Goal: Task Accomplishment & Management: Manage account settings

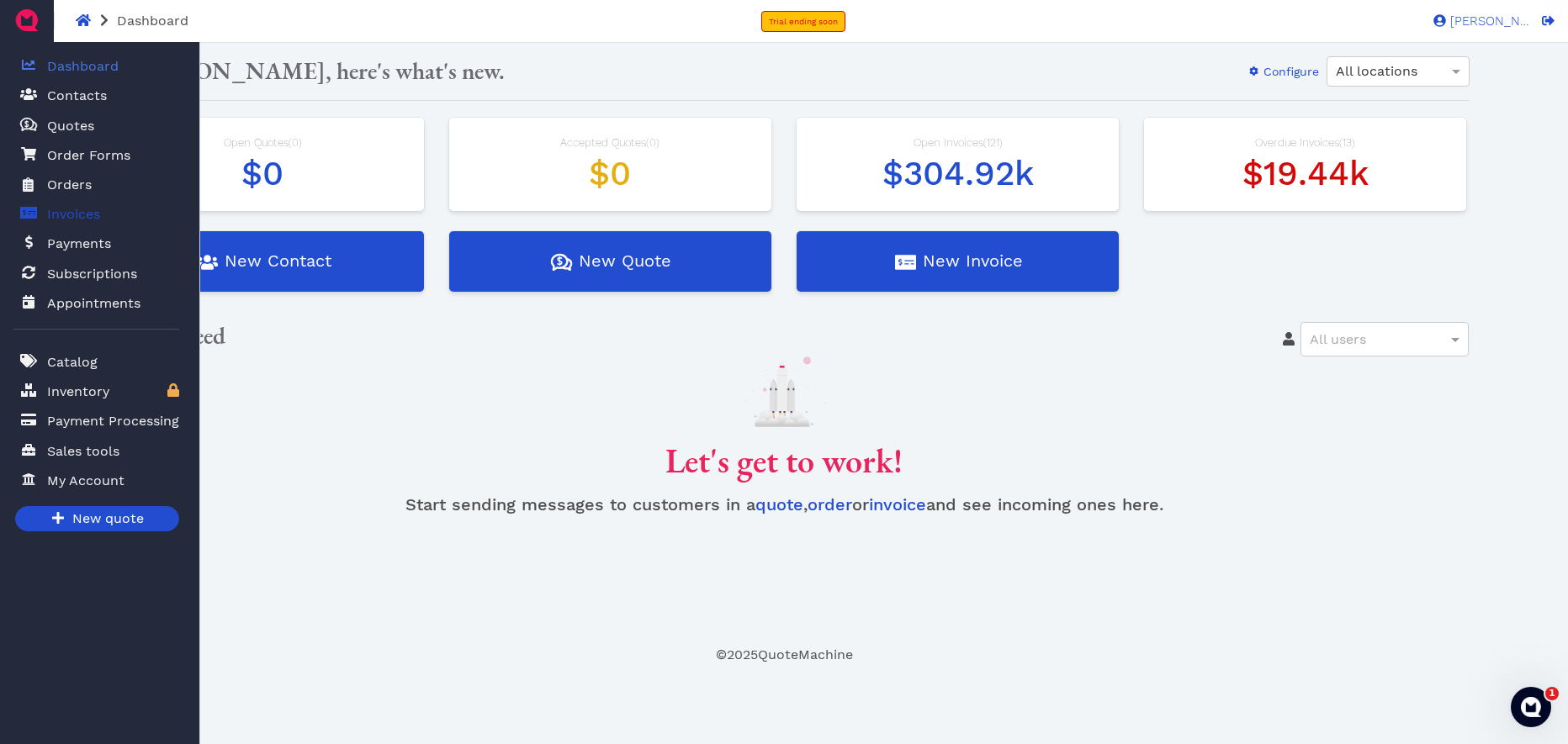
click at [71, 198] on link "Invoices" at bounding box center [96, 214] width 166 height 35
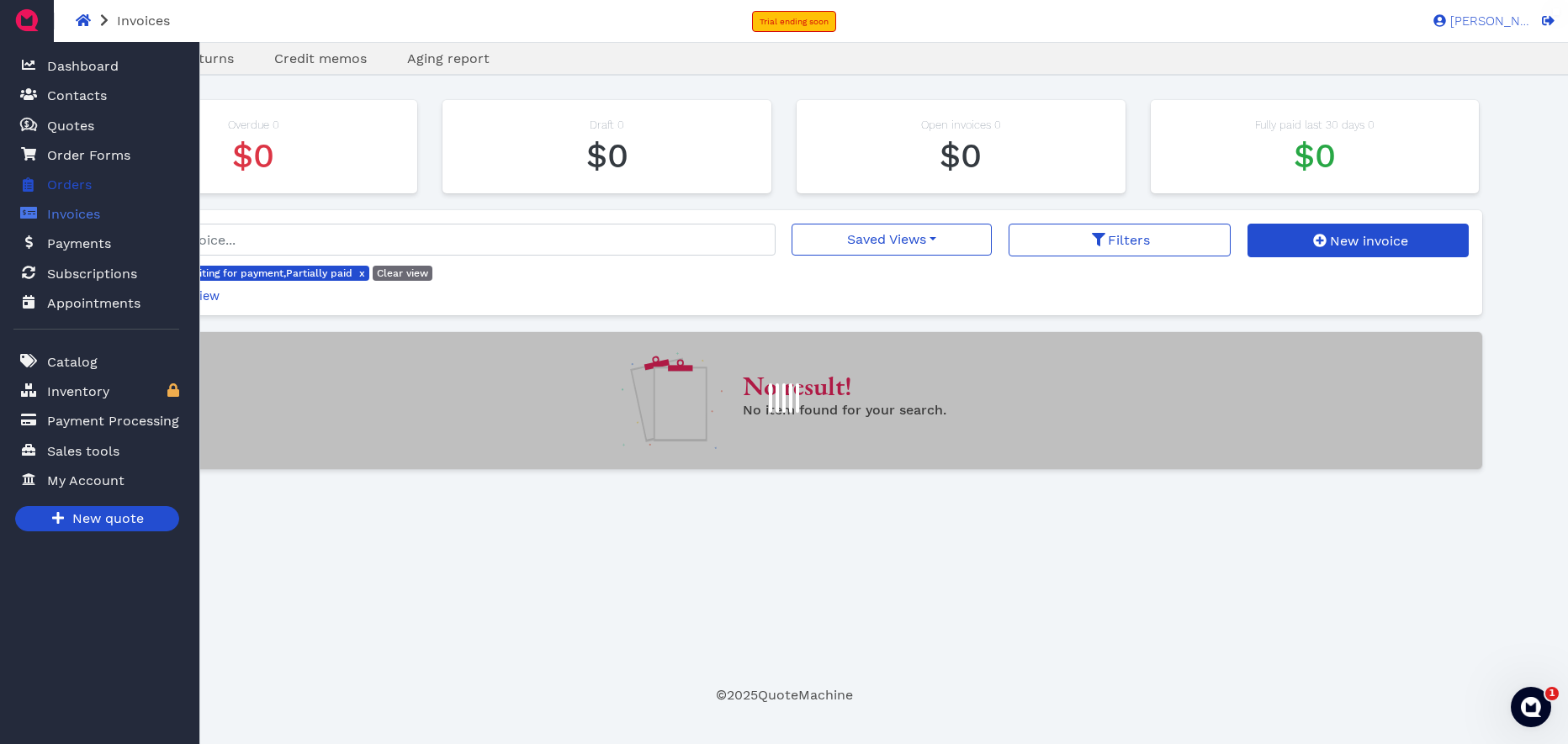
click at [72, 187] on span "Orders" at bounding box center [69, 184] width 44 height 20
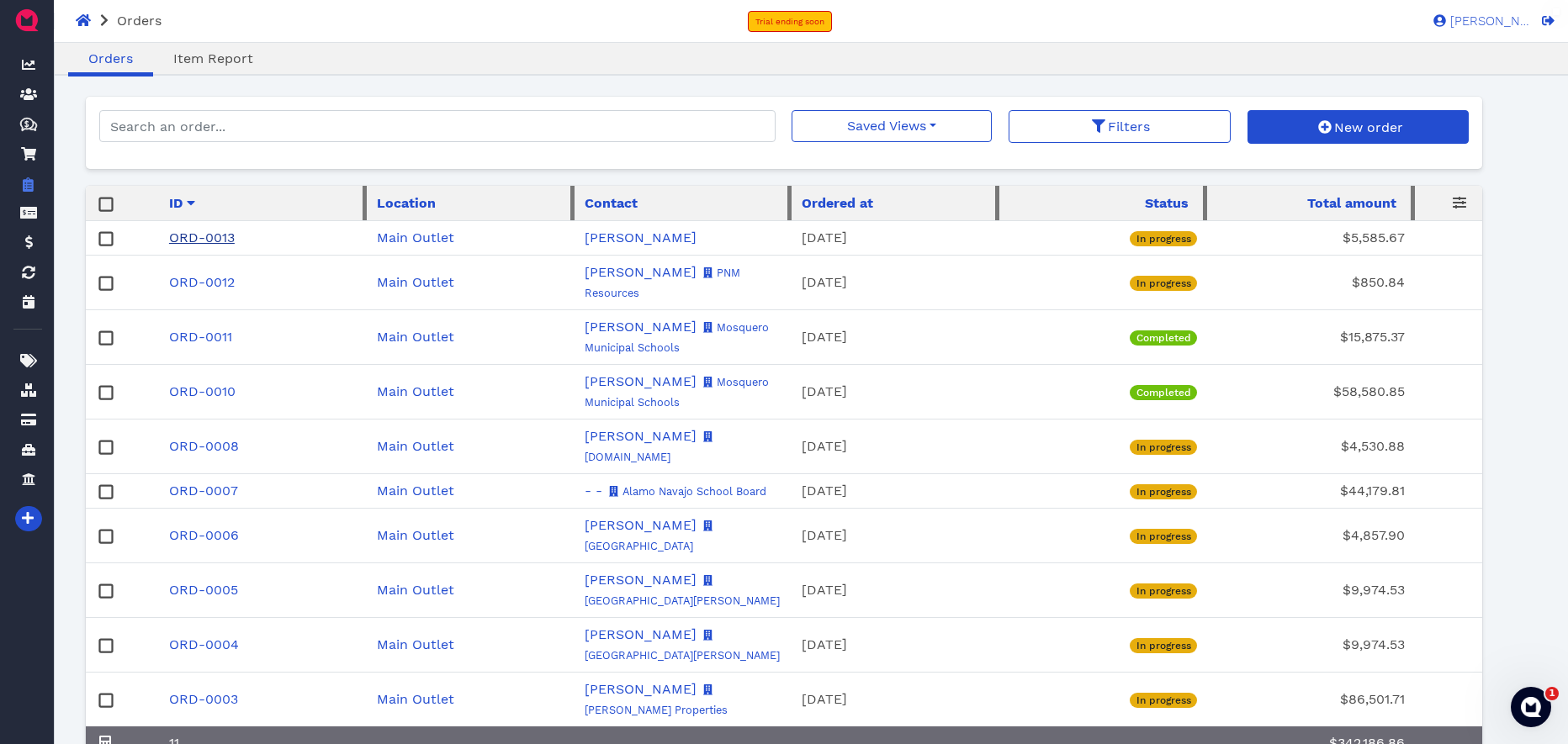
click at [211, 240] on link "ORD-0013" at bounding box center [202, 237] width 66 height 16
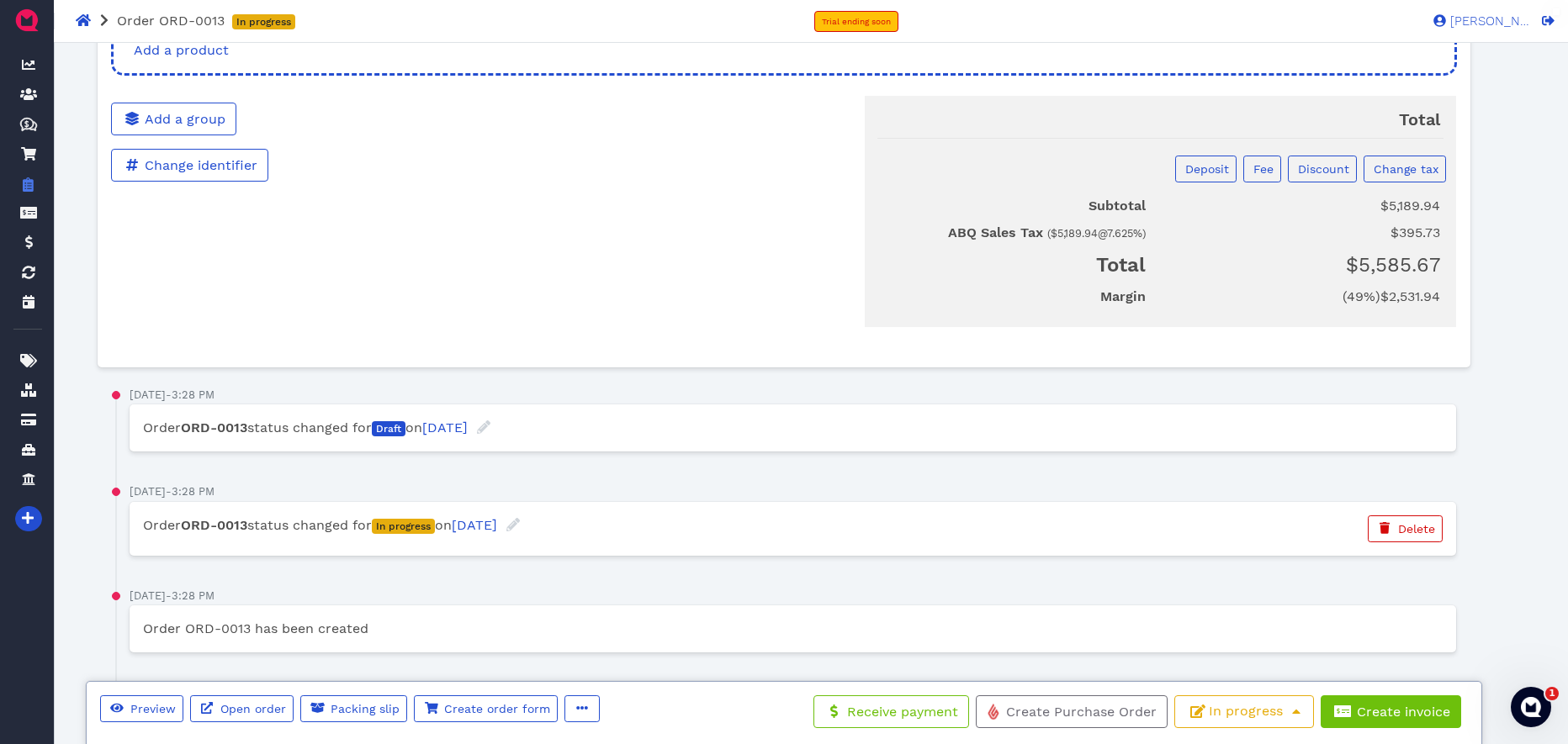
scroll to position [1121, 0]
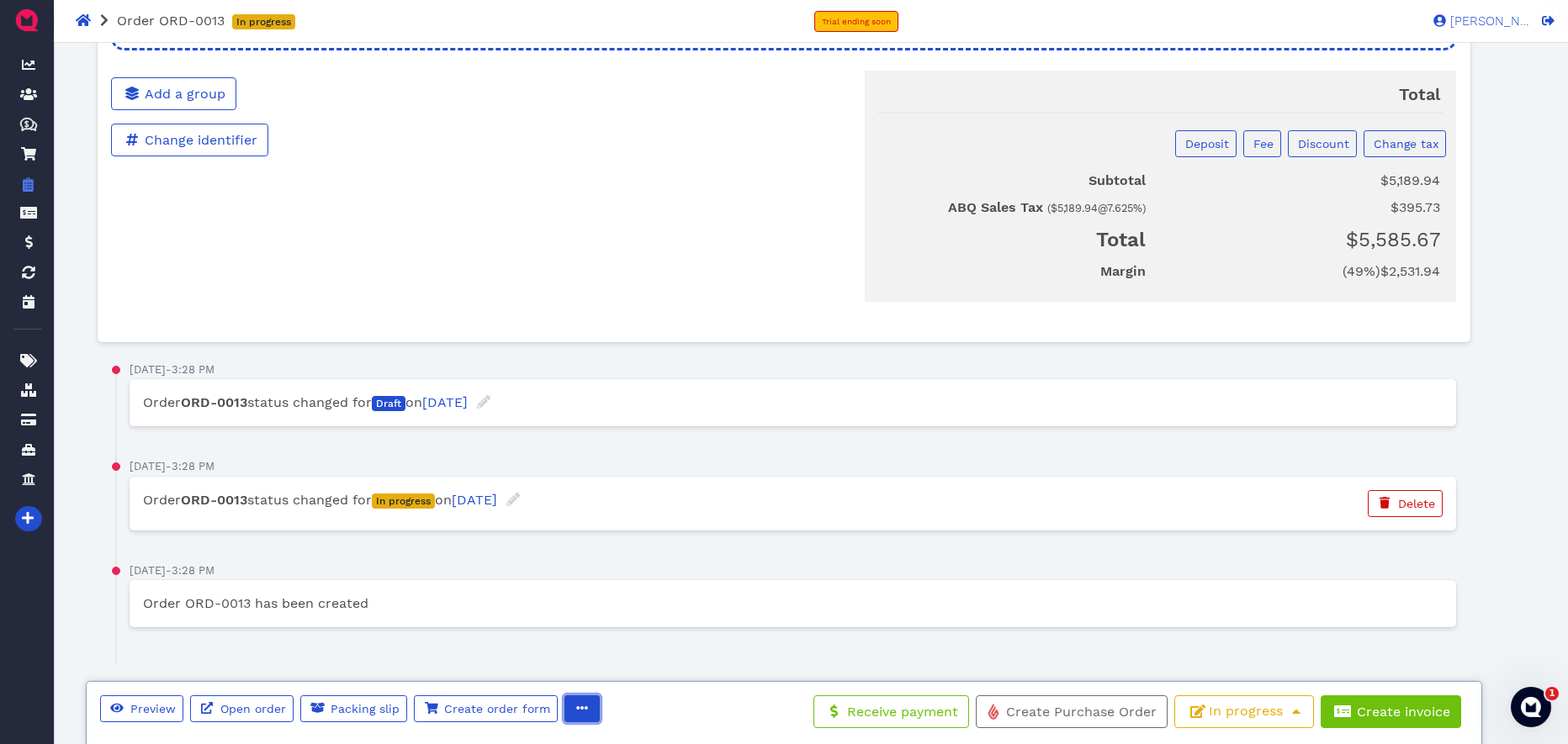
click at [579, 709] on icon "button" at bounding box center [582, 707] width 11 height 11
click at [908, 555] on div "Saturday, October 4, 2025 - 3:28 PM Order ORD-0013 status changed for In progre…" at bounding box center [779, 514] width 1328 height 105
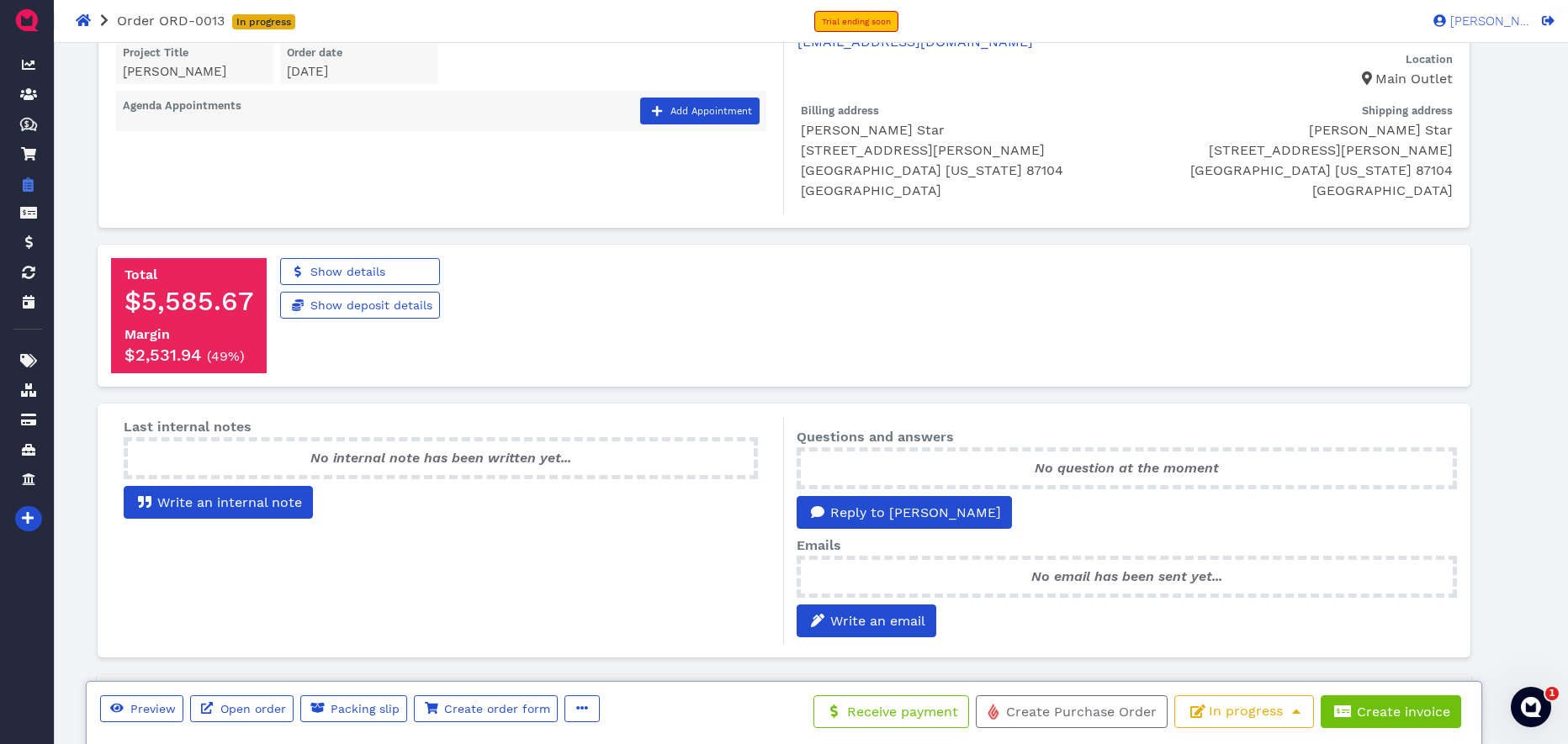
scroll to position [0, 0]
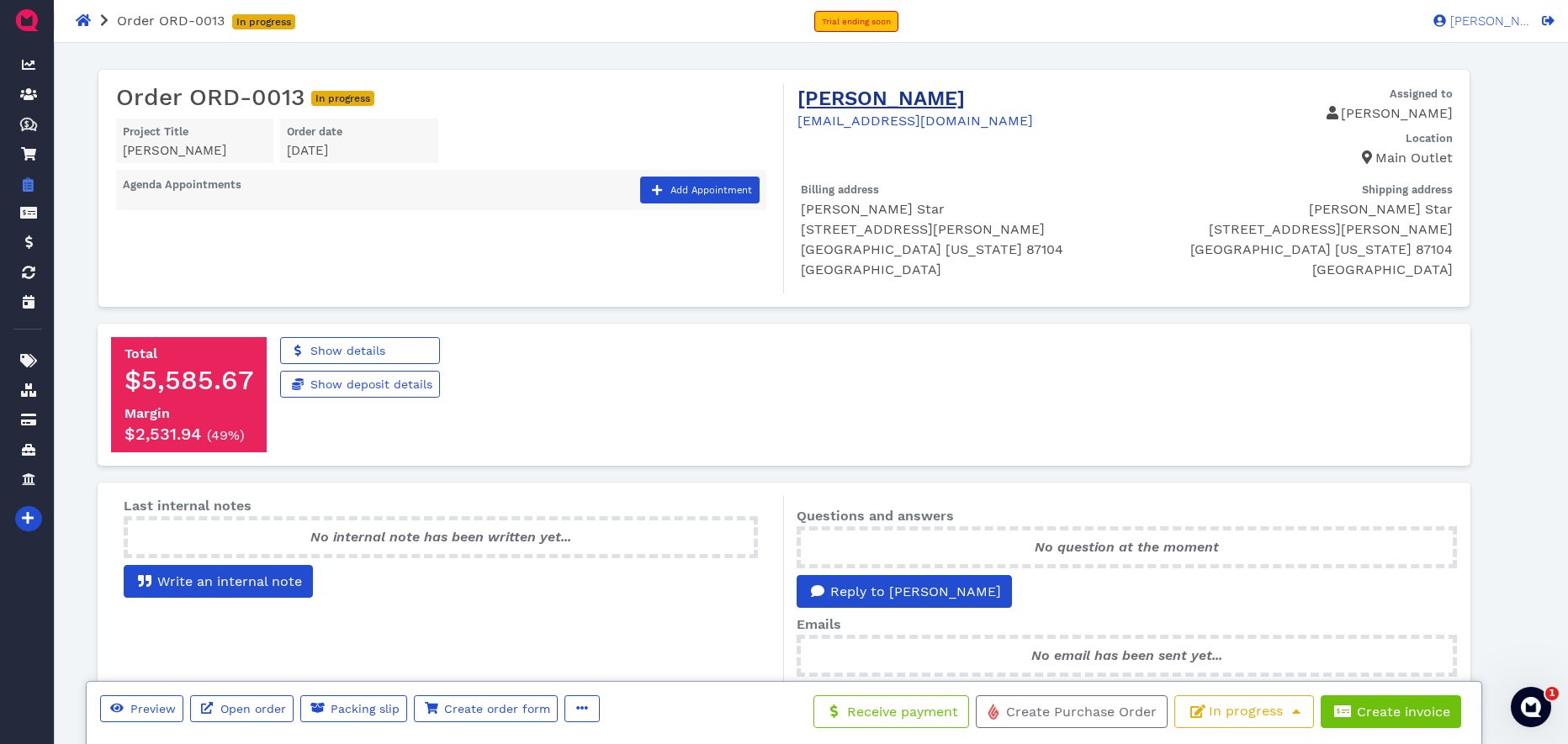
click at [835, 95] on link "Marlene Star" at bounding box center [880, 98] width 167 height 24
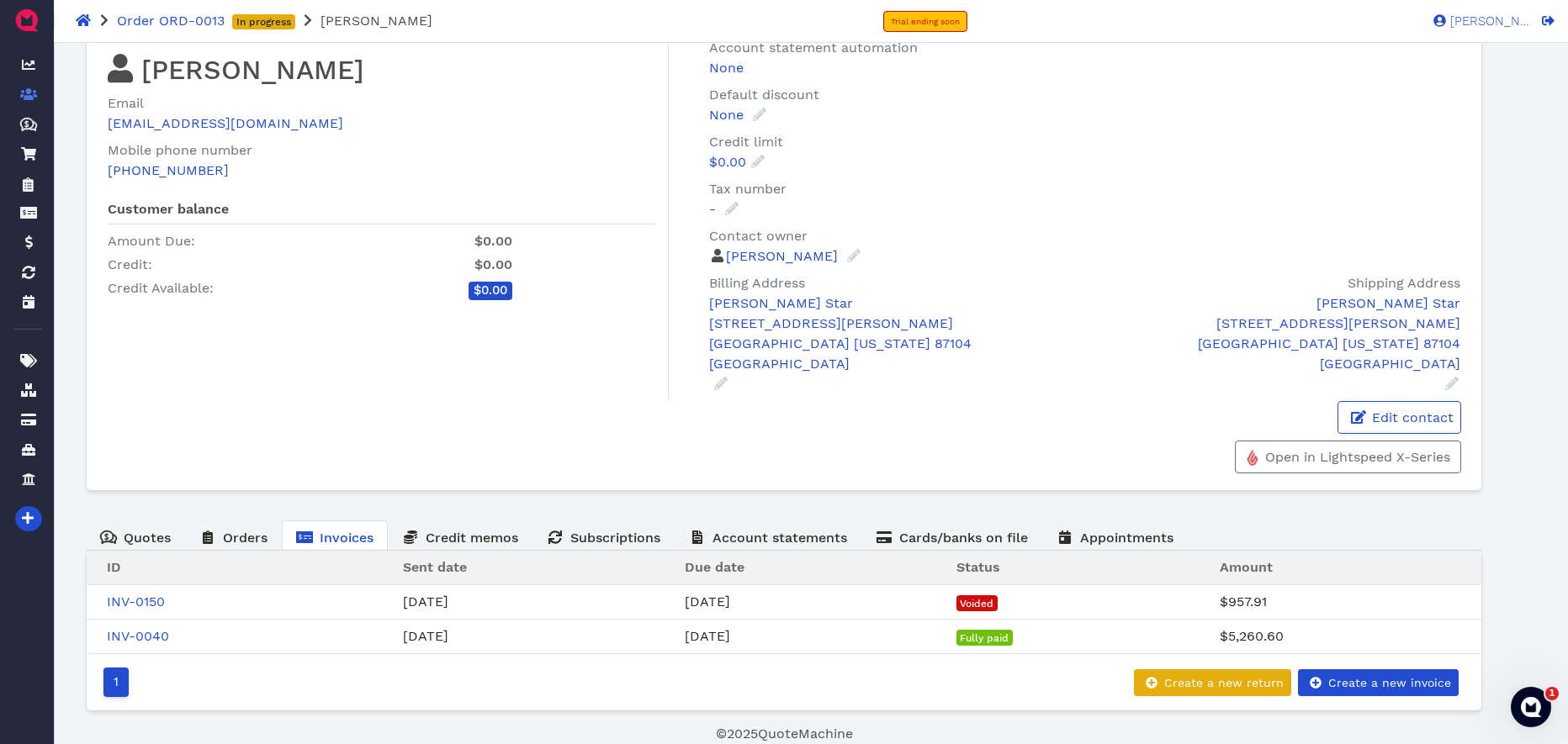
scroll to position [46, 0]
click at [158, 637] on link "INV-0040" at bounding box center [138, 636] width 62 height 16
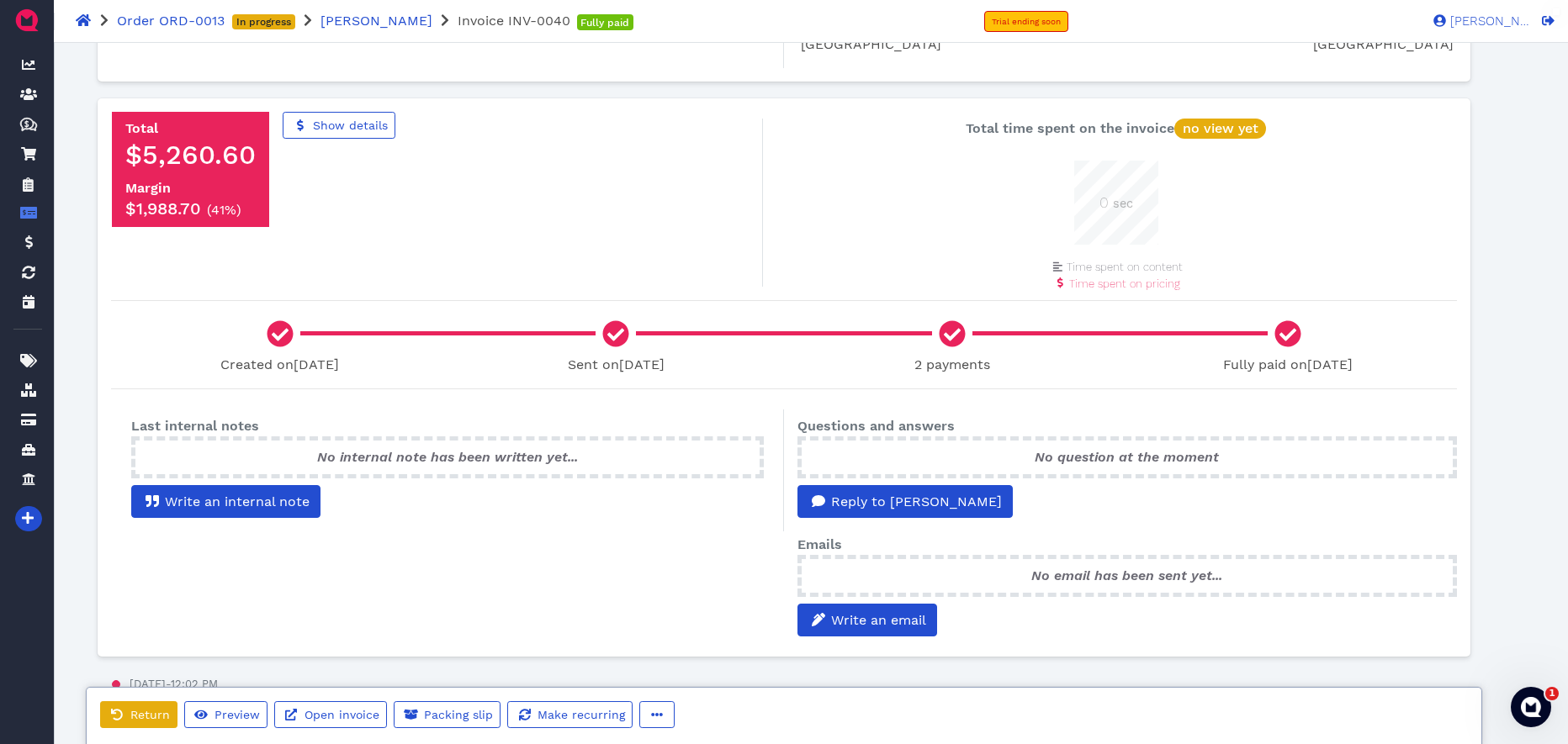
scroll to position [38, 0]
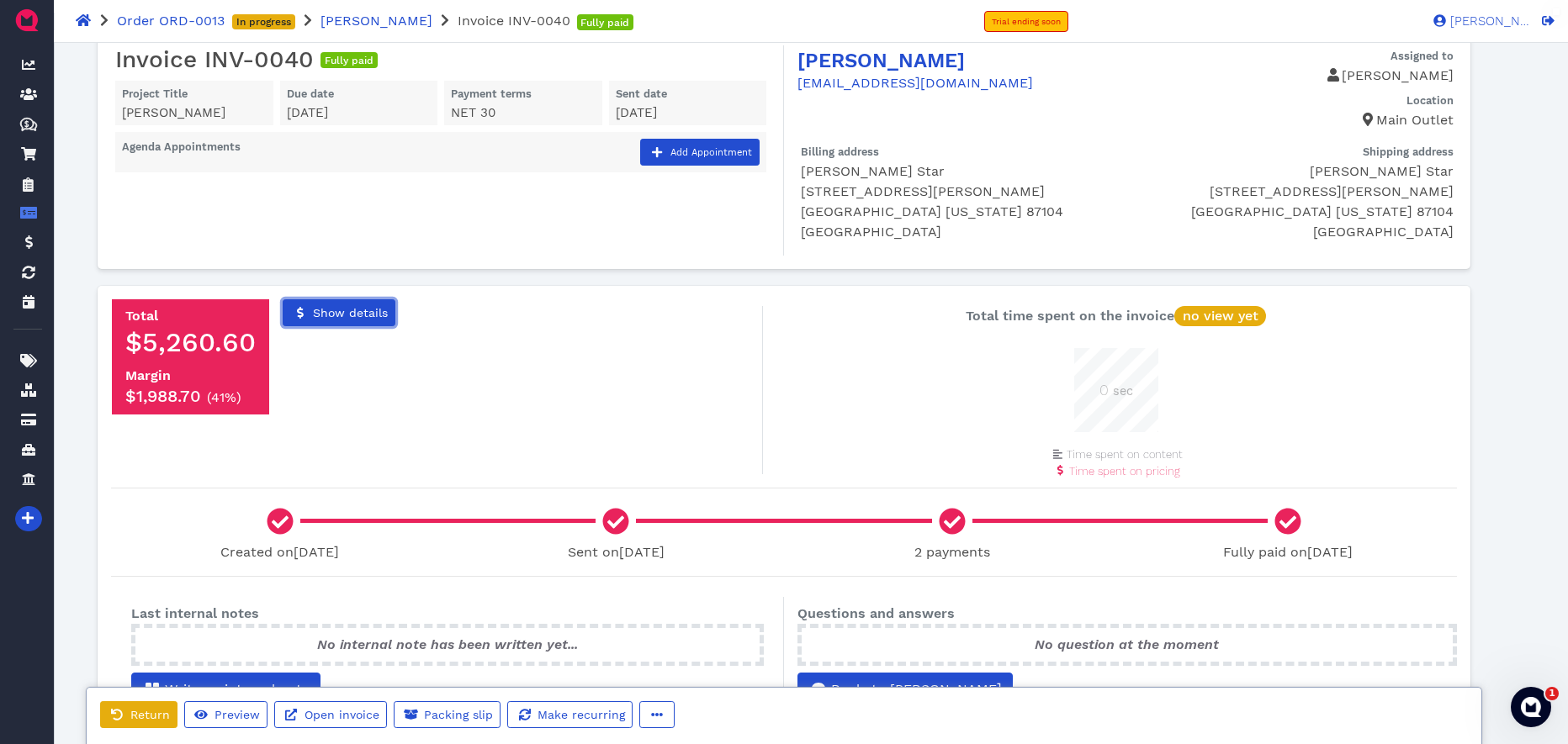
click at [352, 316] on span "Show details" at bounding box center [349, 312] width 77 height 13
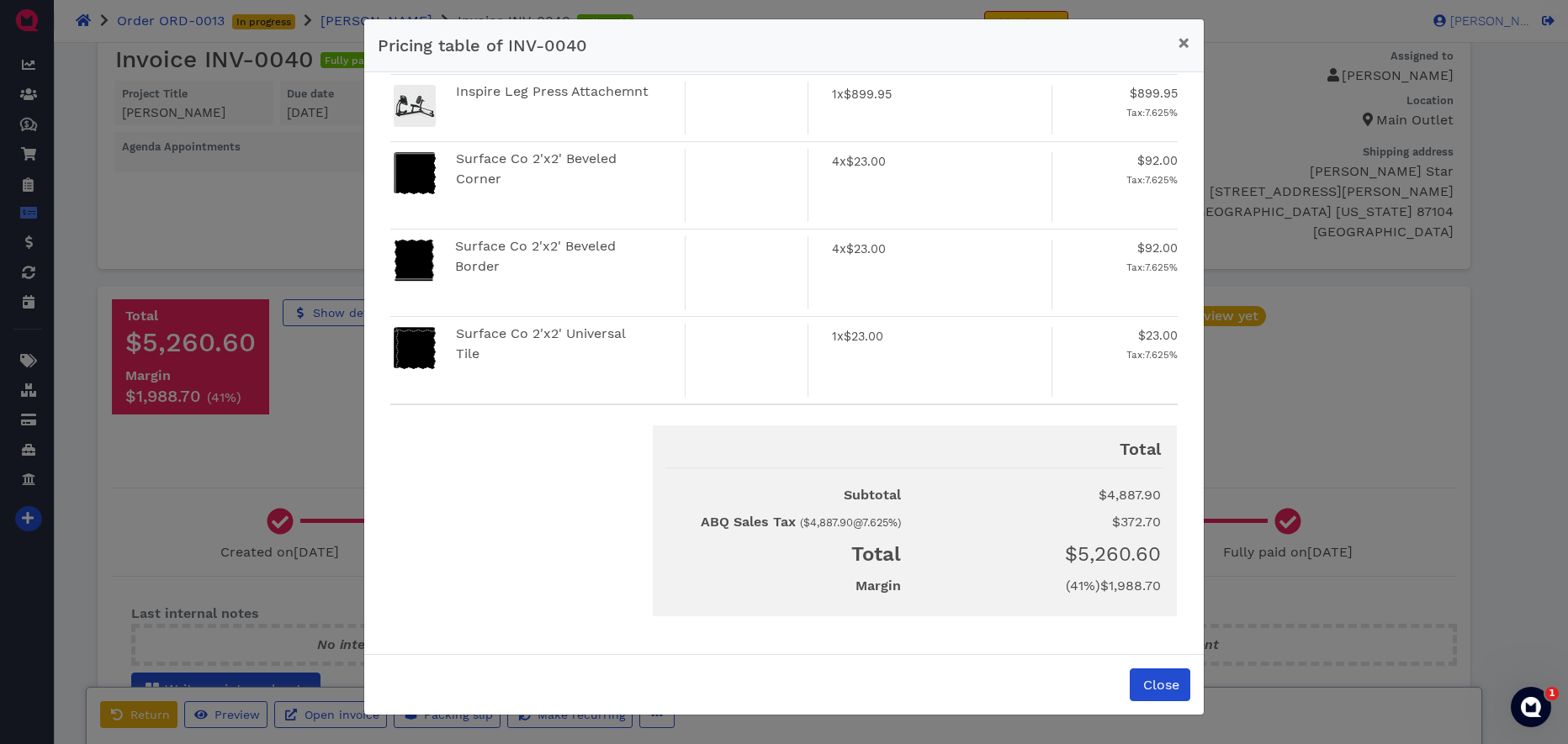
scroll to position [184, 0]
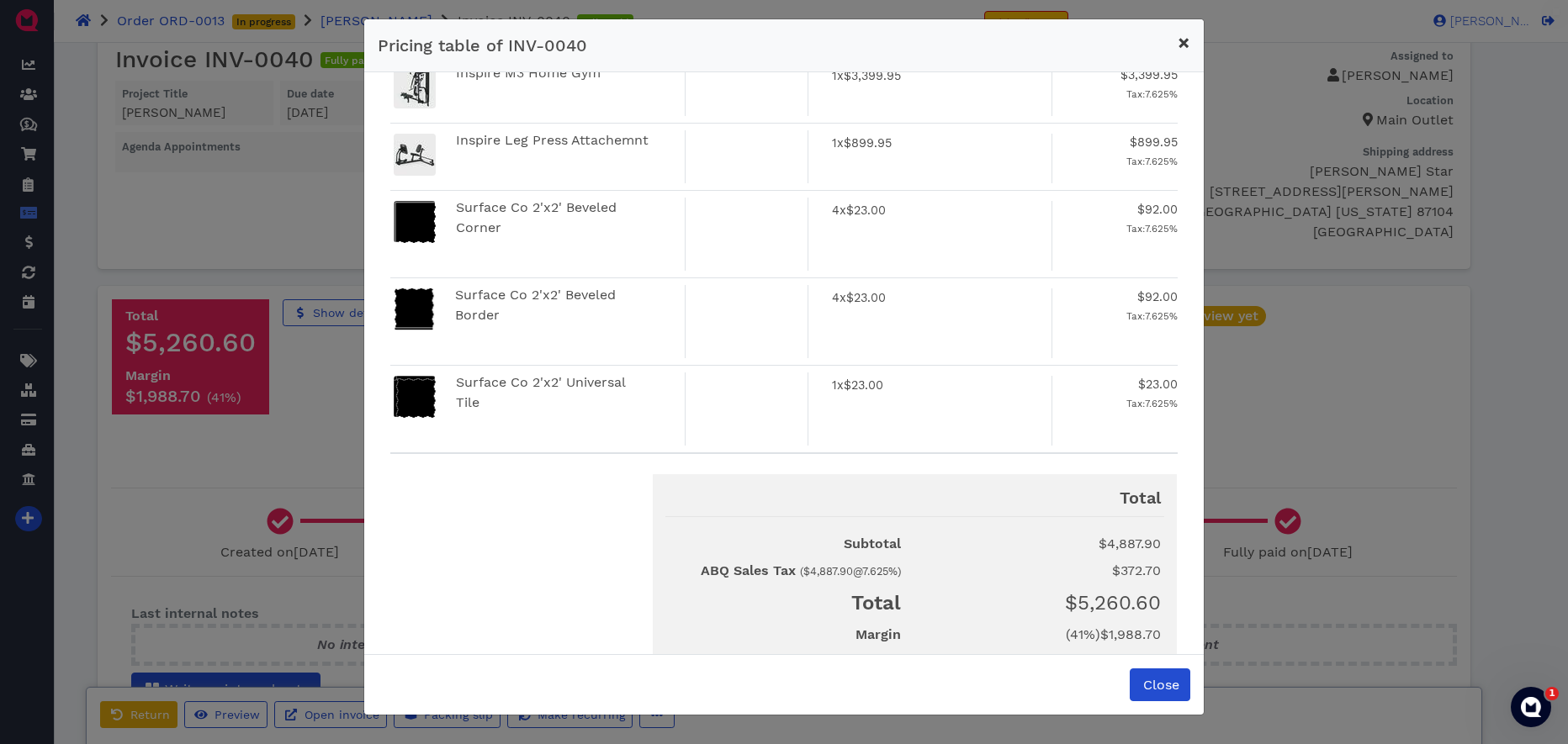
click at [1185, 45] on span "×" at bounding box center [1183, 42] width 12 height 24
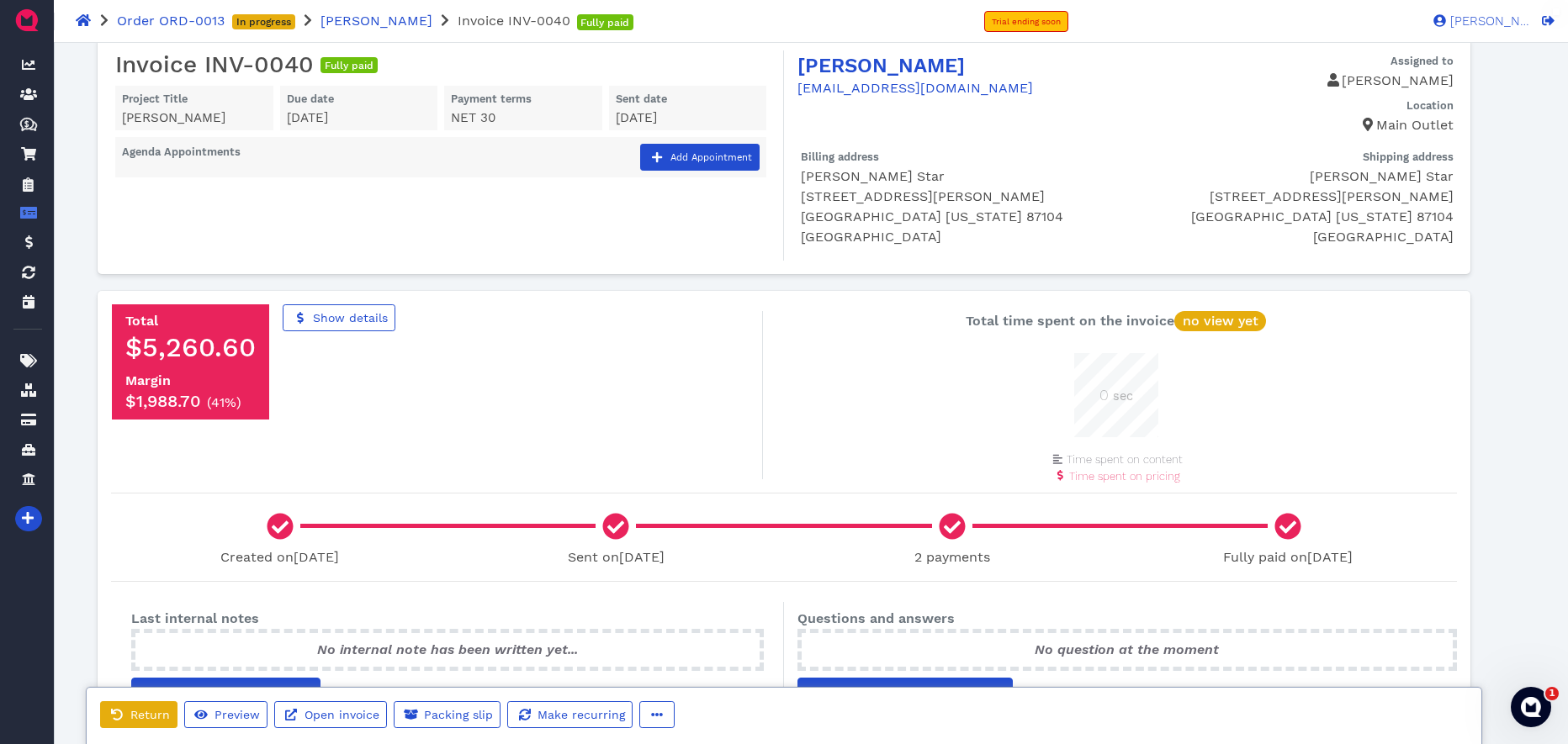
scroll to position [0, 0]
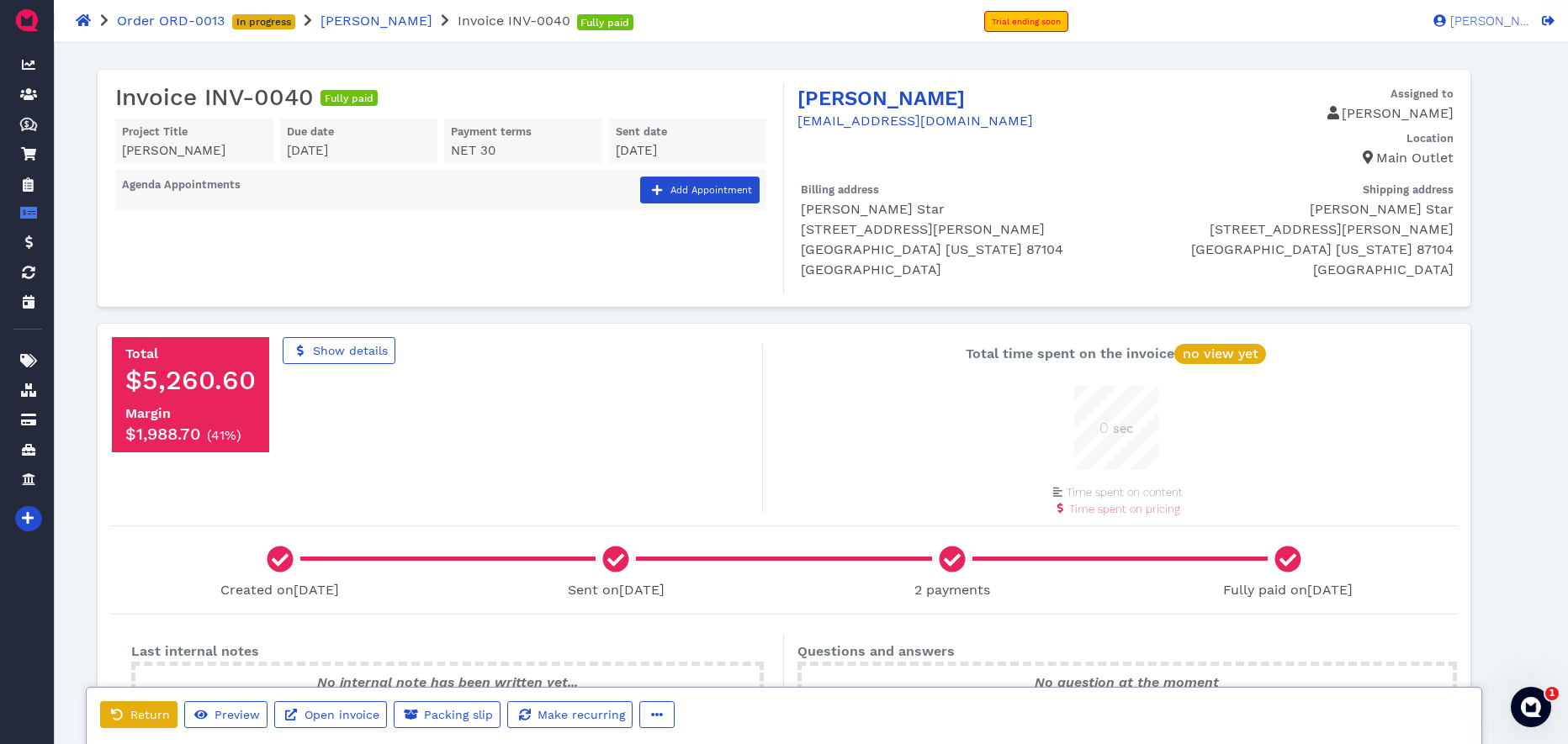
click at [375, 12] on span "Marlene Star" at bounding box center [376, 20] width 112 height 16
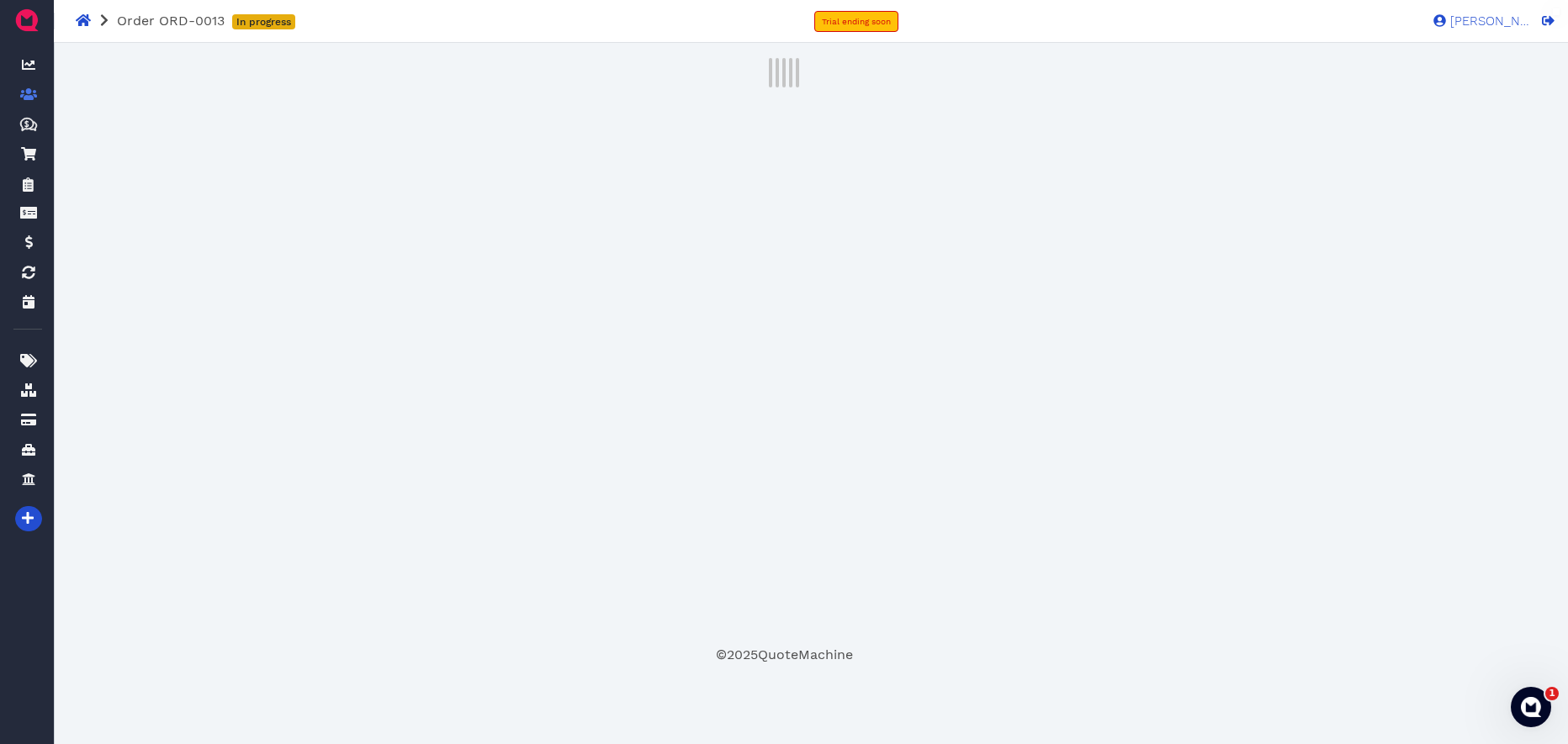
click at [375, 20] on div "Order ORD-0013 In progress Trial ending soon Kendall W. KW" at bounding box center [784, 21] width 1568 height 42
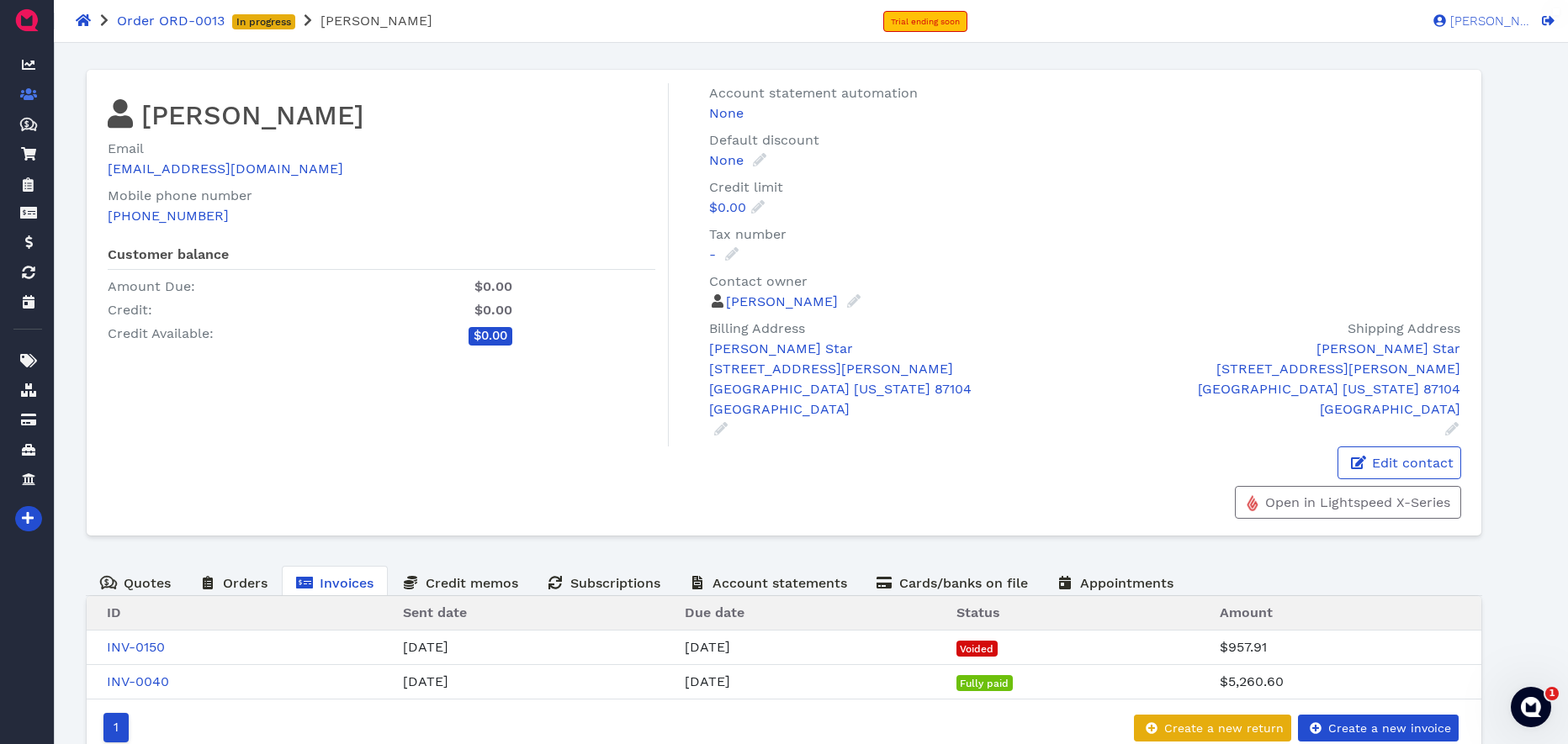
scroll to position [46, 0]
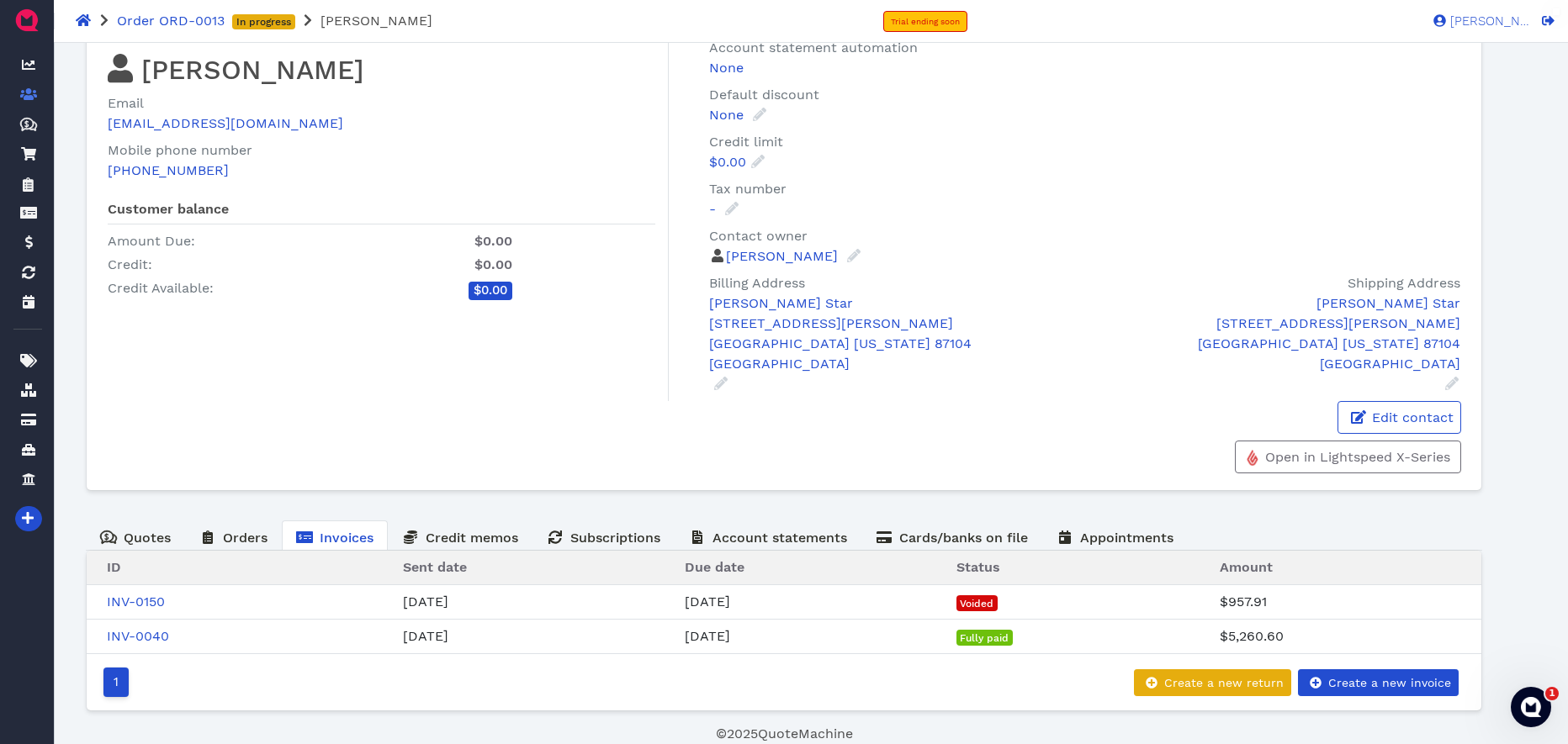
drag, startPoint x: 145, startPoint y: 599, endPoint x: 183, endPoint y: 610, distance: 39.6
click at [145, 599] on link "INV-0150" at bounding box center [136, 601] width 58 height 16
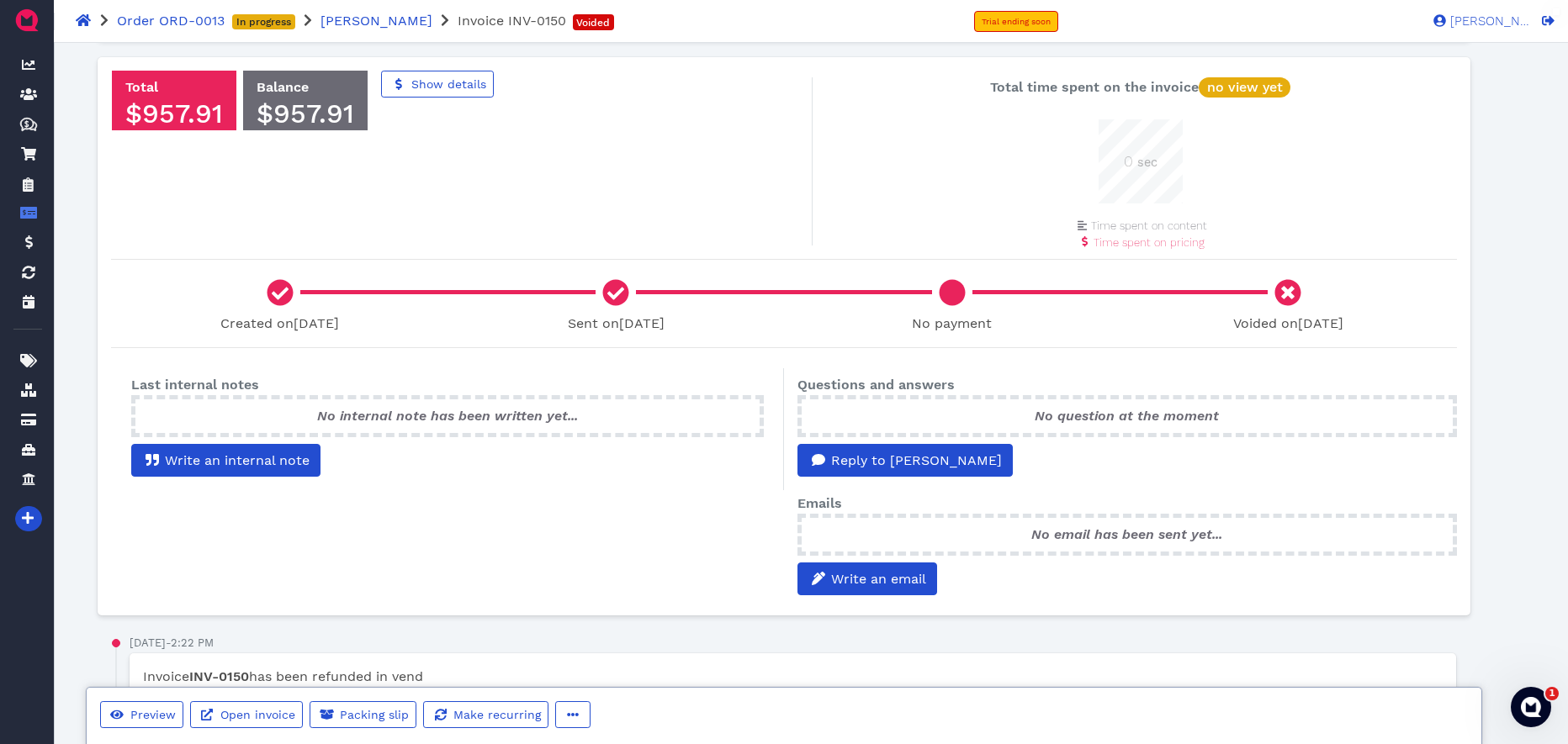
scroll to position [131, 0]
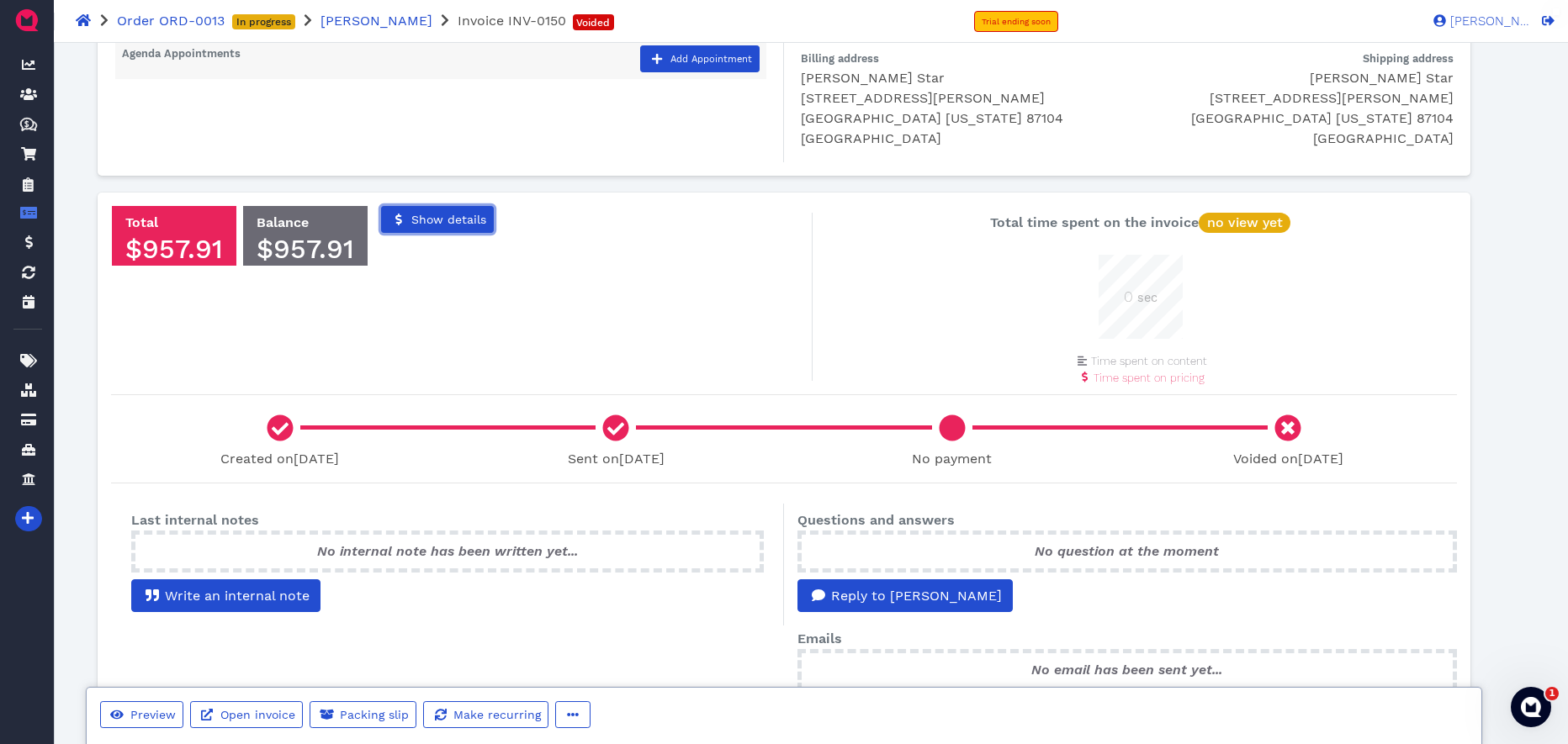
click at [447, 225] on link "Show details" at bounding box center [437, 219] width 112 height 27
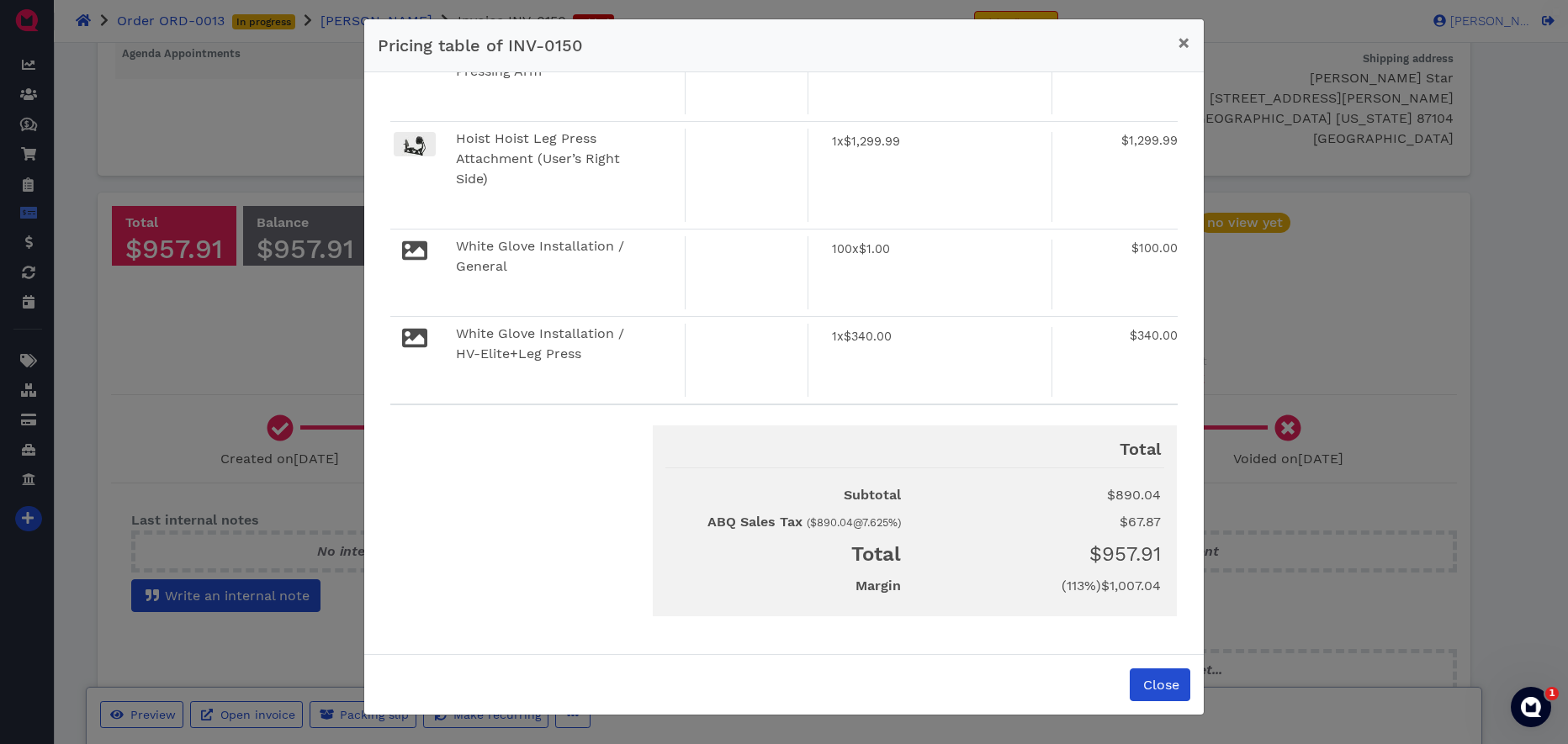
scroll to position [0, 0]
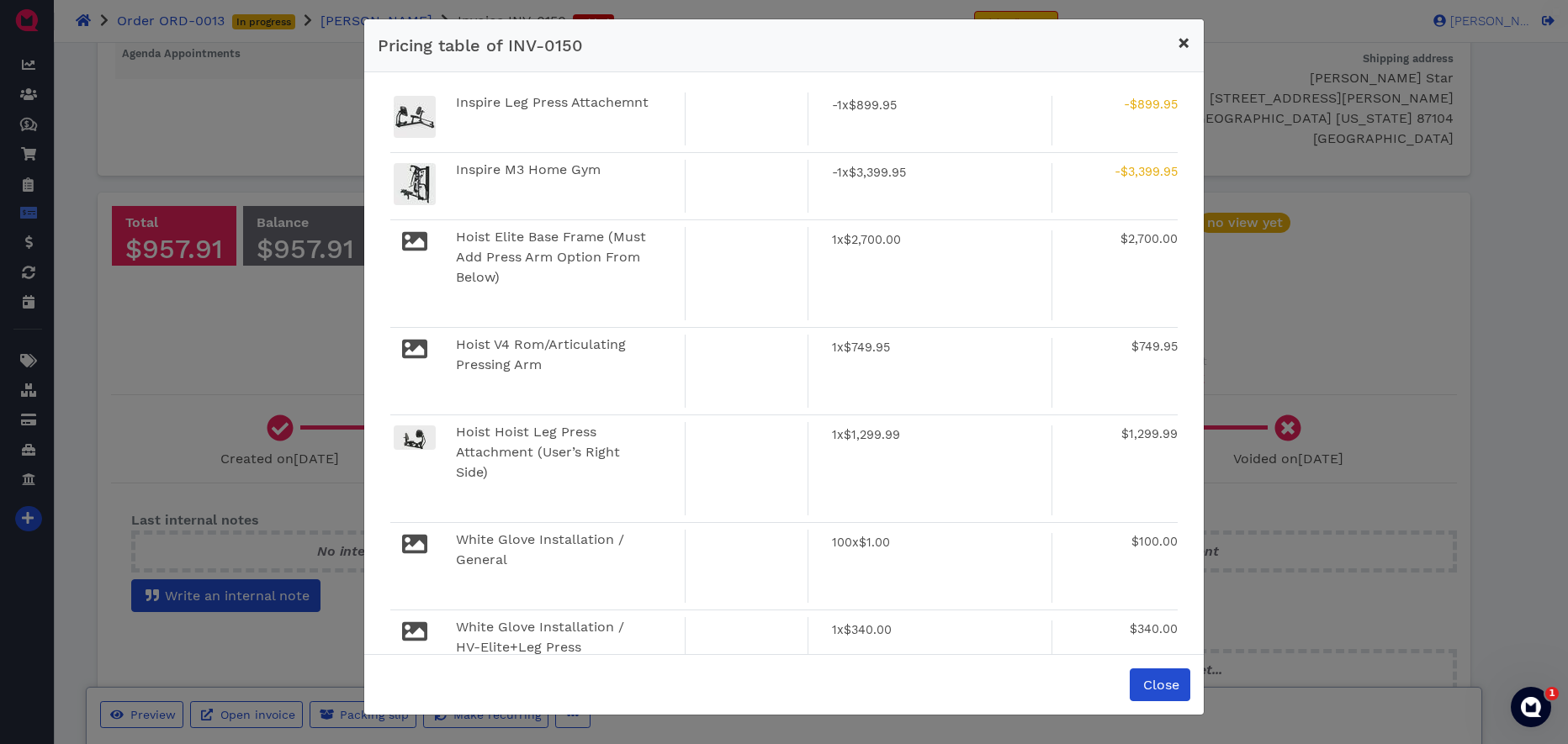
click at [1185, 50] on span "×" at bounding box center [1183, 42] width 12 height 24
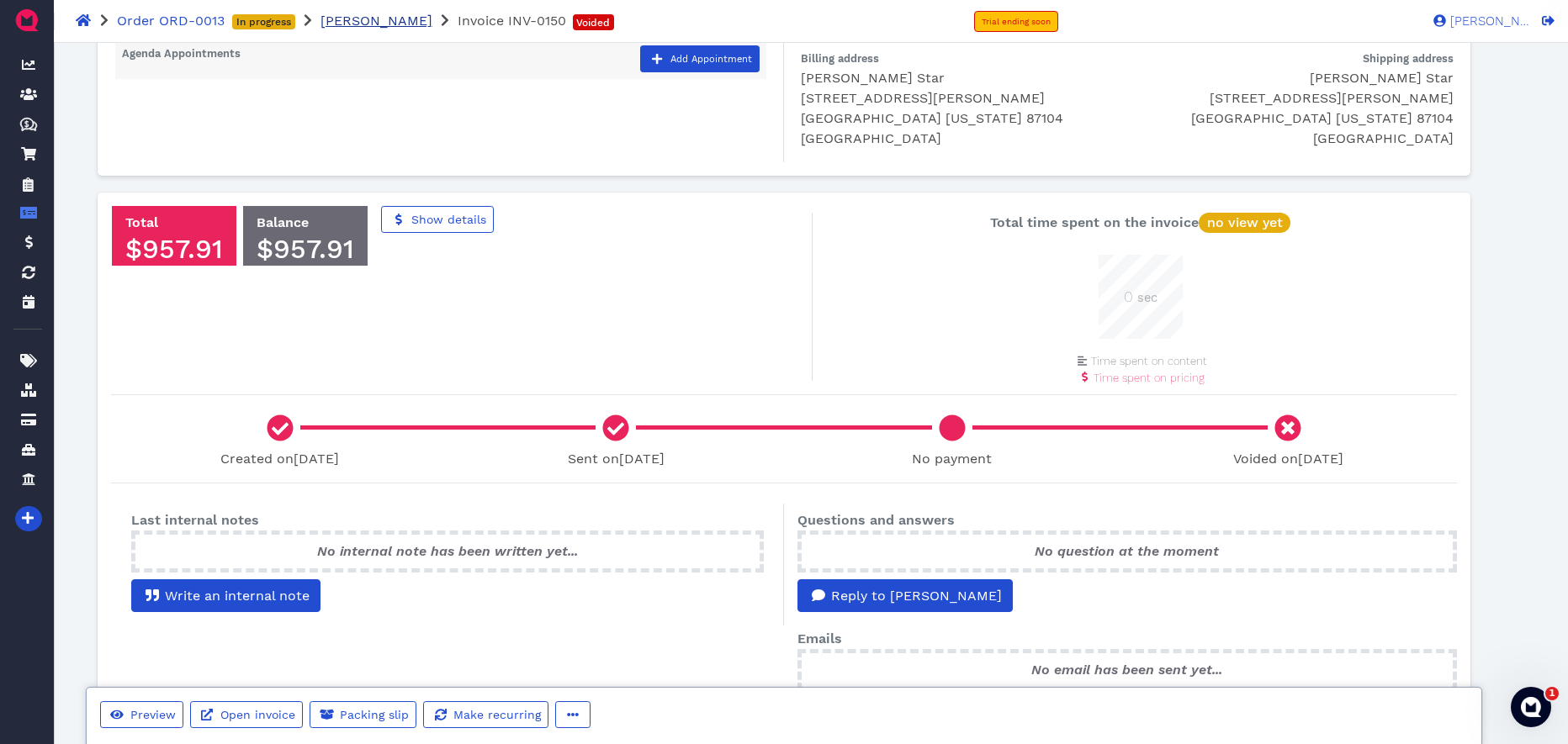
click at [368, 19] on span "Marlene Star" at bounding box center [376, 20] width 112 height 16
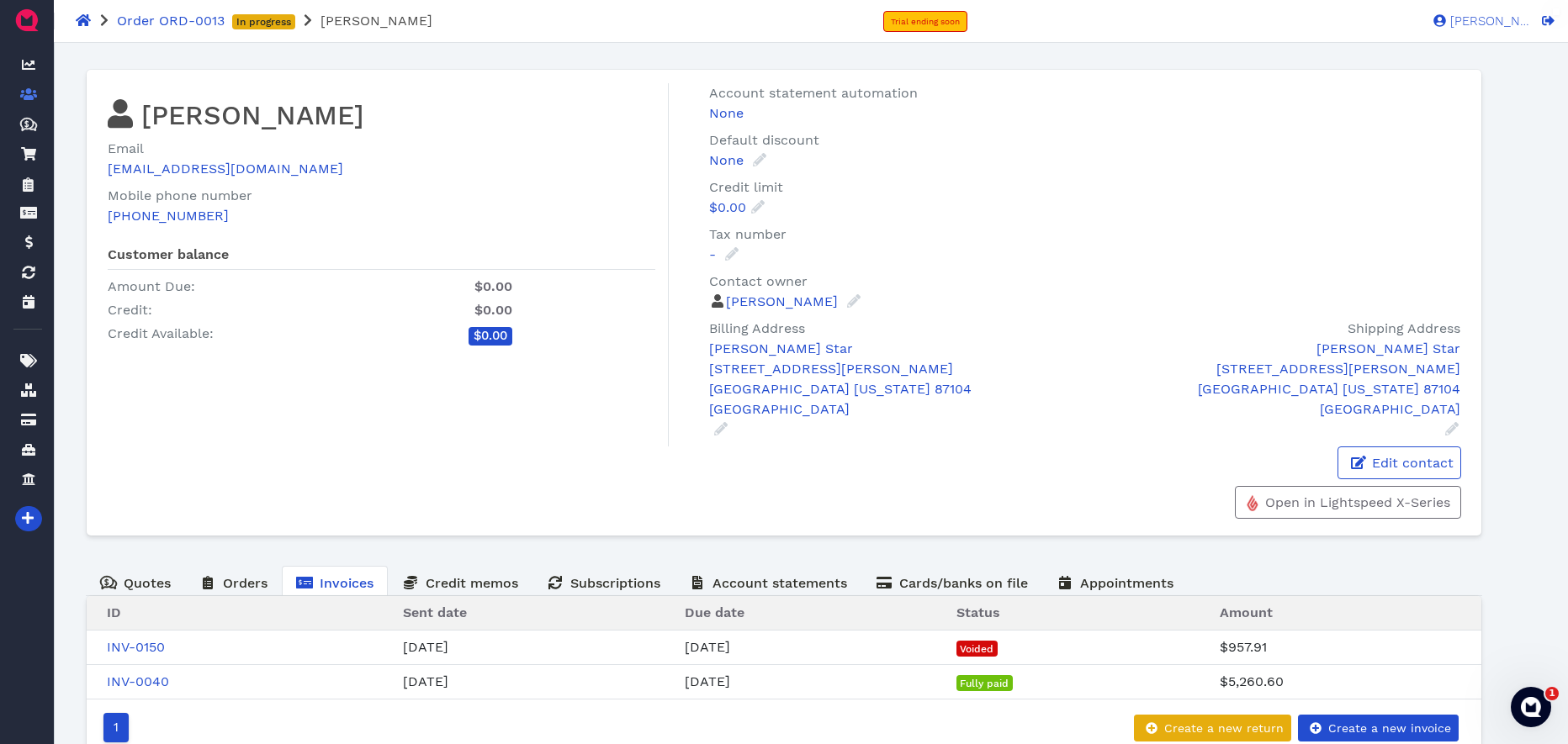
scroll to position [46, 0]
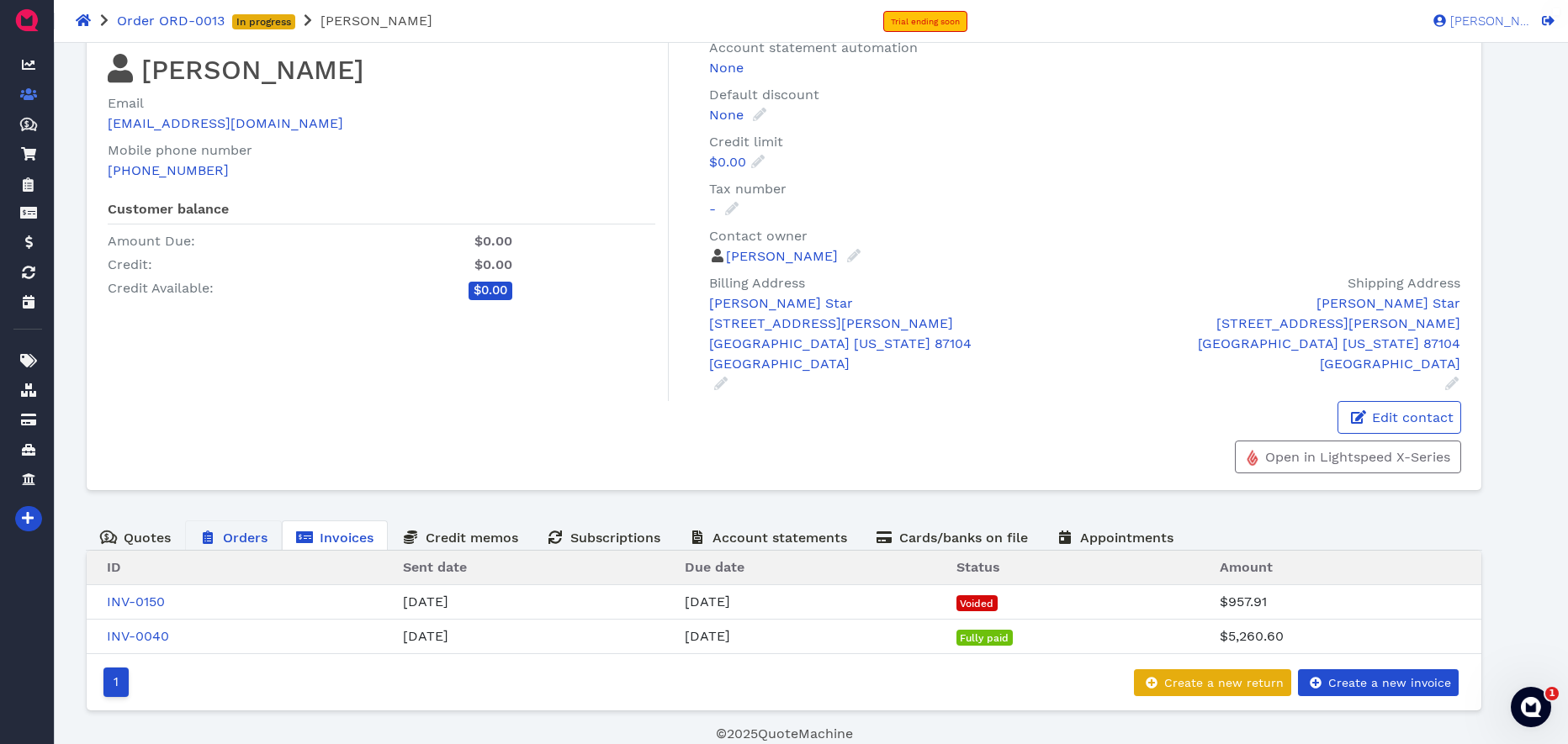
click at [251, 537] on span "Orders" at bounding box center [244, 537] width 44 height 16
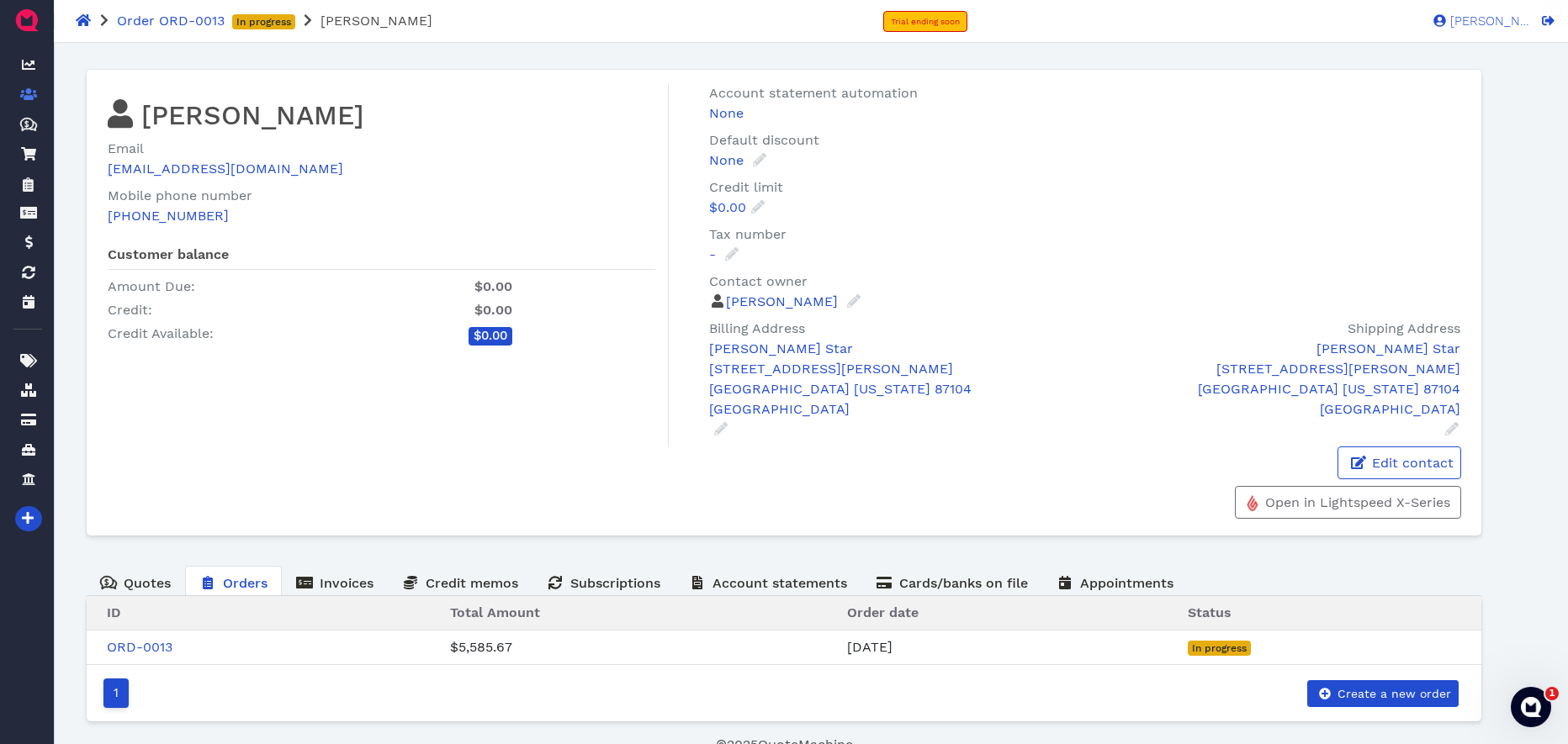
scroll to position [11, 0]
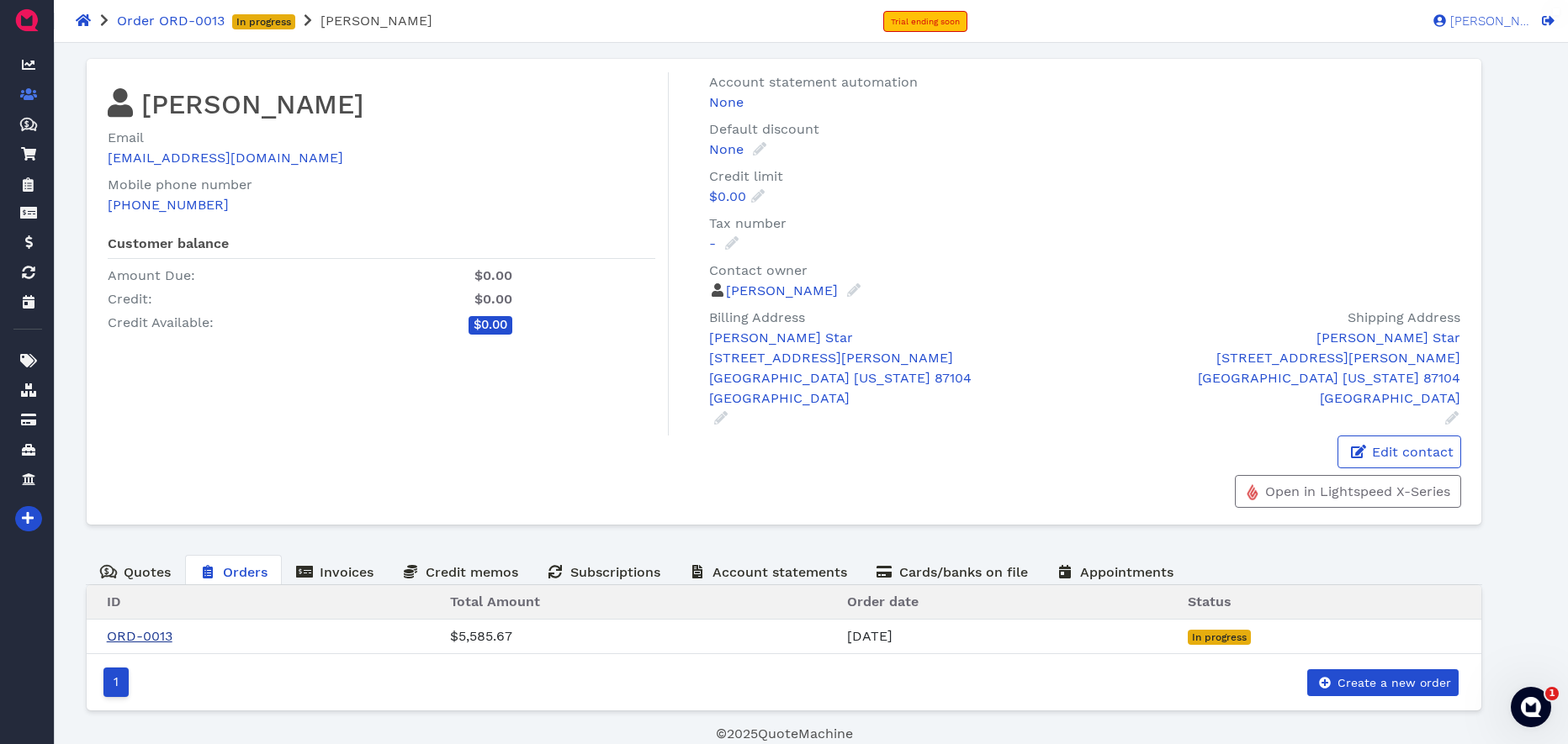
click at [157, 636] on link "ORD-0013" at bounding box center [140, 636] width 66 height 16
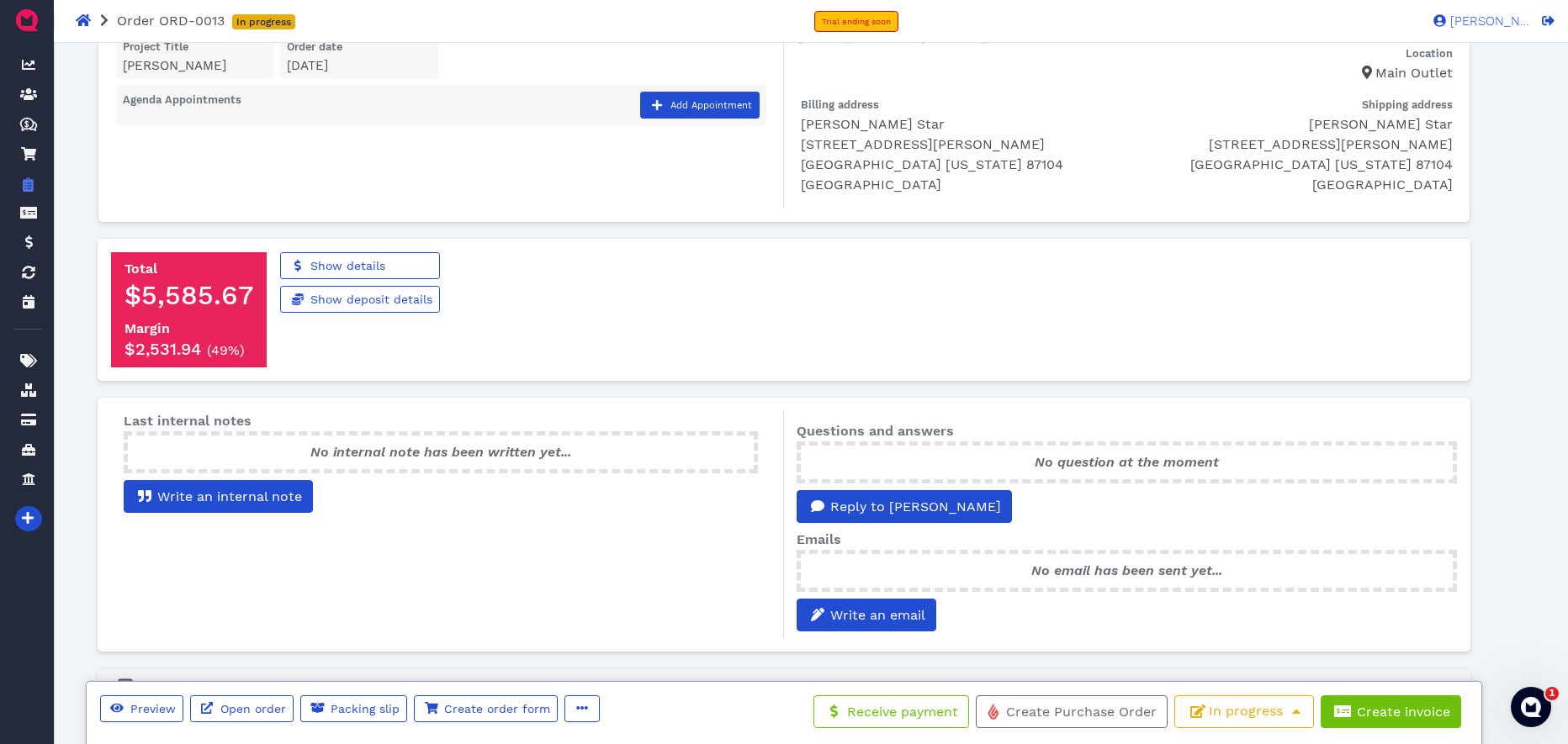
scroll to position [88, 0]
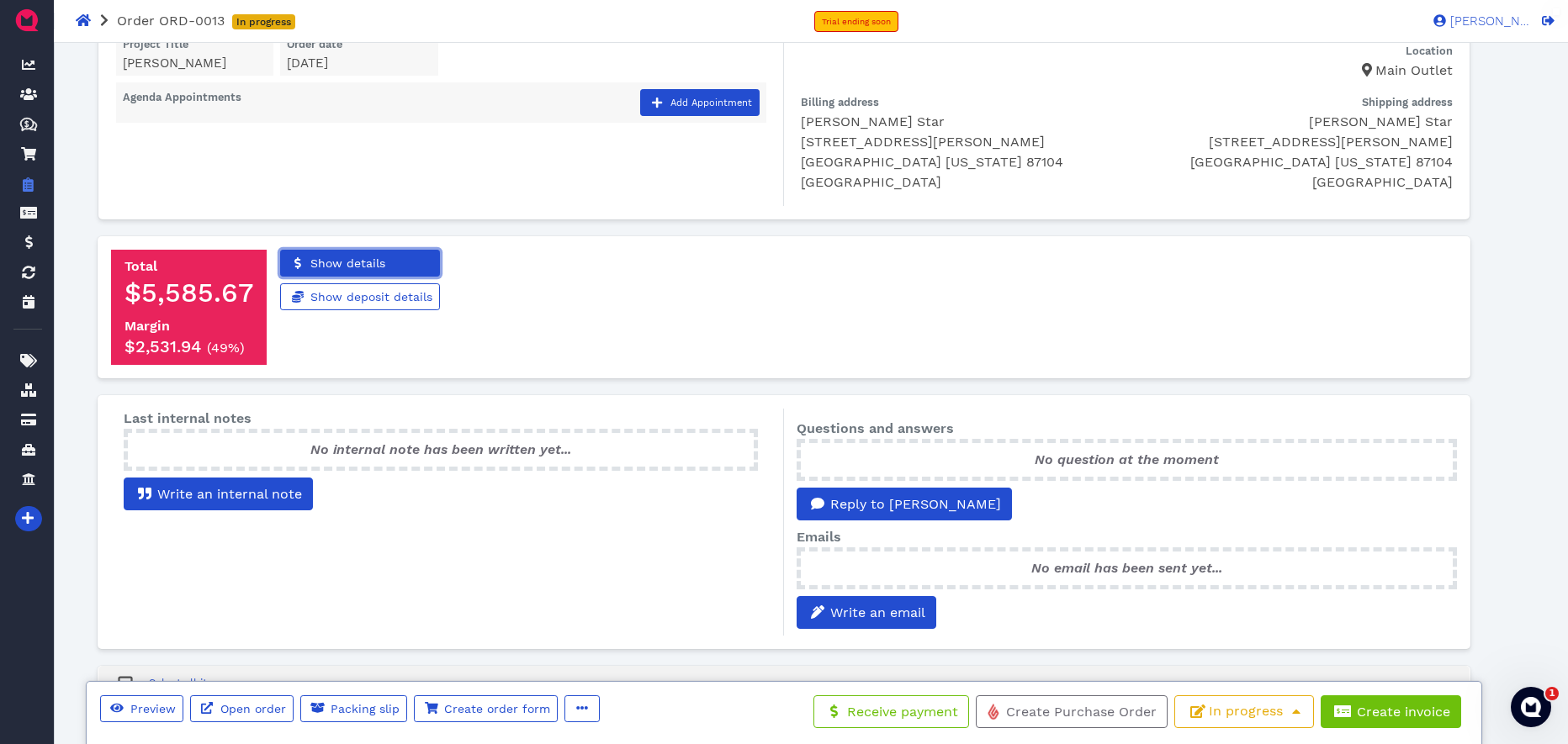
click at [343, 259] on span "Show details" at bounding box center [346, 263] width 77 height 13
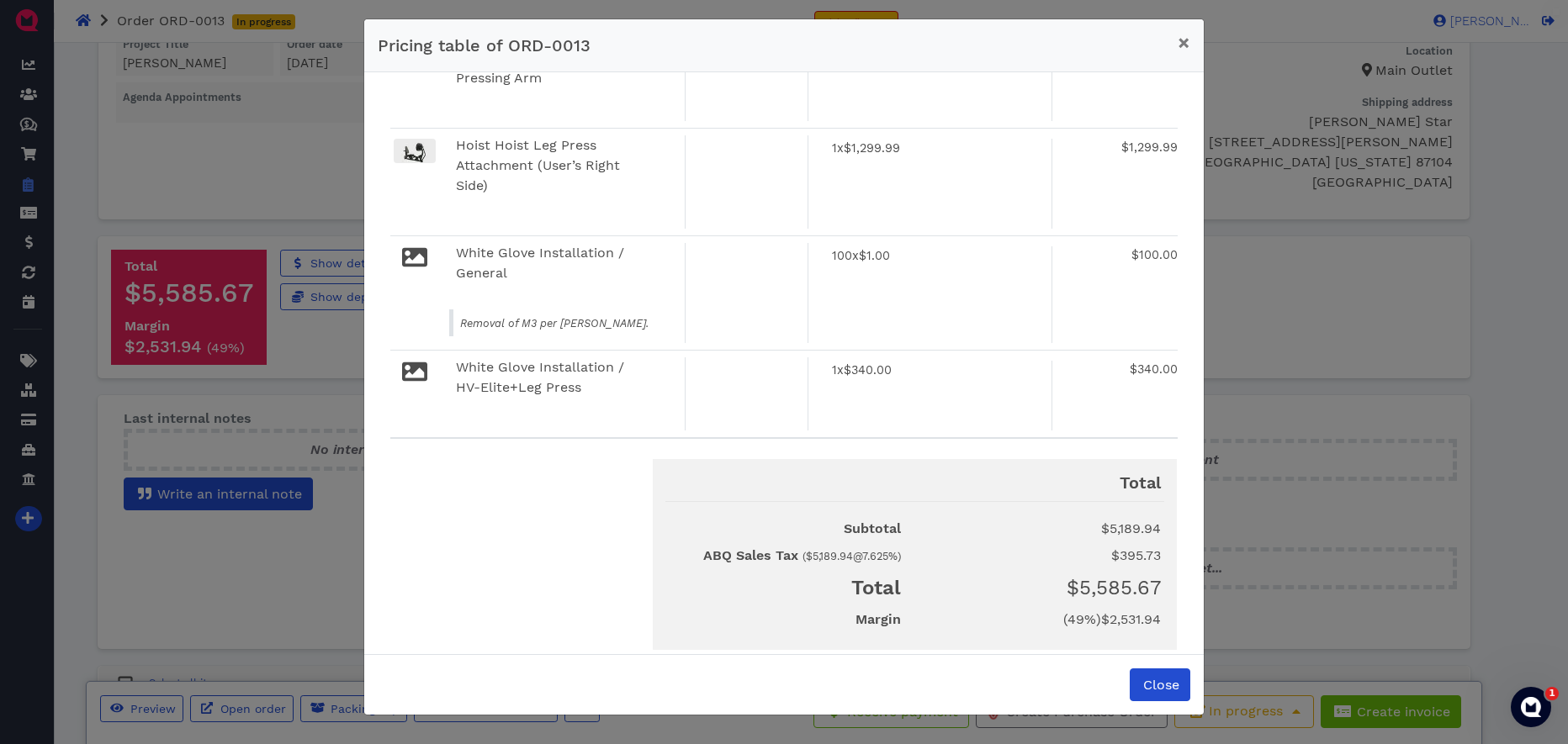
scroll to position [187, 0]
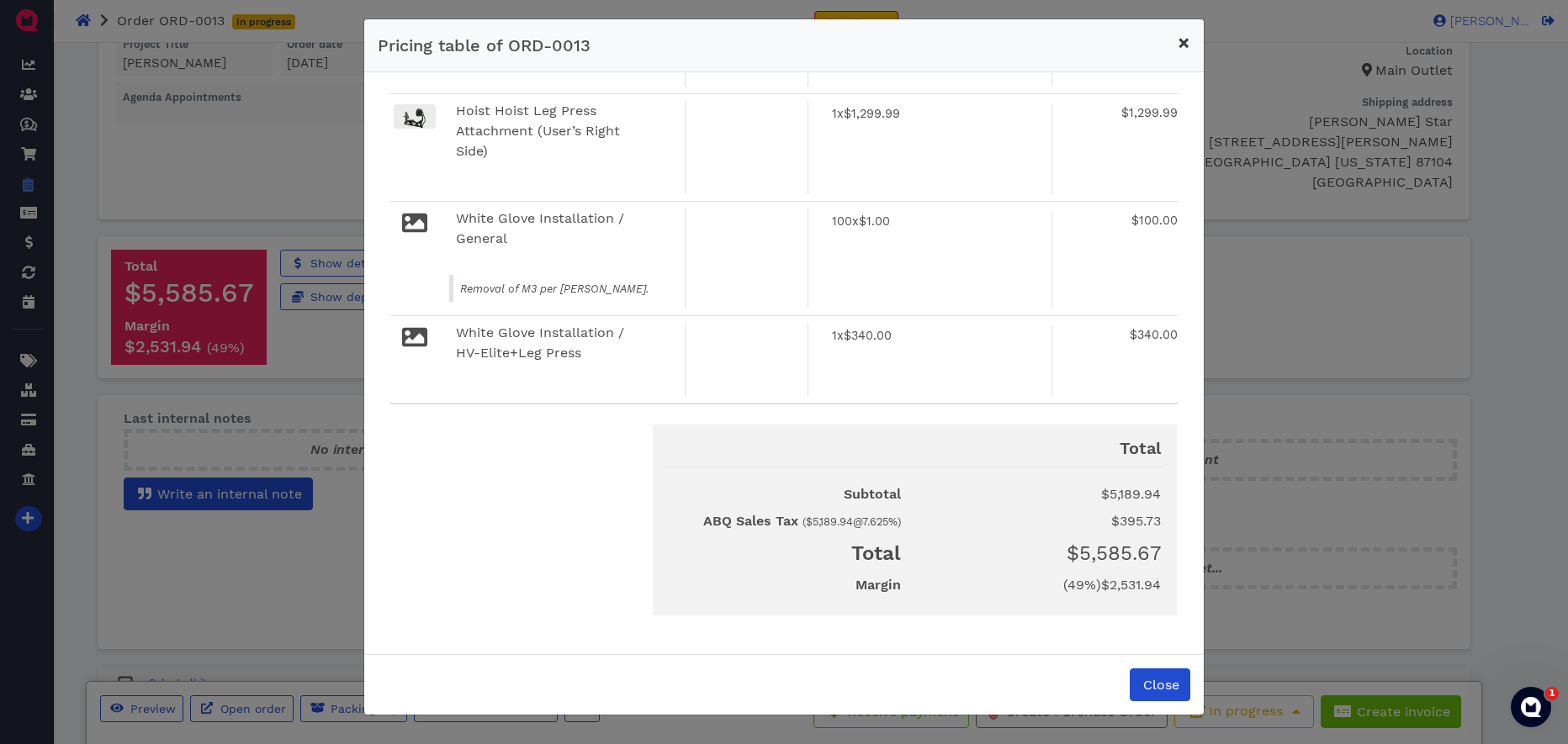
click at [1174, 44] on button "×" at bounding box center [1184, 43] width 40 height 47
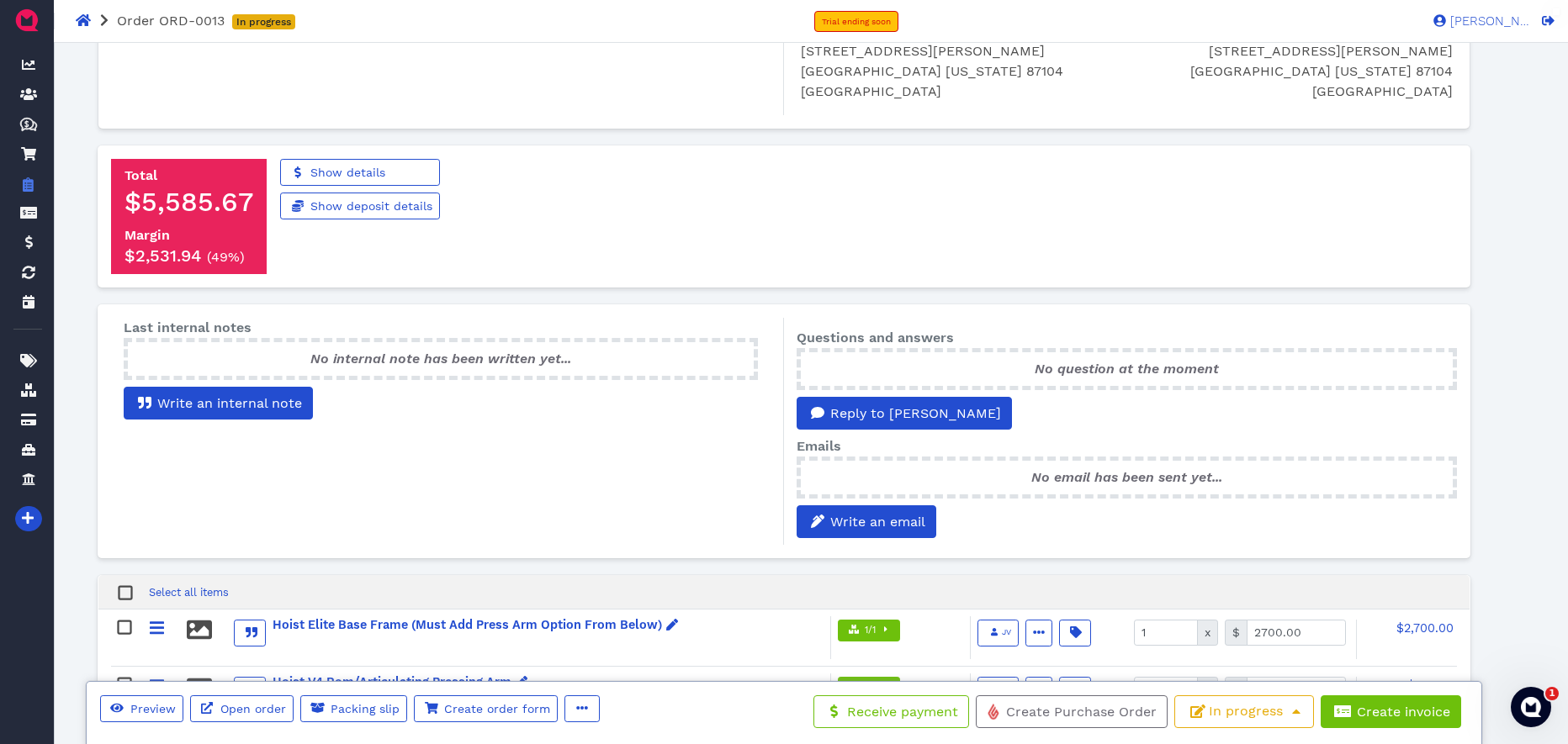
scroll to position [0, 0]
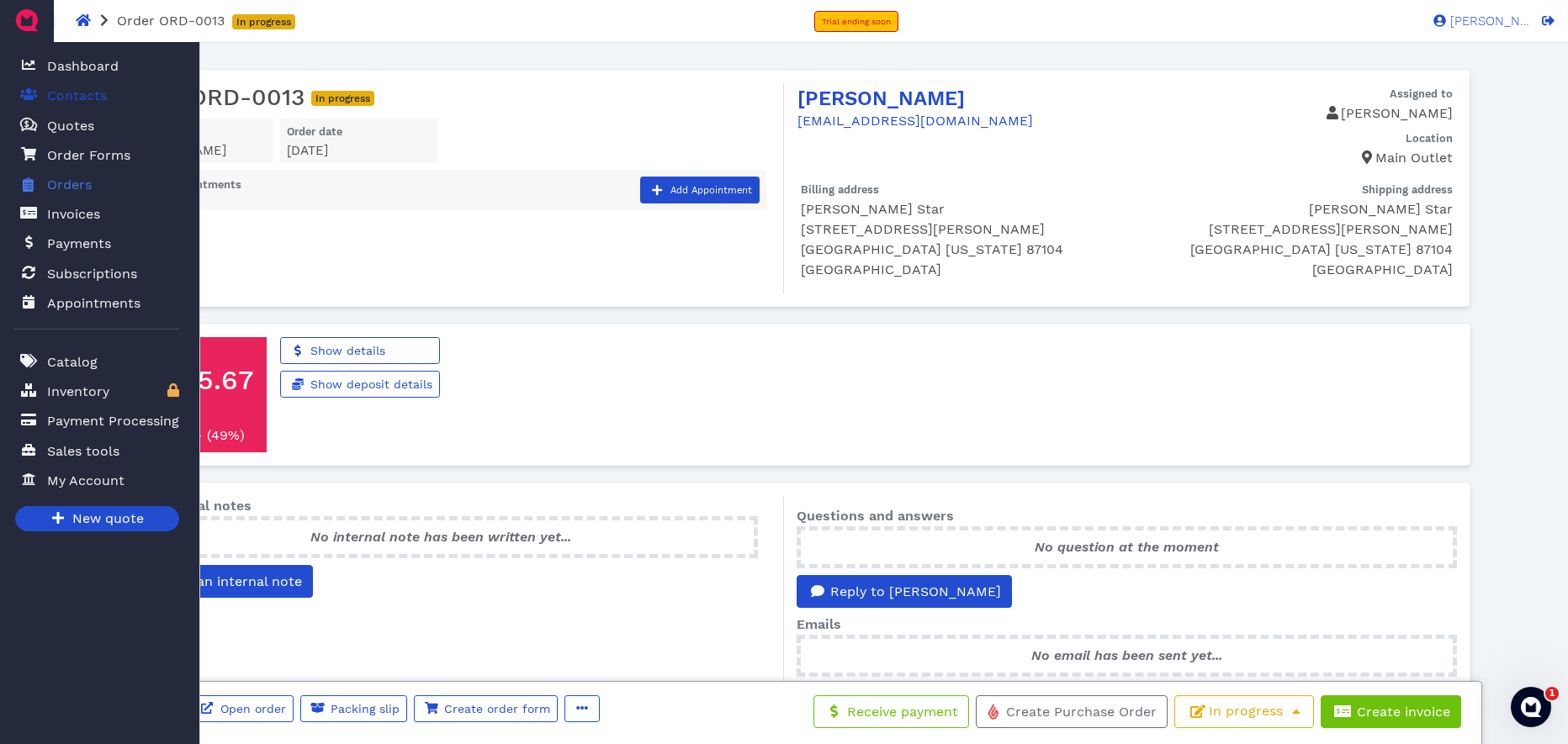
drag, startPoint x: 91, startPoint y: 74, endPoint x: 121, endPoint y: 82, distance: 31.0
click at [91, 74] on span "Dashboard" at bounding box center [83, 66] width 72 height 20
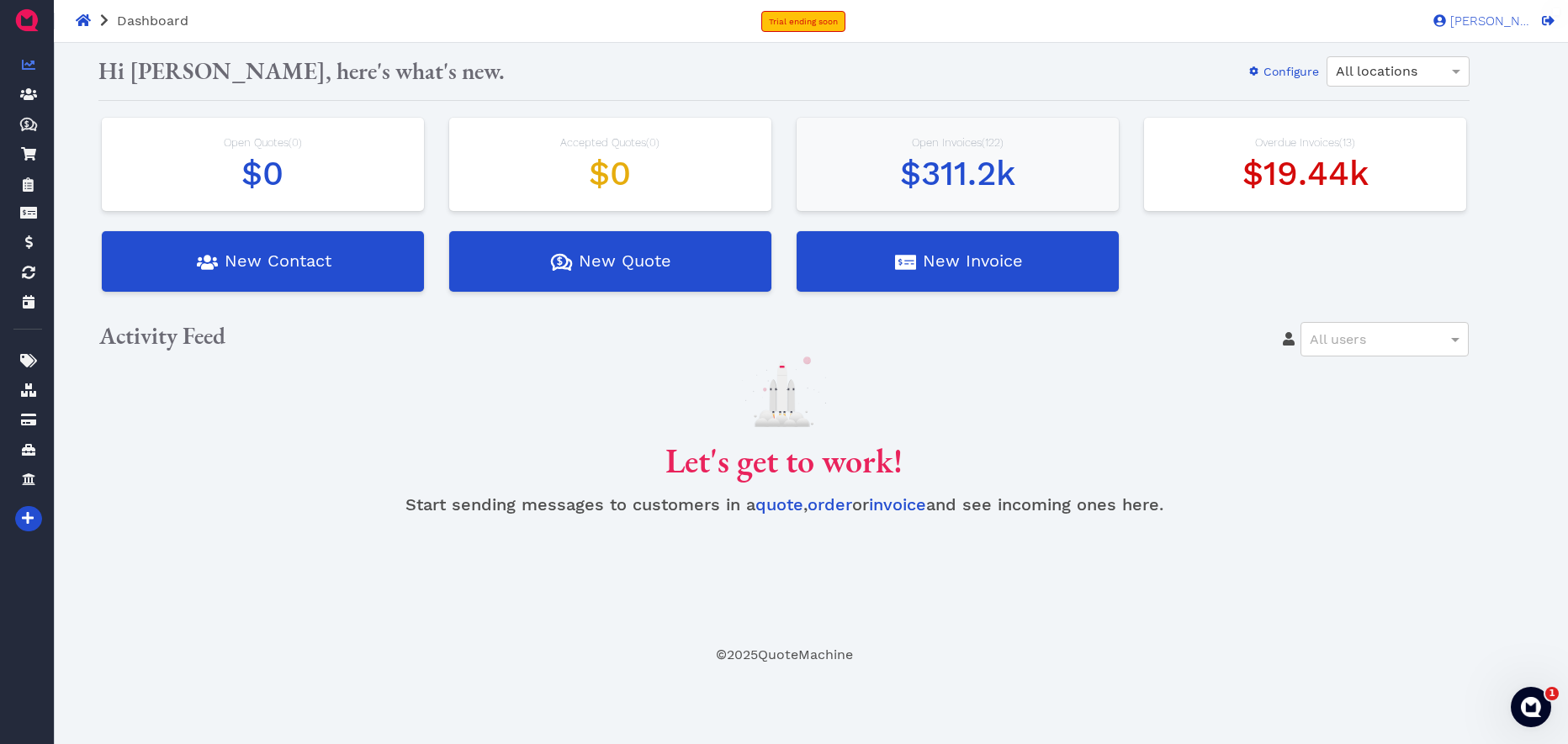
click at [933, 174] on span "$311.2k" at bounding box center [958, 174] width 115 height 40
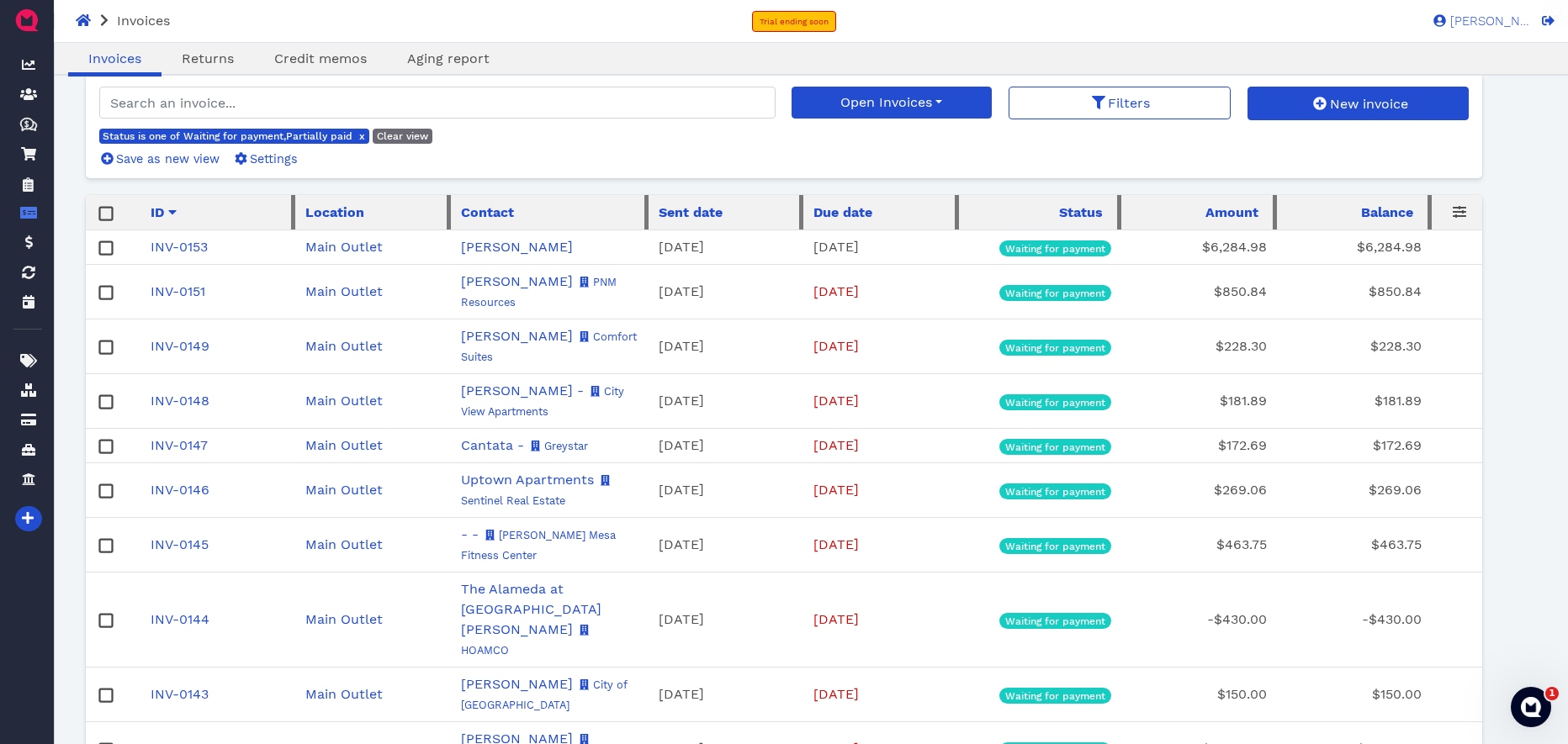
scroll to position [138, 0]
click at [179, 251] on link "INV-0153" at bounding box center [179, 245] width 58 height 16
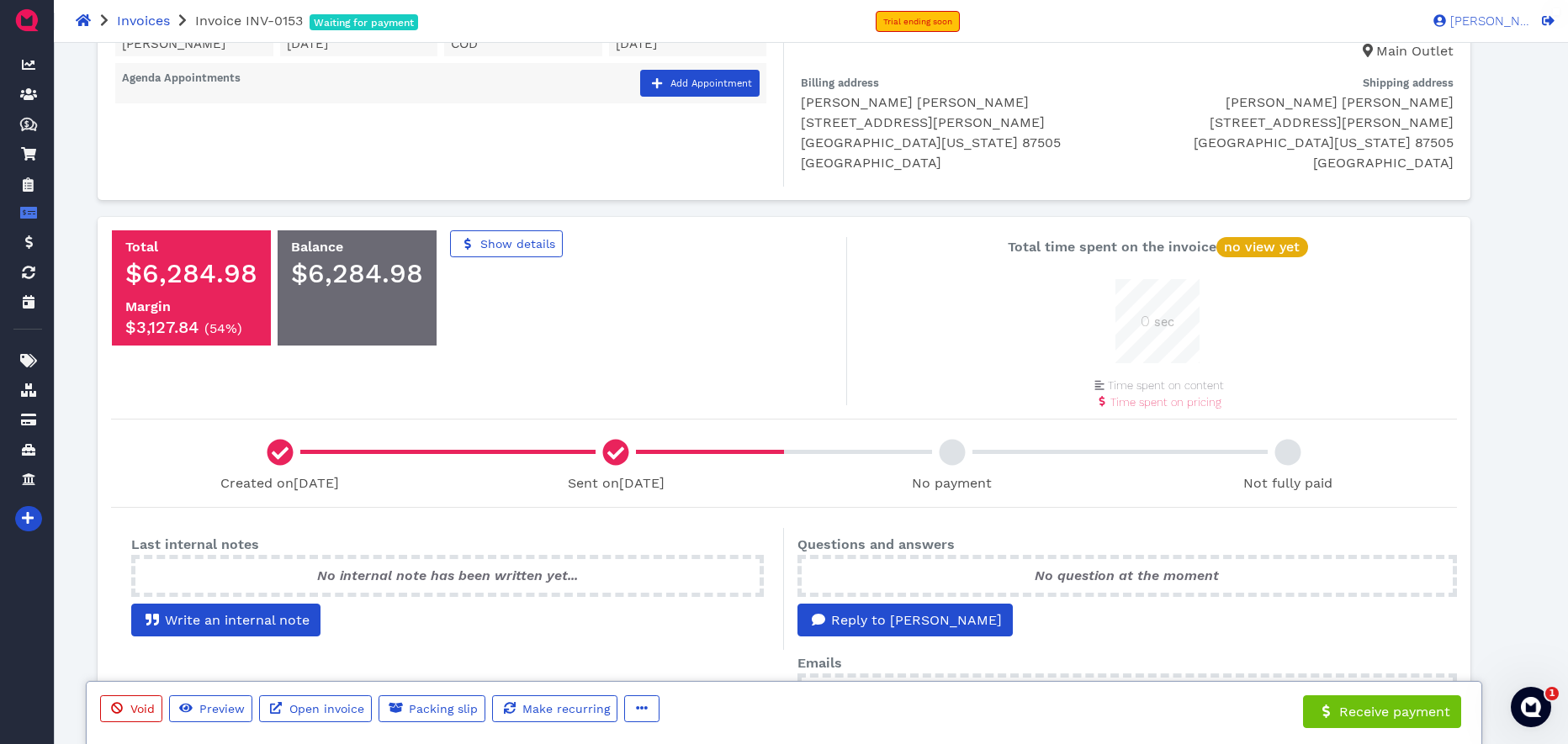
scroll to position [100, 0]
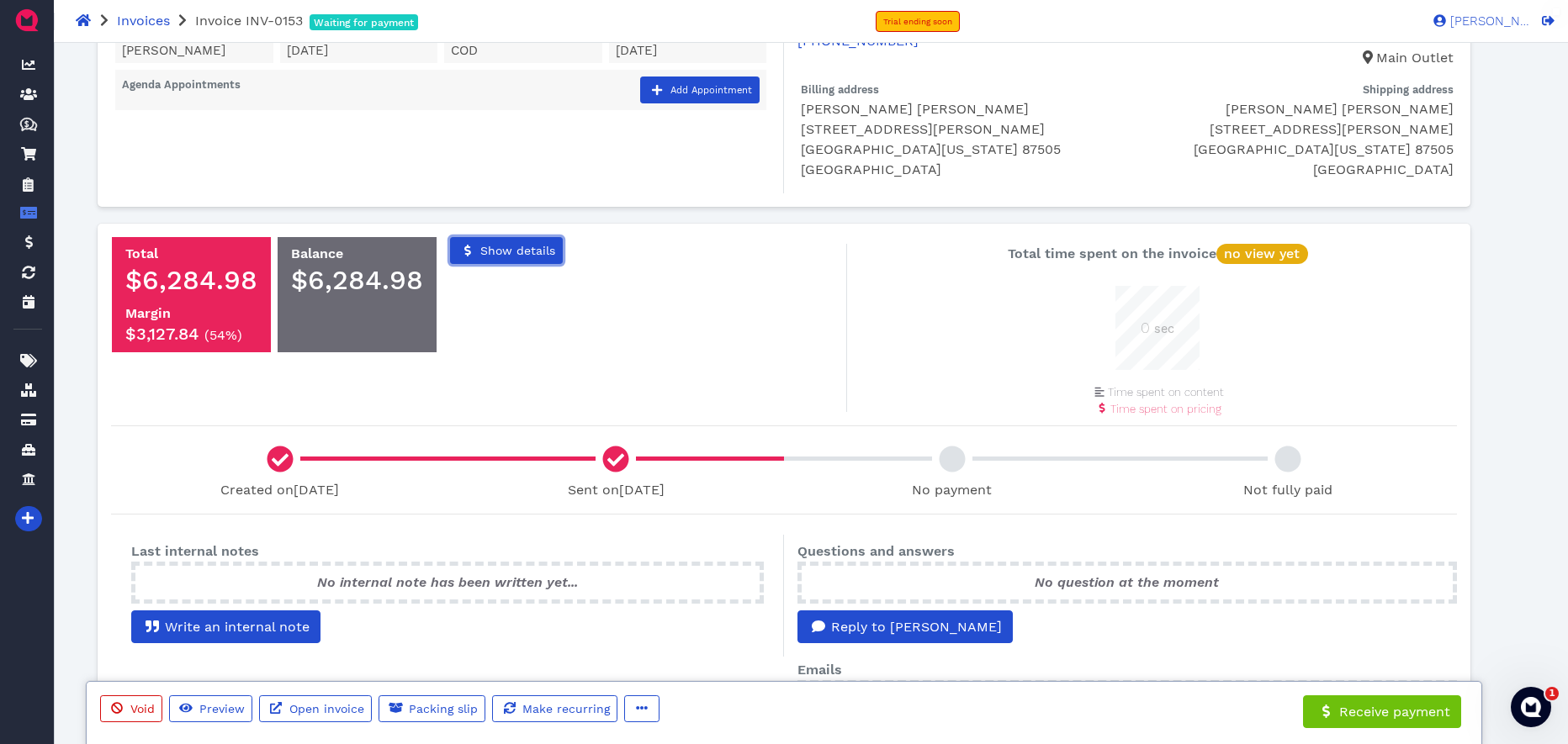
click at [509, 256] on link "Show details" at bounding box center [506, 250] width 112 height 27
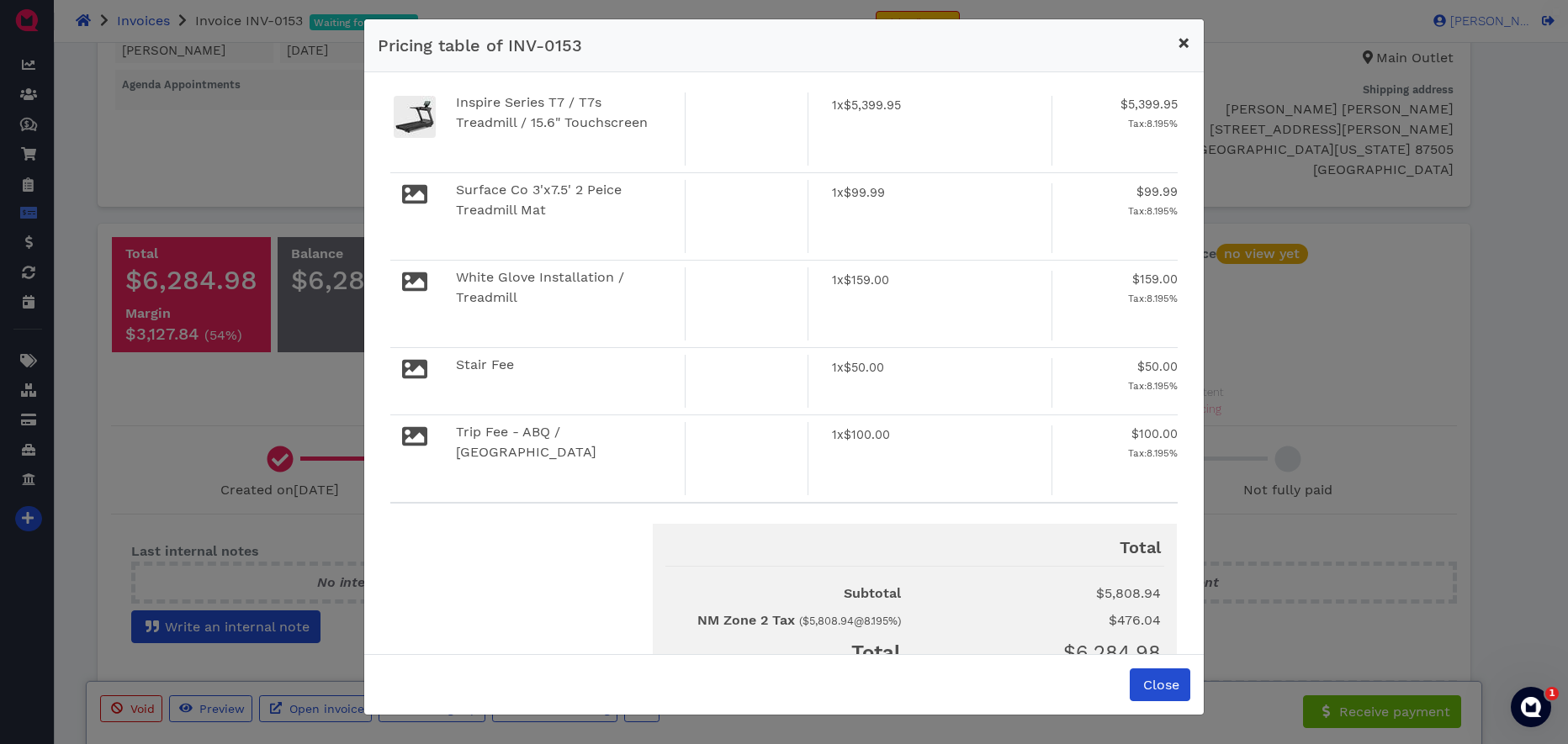
click at [1183, 42] on span "×" at bounding box center [1183, 42] width 12 height 24
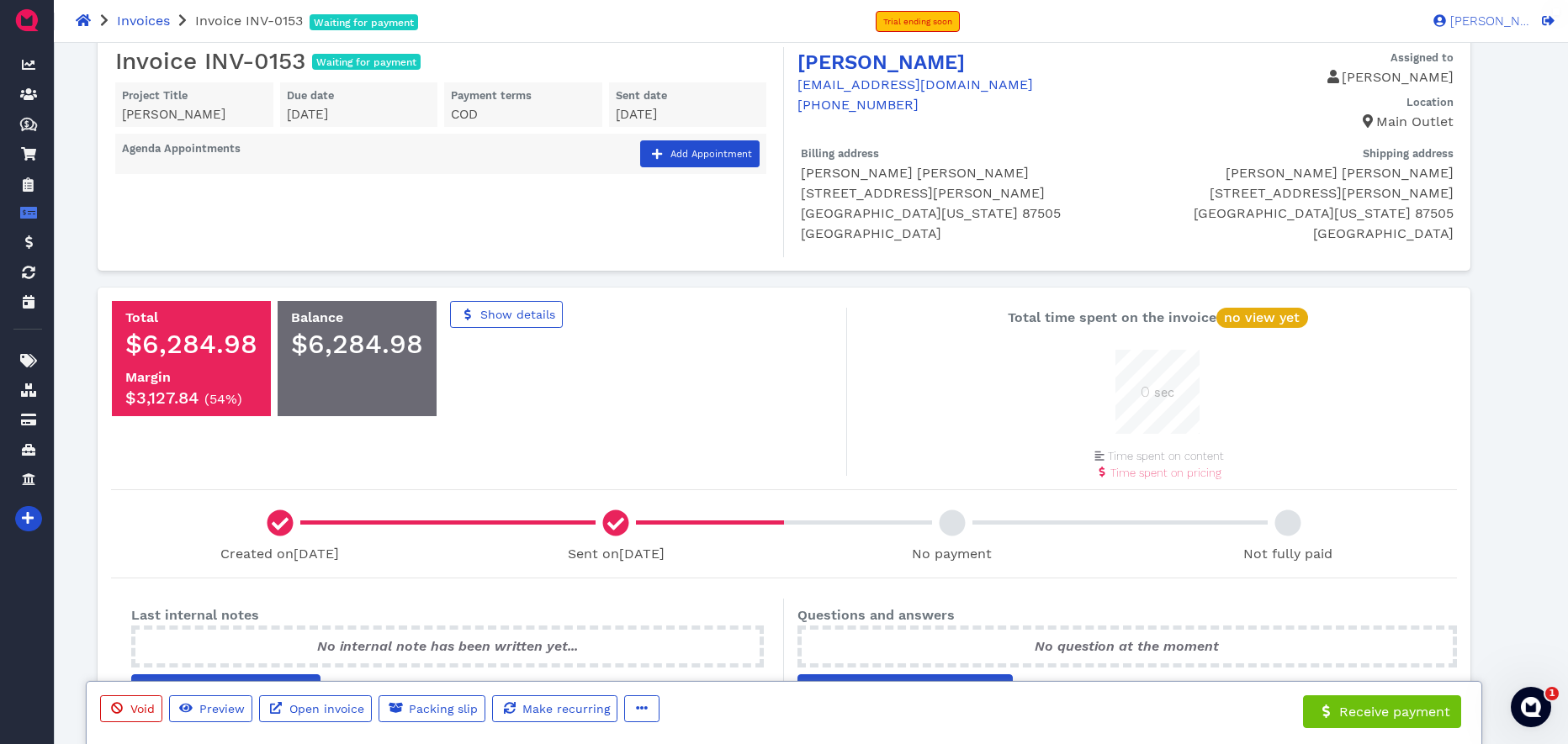
scroll to position [0, 0]
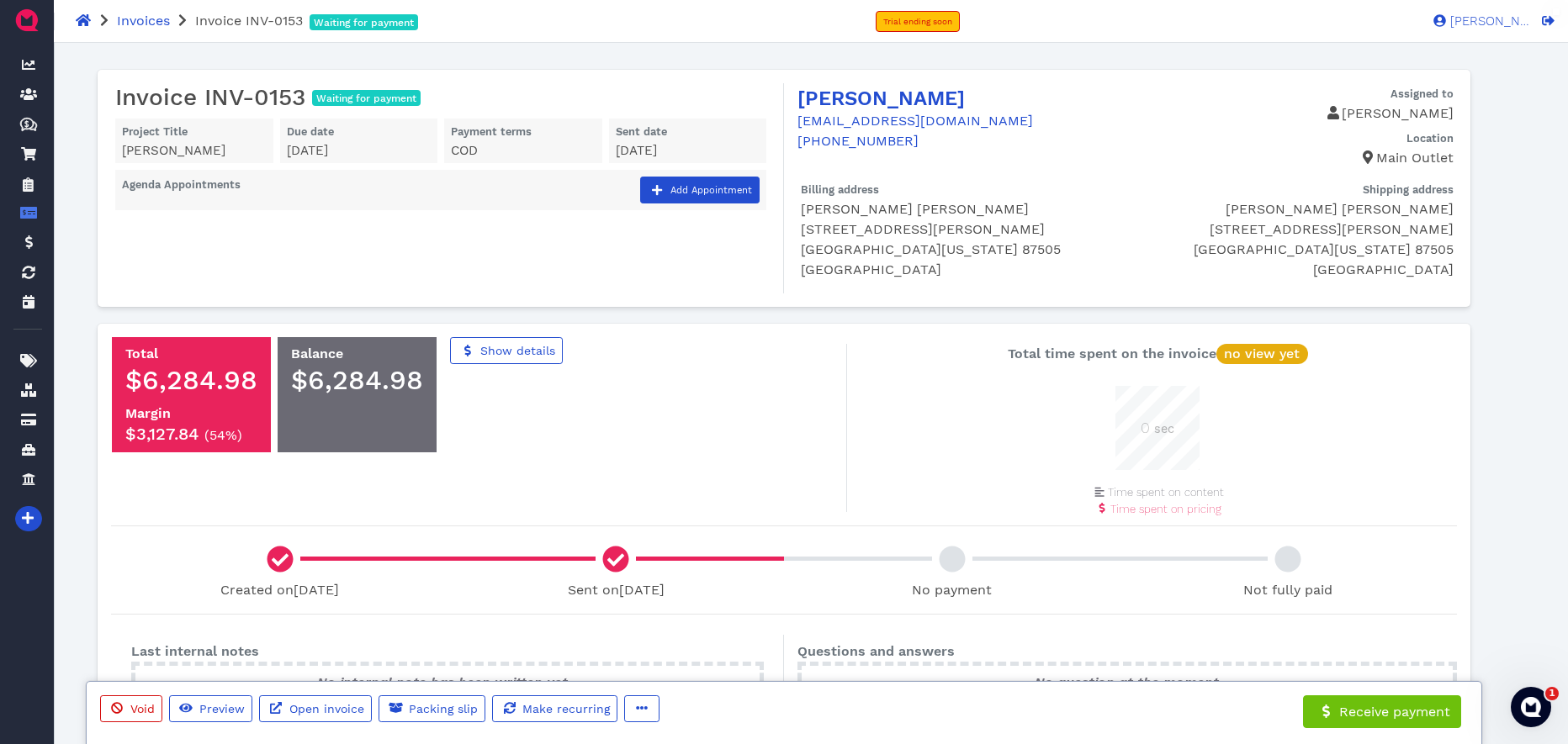
click at [1423, 111] on p "[PERSON_NAME]" at bounding box center [1290, 113] width 328 height 20
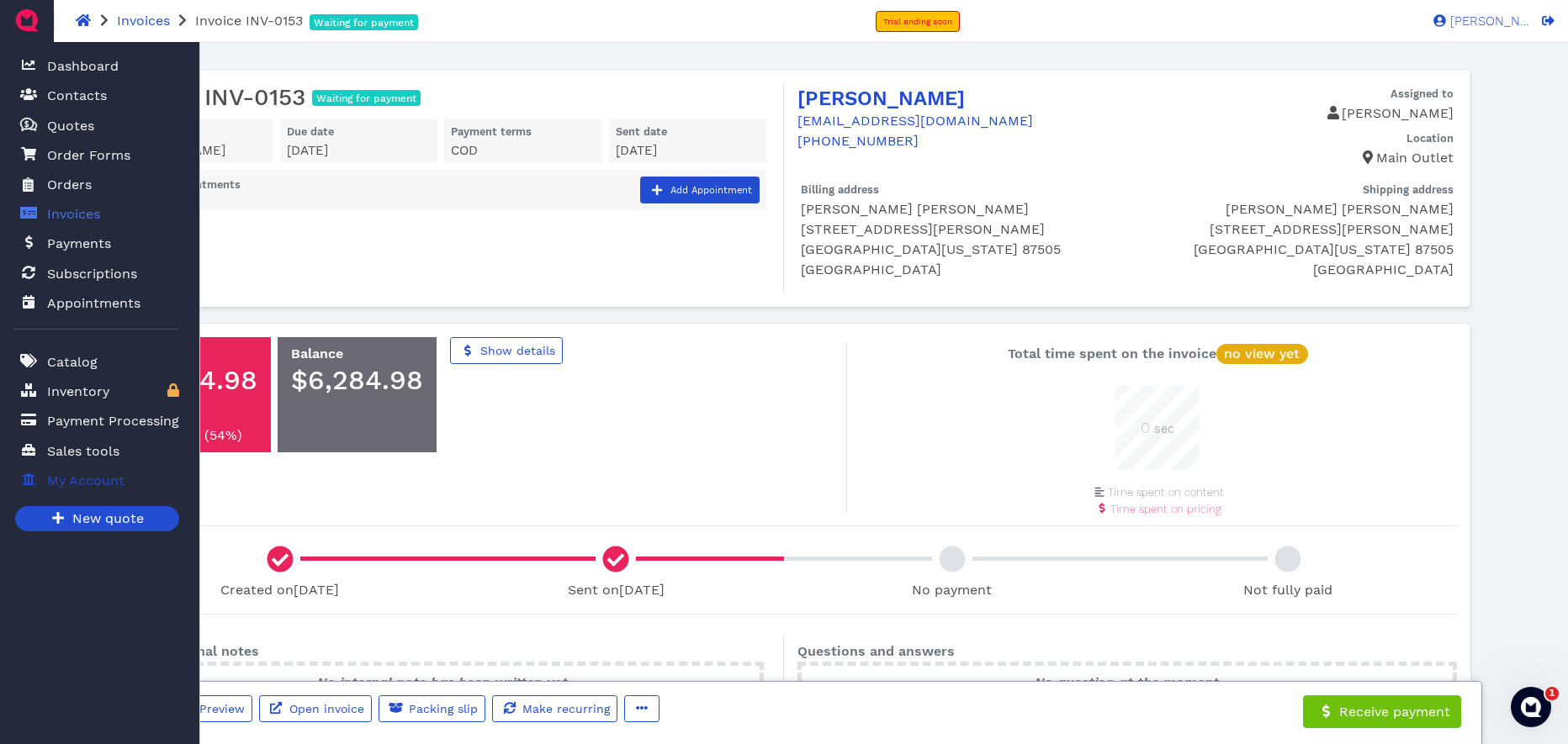
click at [88, 477] on span "My Account" at bounding box center [86, 480] width 77 height 20
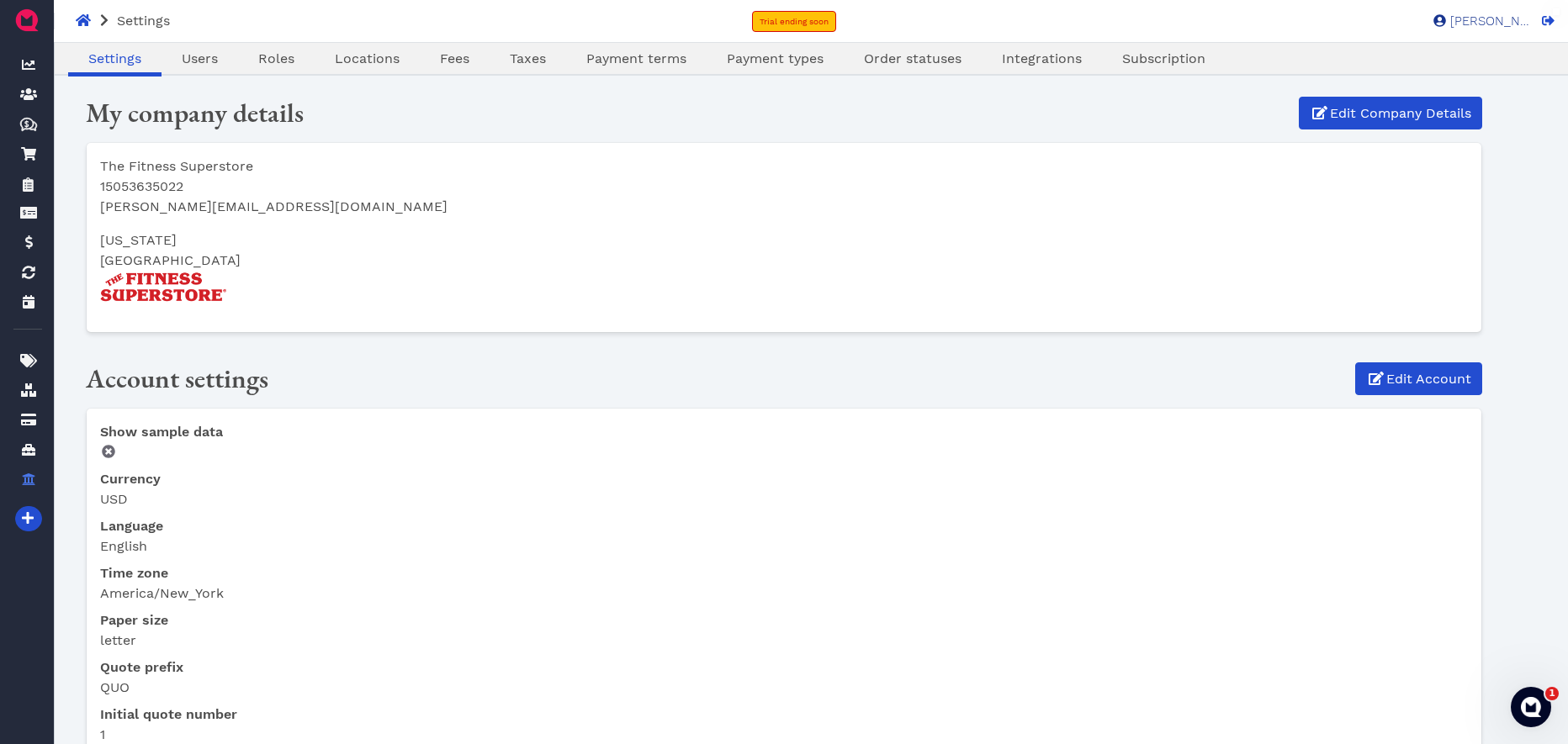
click at [1479, 20] on span "[PERSON_NAME]" at bounding box center [1487, 21] width 84 height 12
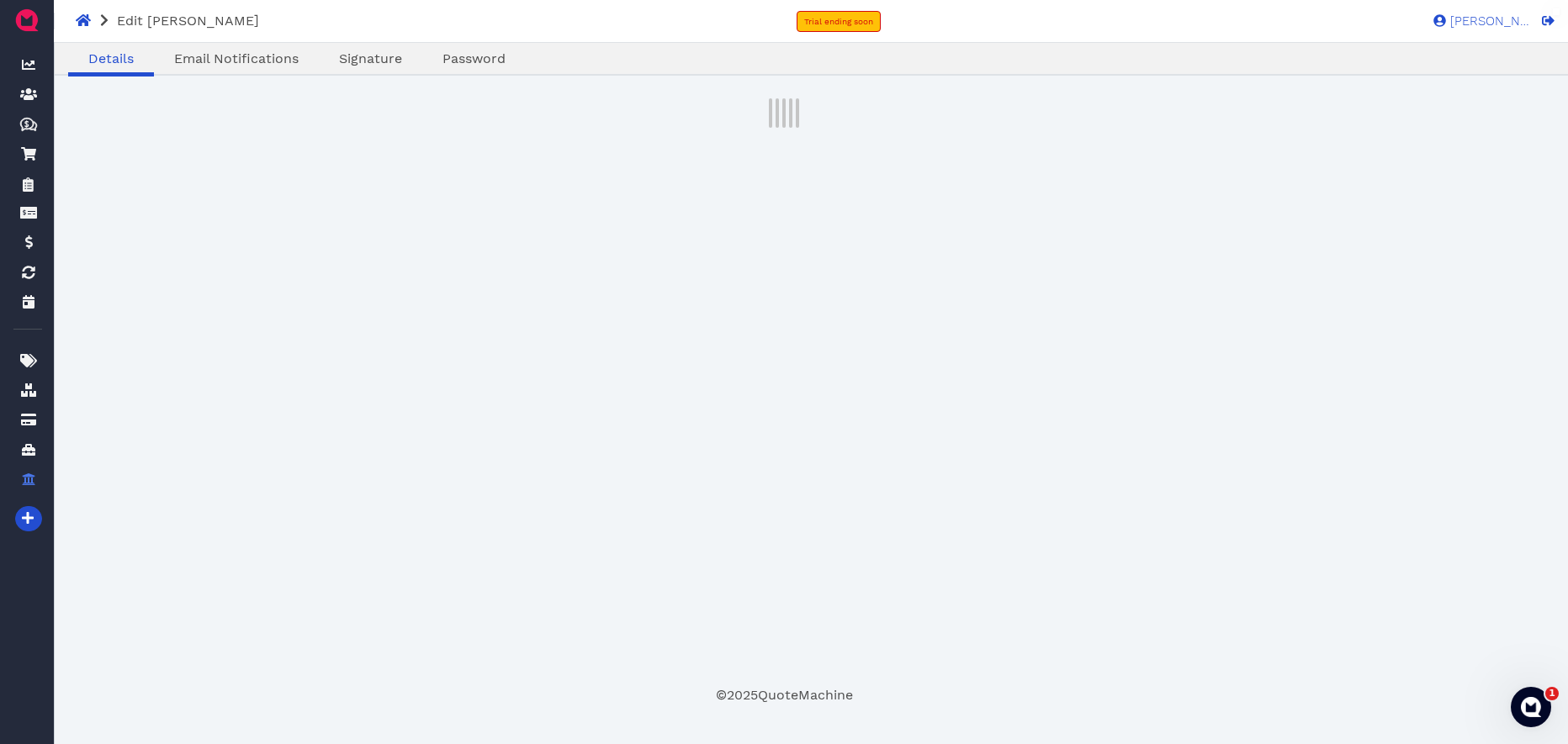
select select "admin"
select select "020b2c2a-4661-11f0-e88b-37fea4d7247a"
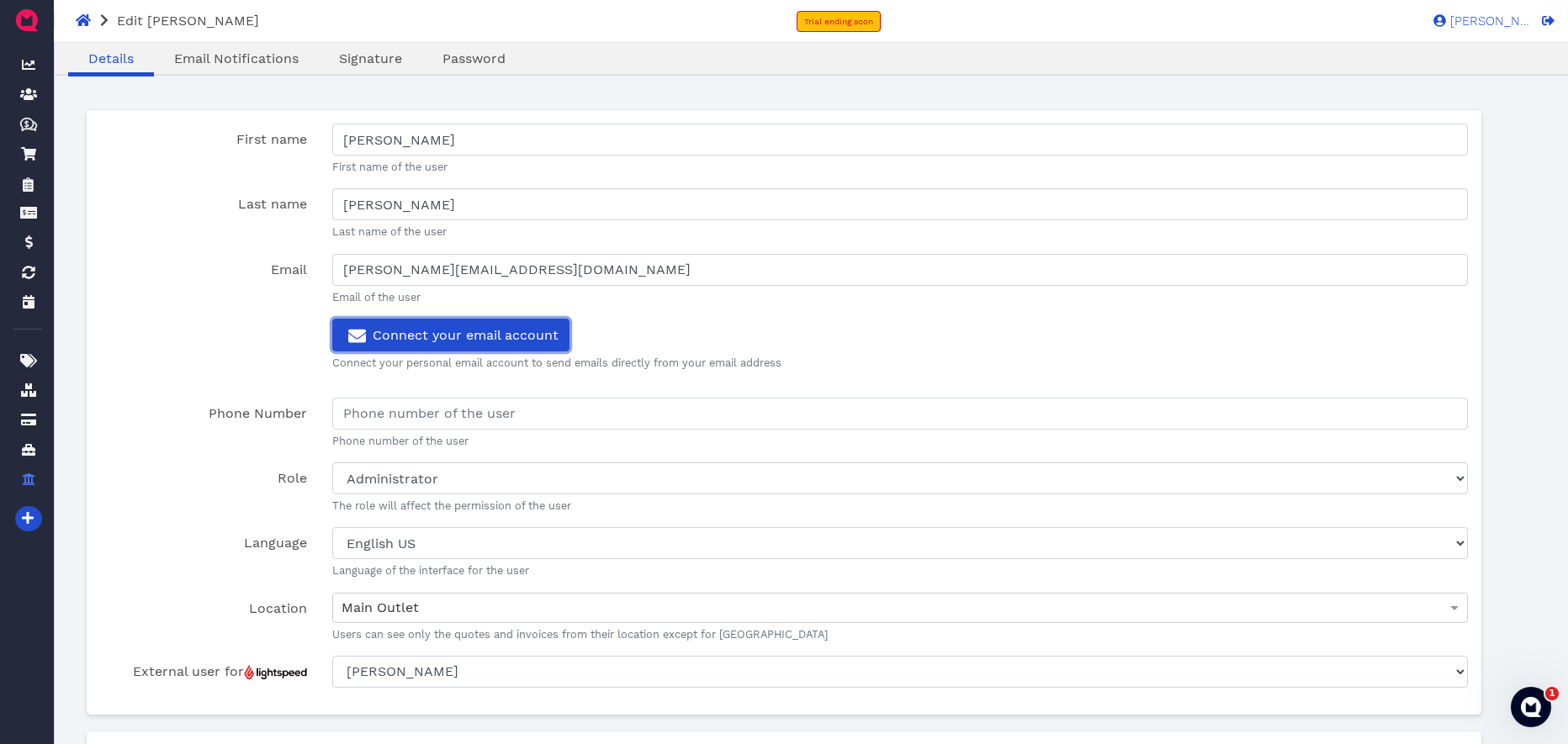
click at [449, 338] on span "Connect your email account" at bounding box center [451, 335] width 215 height 16
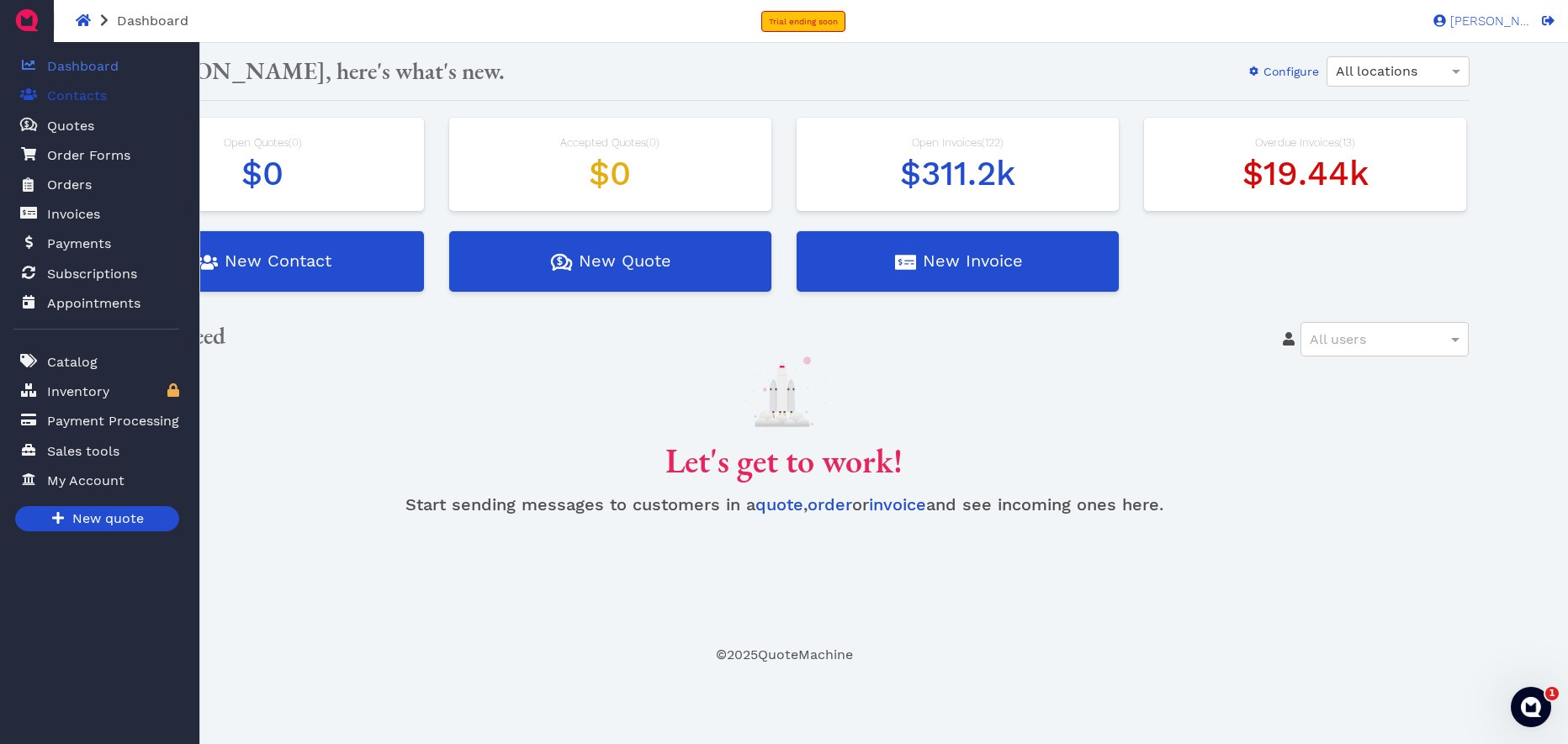
click at [80, 93] on span "Contacts" at bounding box center [76, 95] width 59 height 20
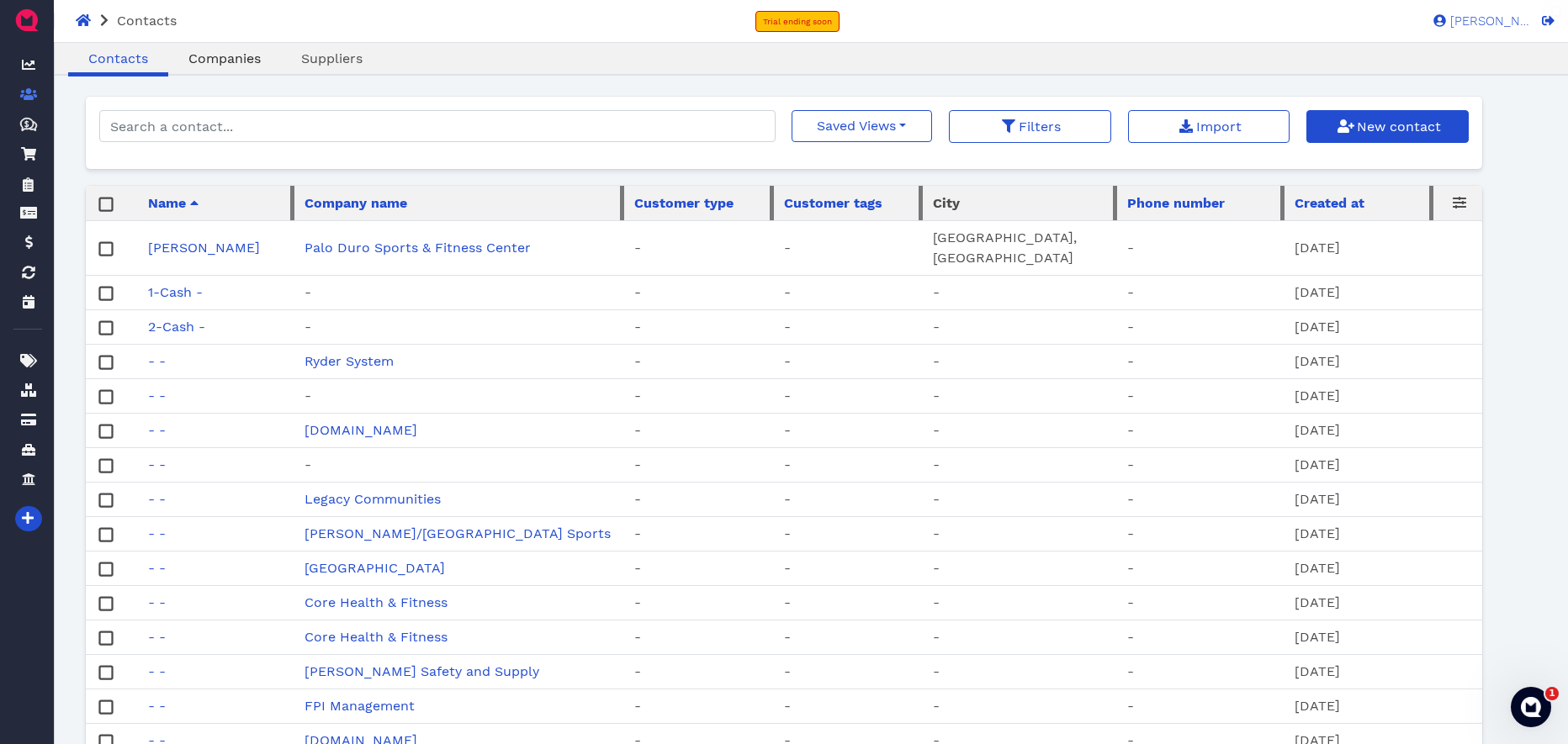
click at [239, 58] on span "Companies" at bounding box center [225, 58] width 73 height 16
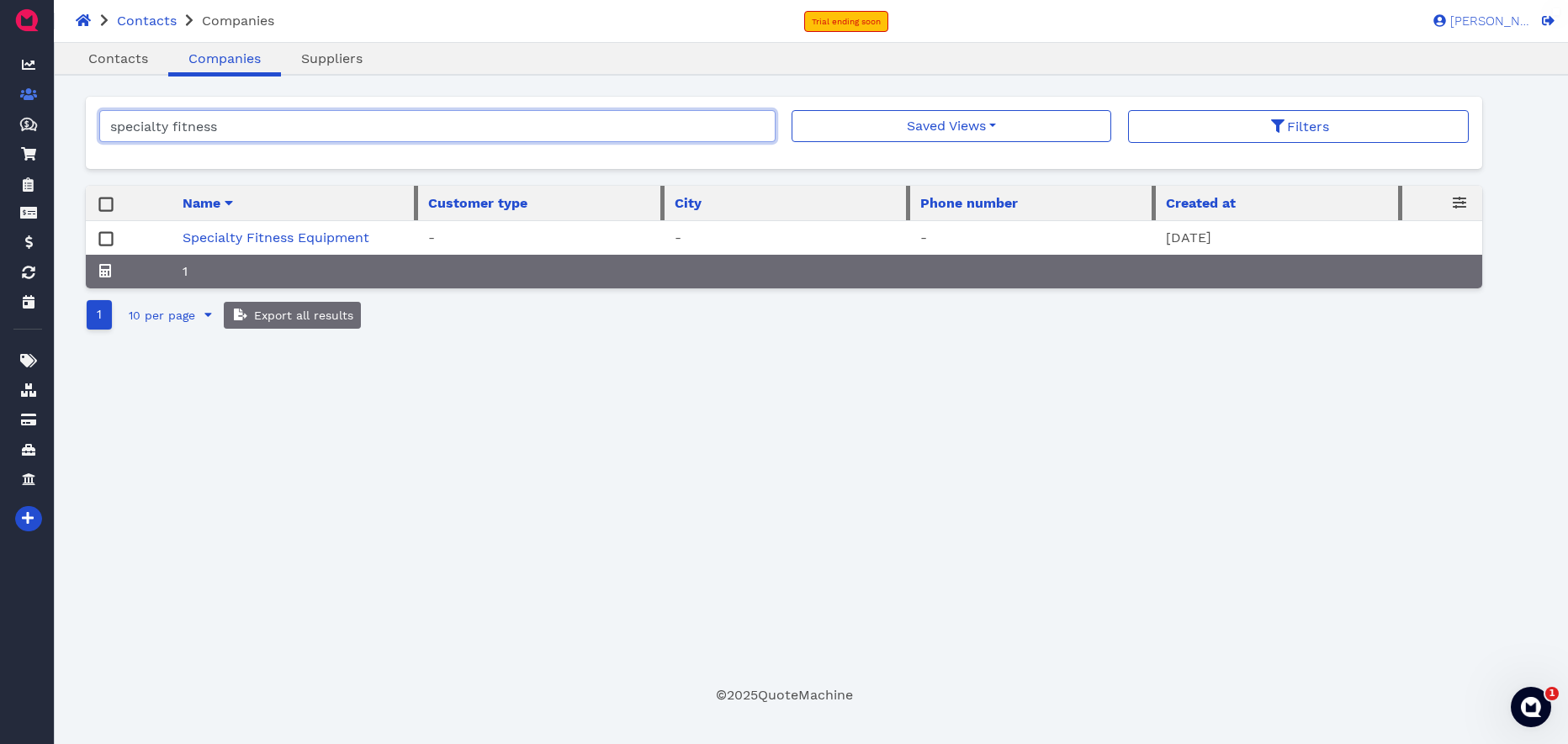
click at [256, 124] on input "specialty fitness" at bounding box center [437, 126] width 676 height 32
click at [759, 127] on input "specialty fitness" at bounding box center [437, 126] width 676 height 32
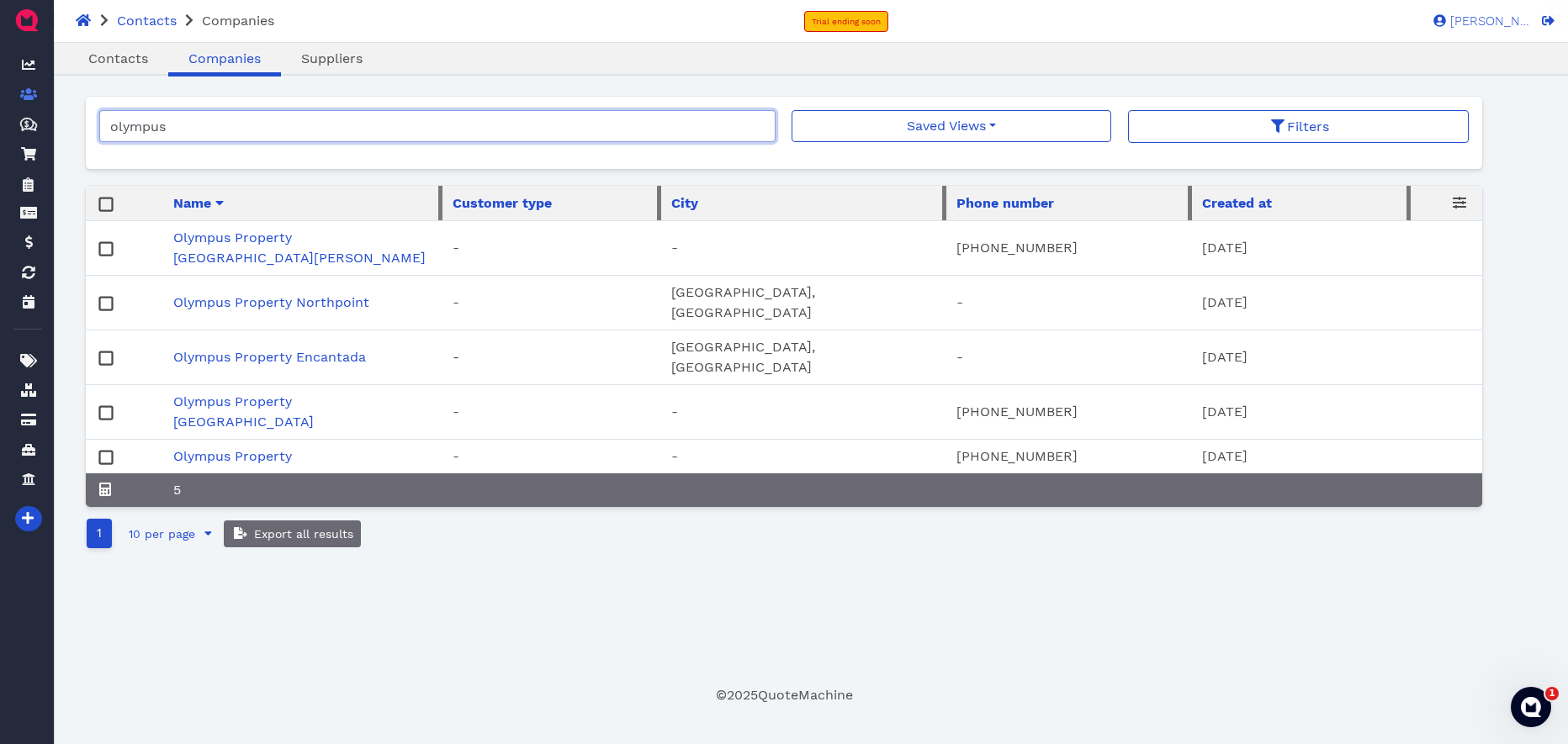
type input "olympus"
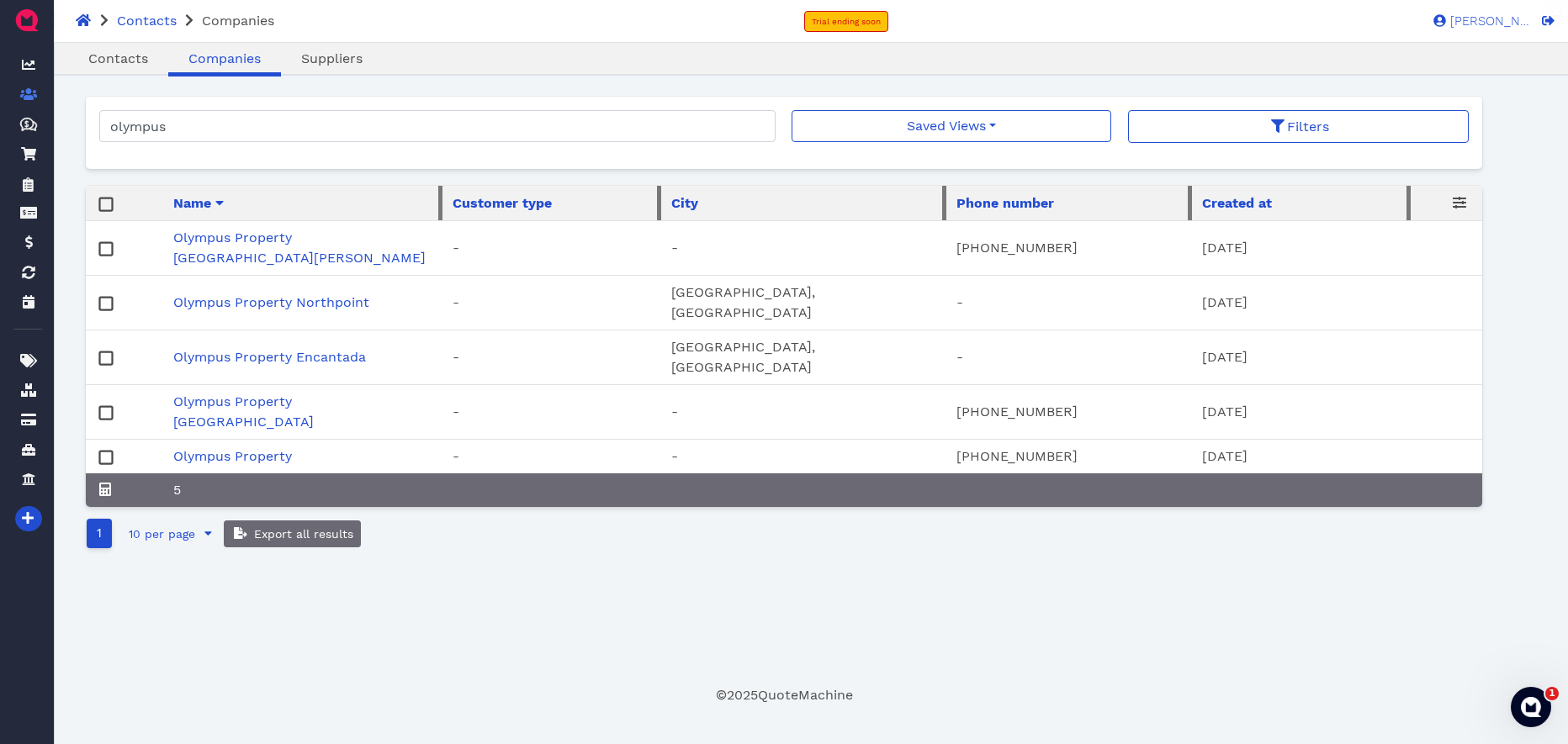
click at [104, 209] on rect at bounding box center [105, 203] width 12 height 12
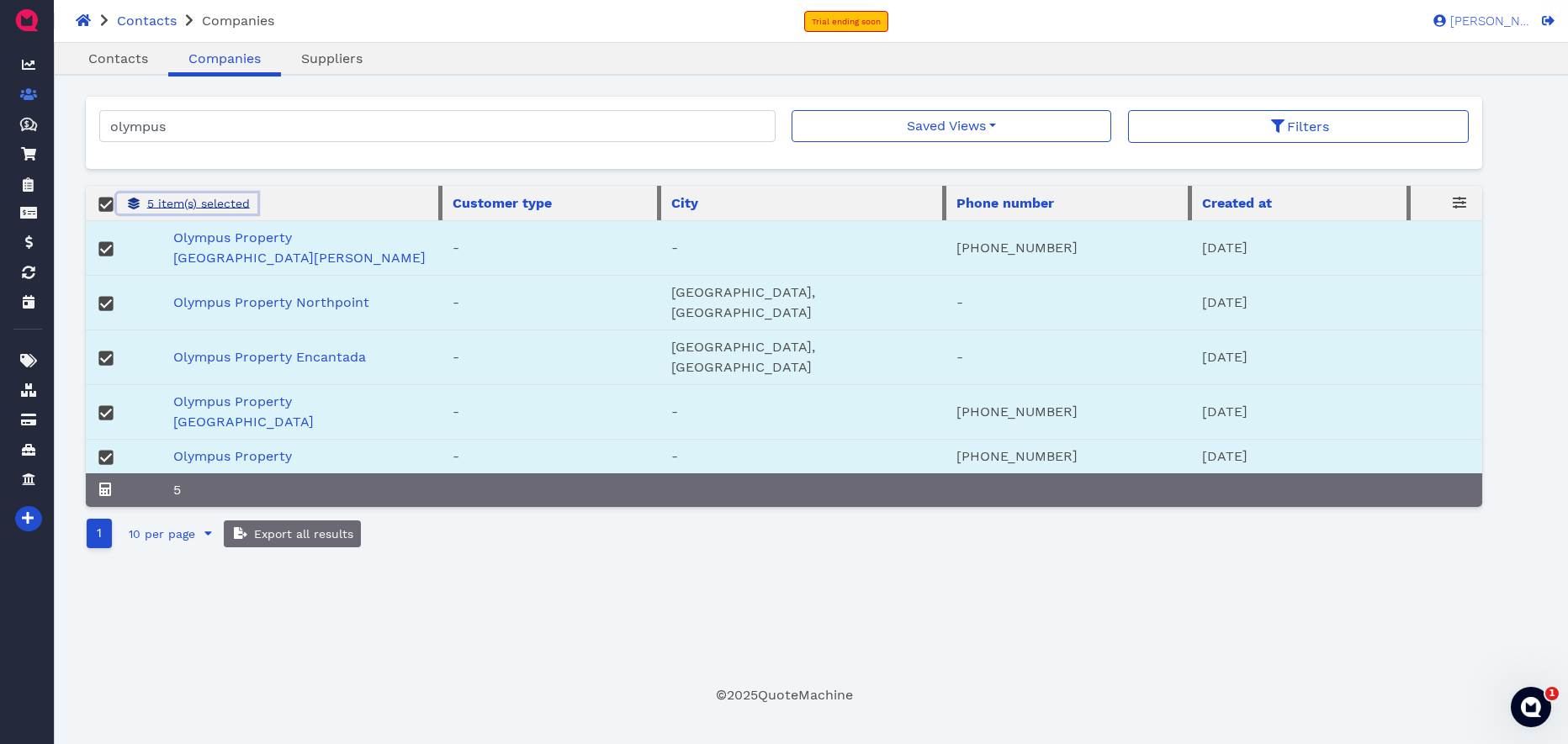
click at [180, 201] on span "5 item(s) selected" at bounding box center [196, 204] width 105 height 13
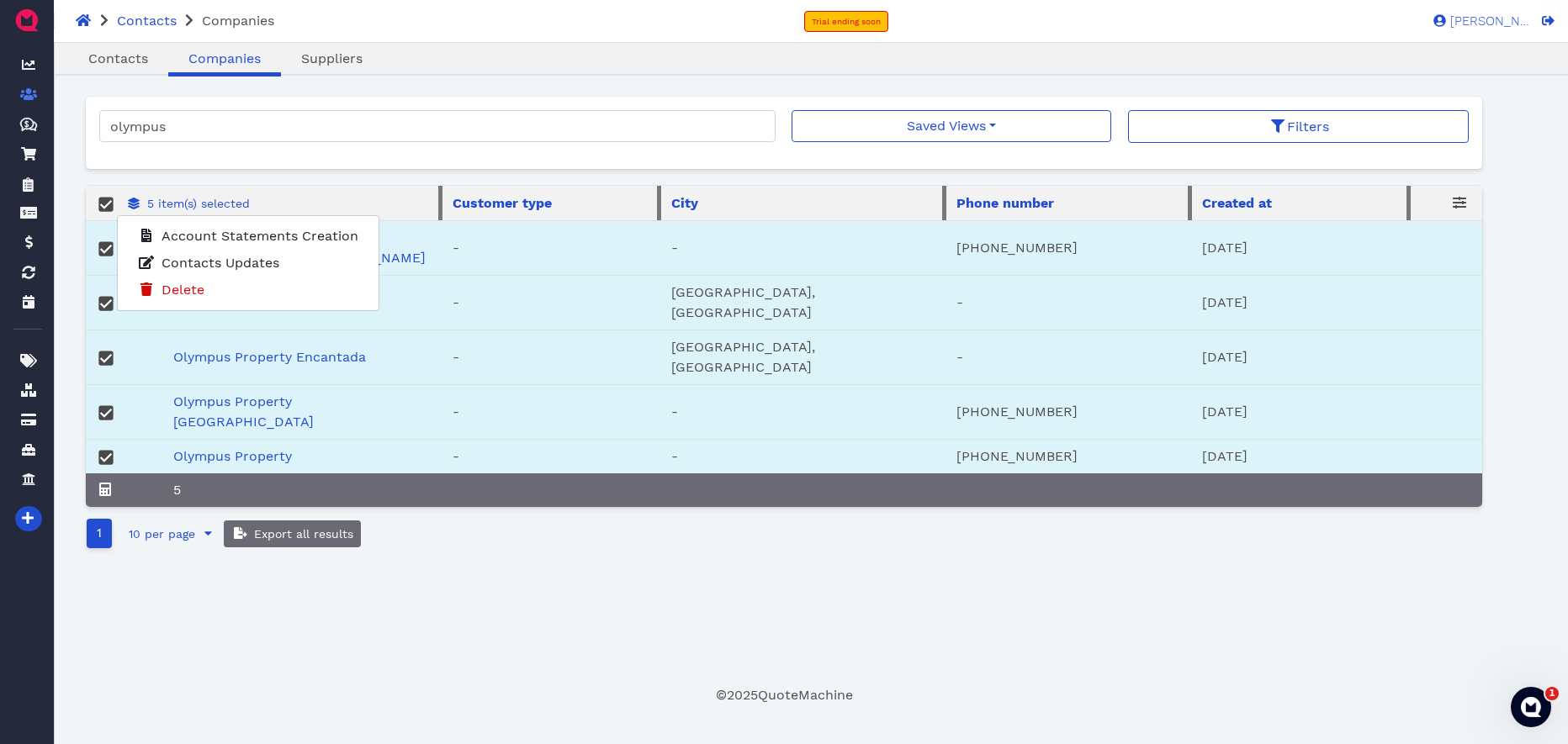
click at [342, 180] on div "olympus Saved Views No saved filters Filters 5 item(s) selected Account Stateme…" at bounding box center [784, 324] width 1397 height 455
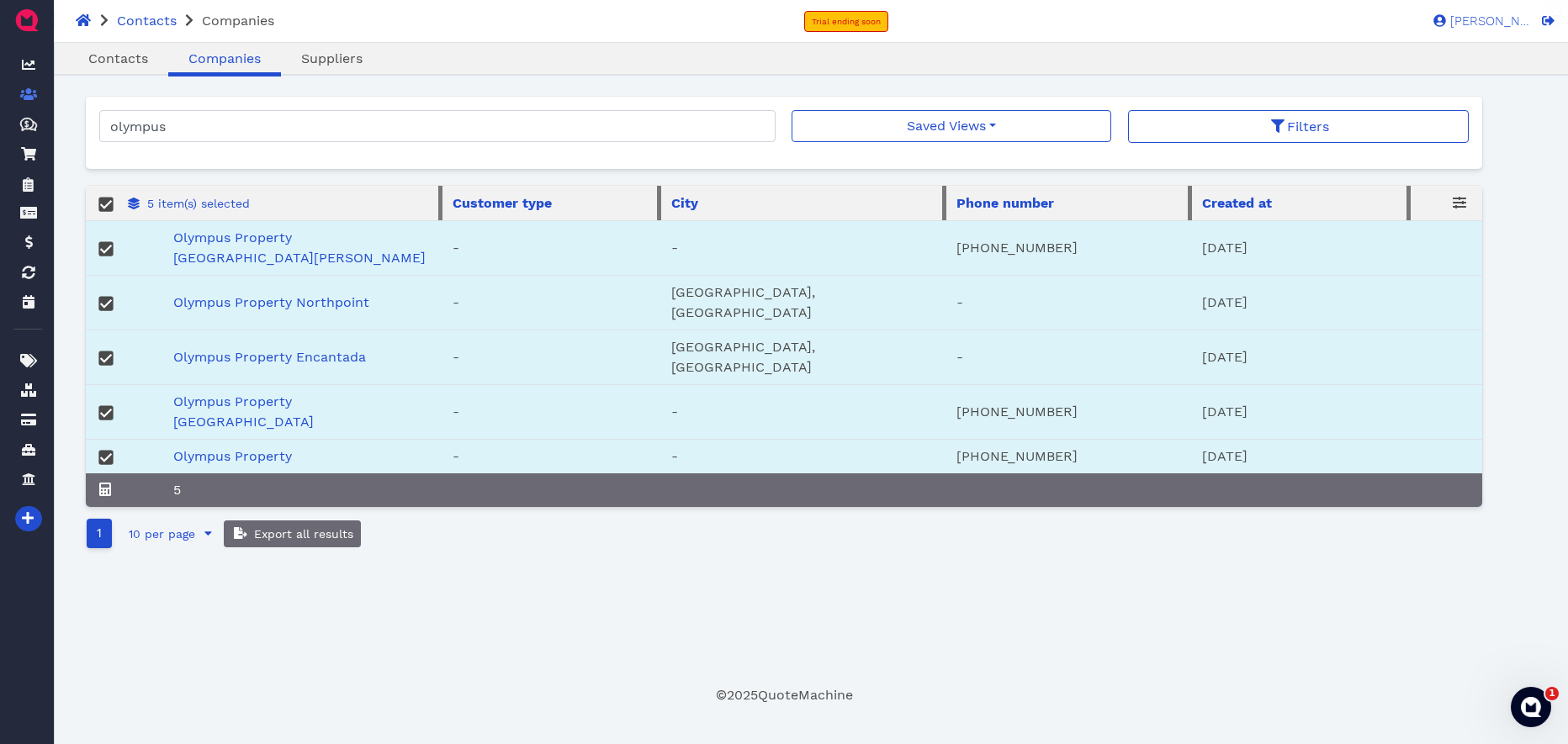
click at [551, 571] on div "Oops! × Contacts Companies Suppliers olympus Saved Views No saved filters Filte…" at bounding box center [784, 391] width 1397 height 588
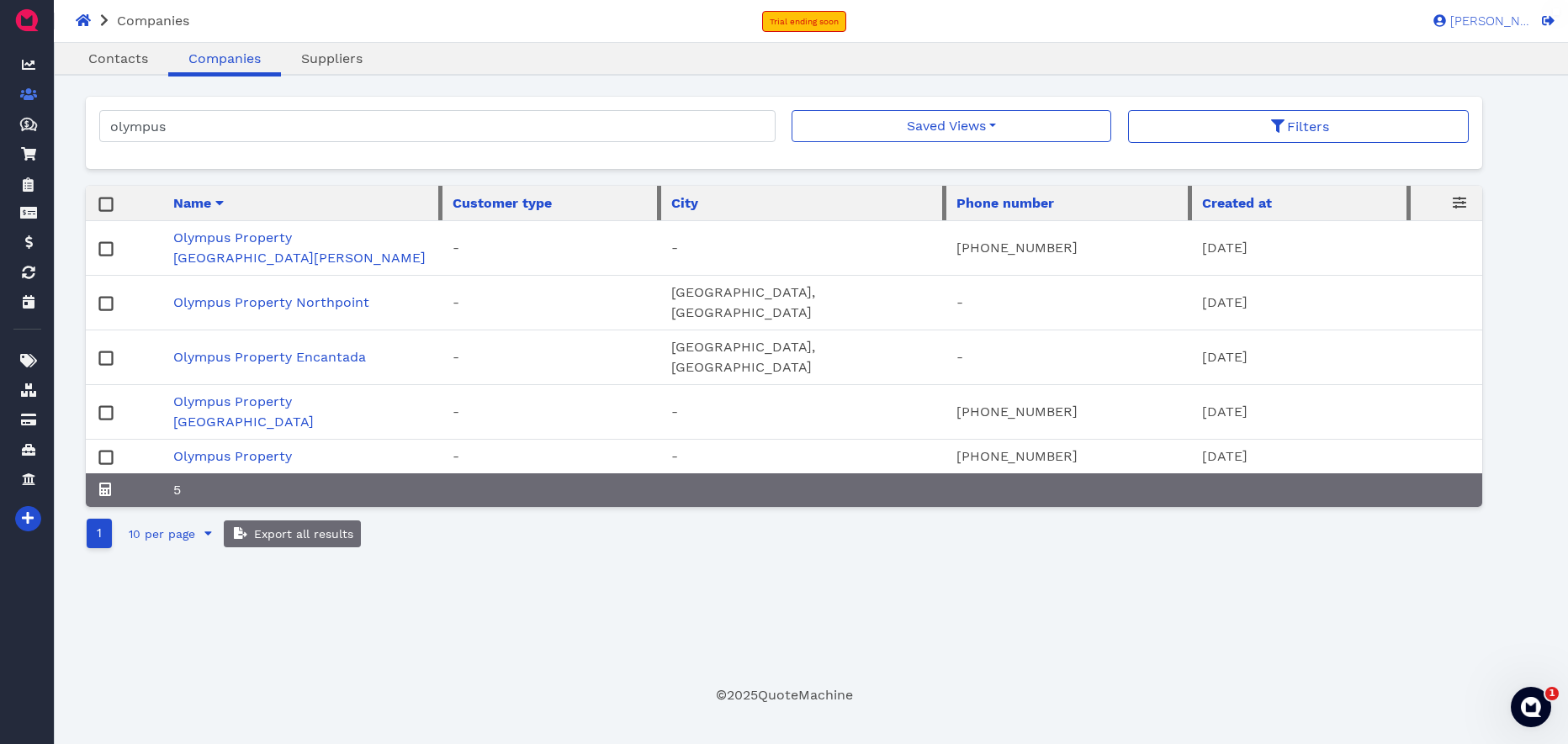
click at [267, 448] on link "Olympus Property" at bounding box center [233, 455] width 119 height 16
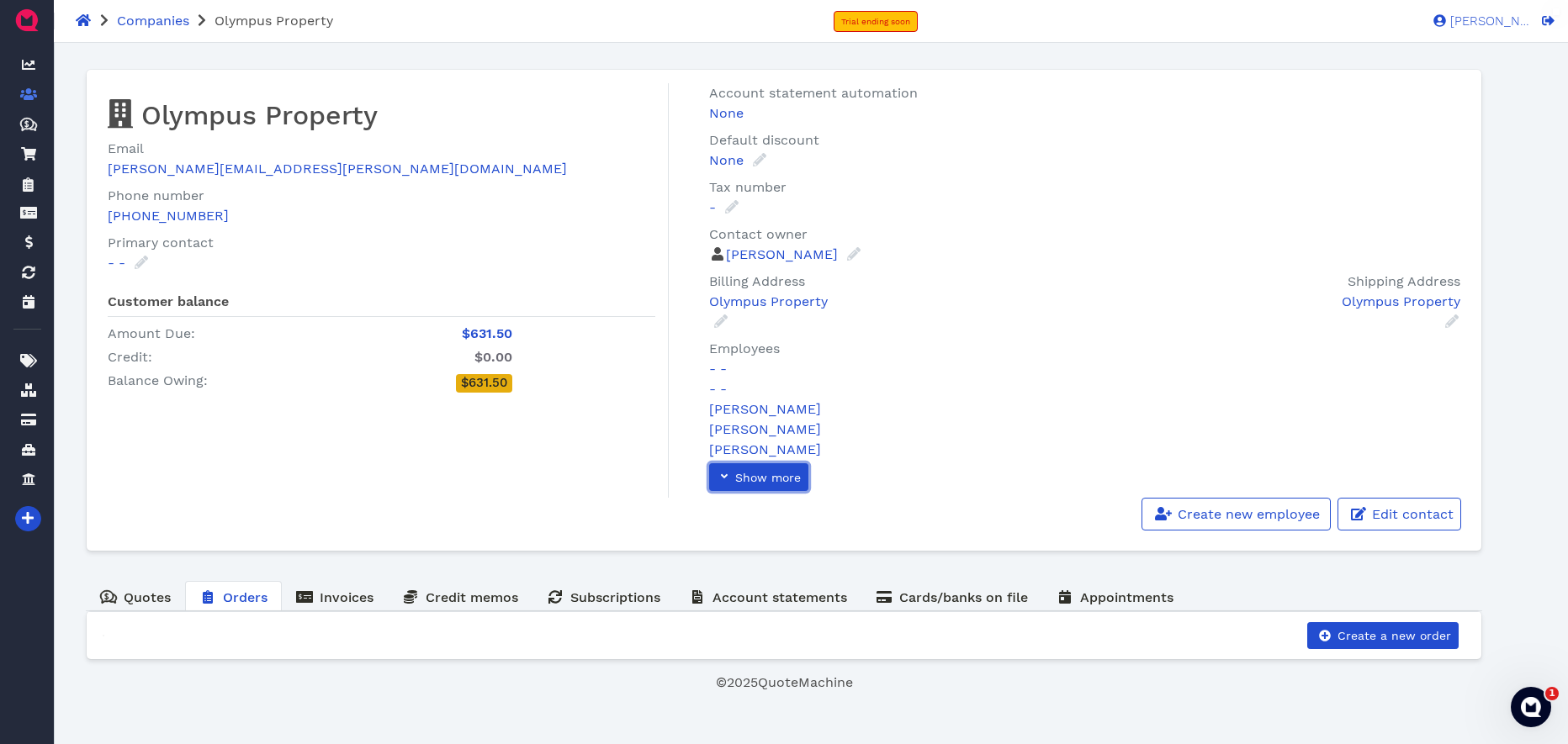
click at [778, 480] on span "Show more" at bounding box center [766, 477] width 68 height 13
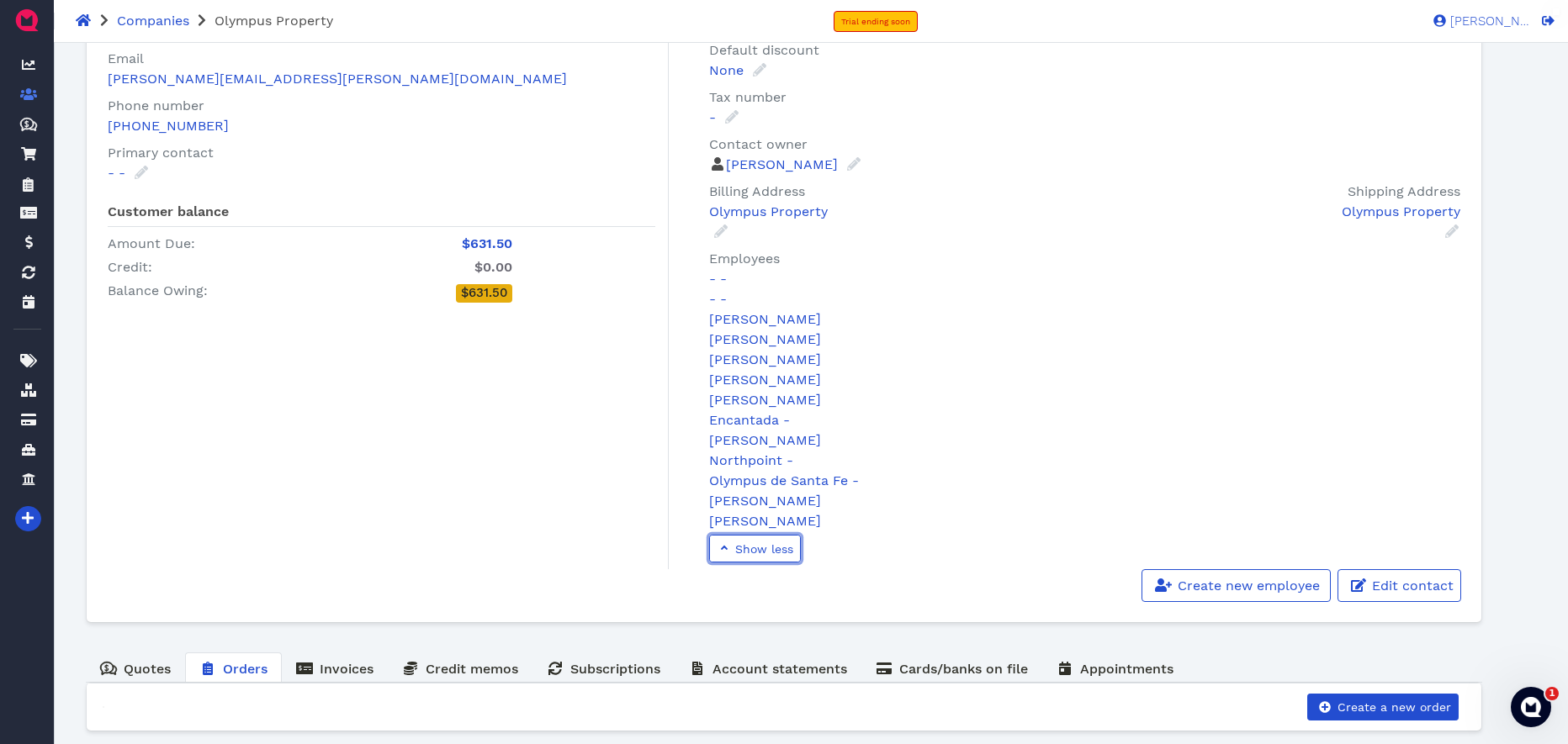
scroll to position [110, 0]
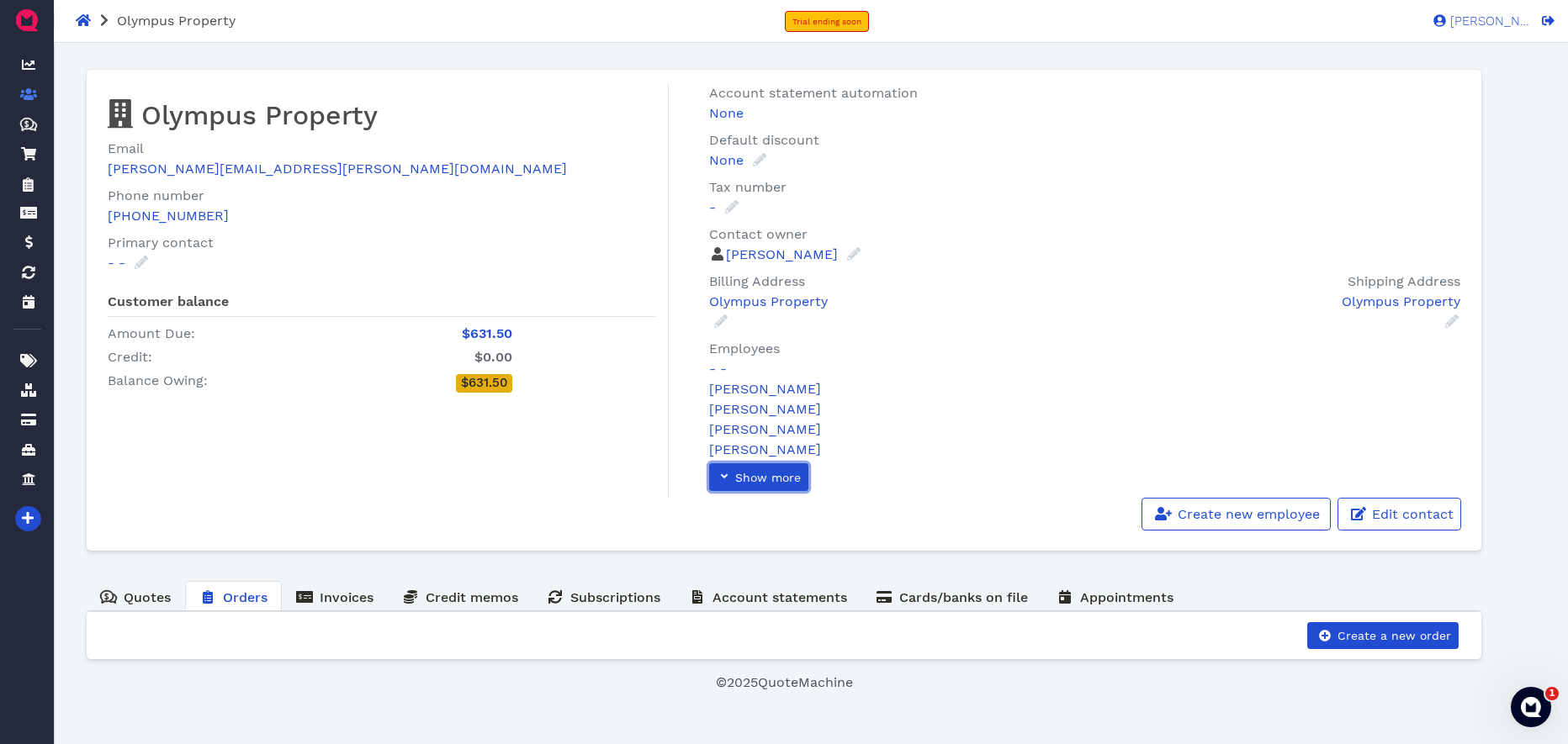
click at [761, 484] on link "Show more" at bounding box center [758, 476] width 99 height 27
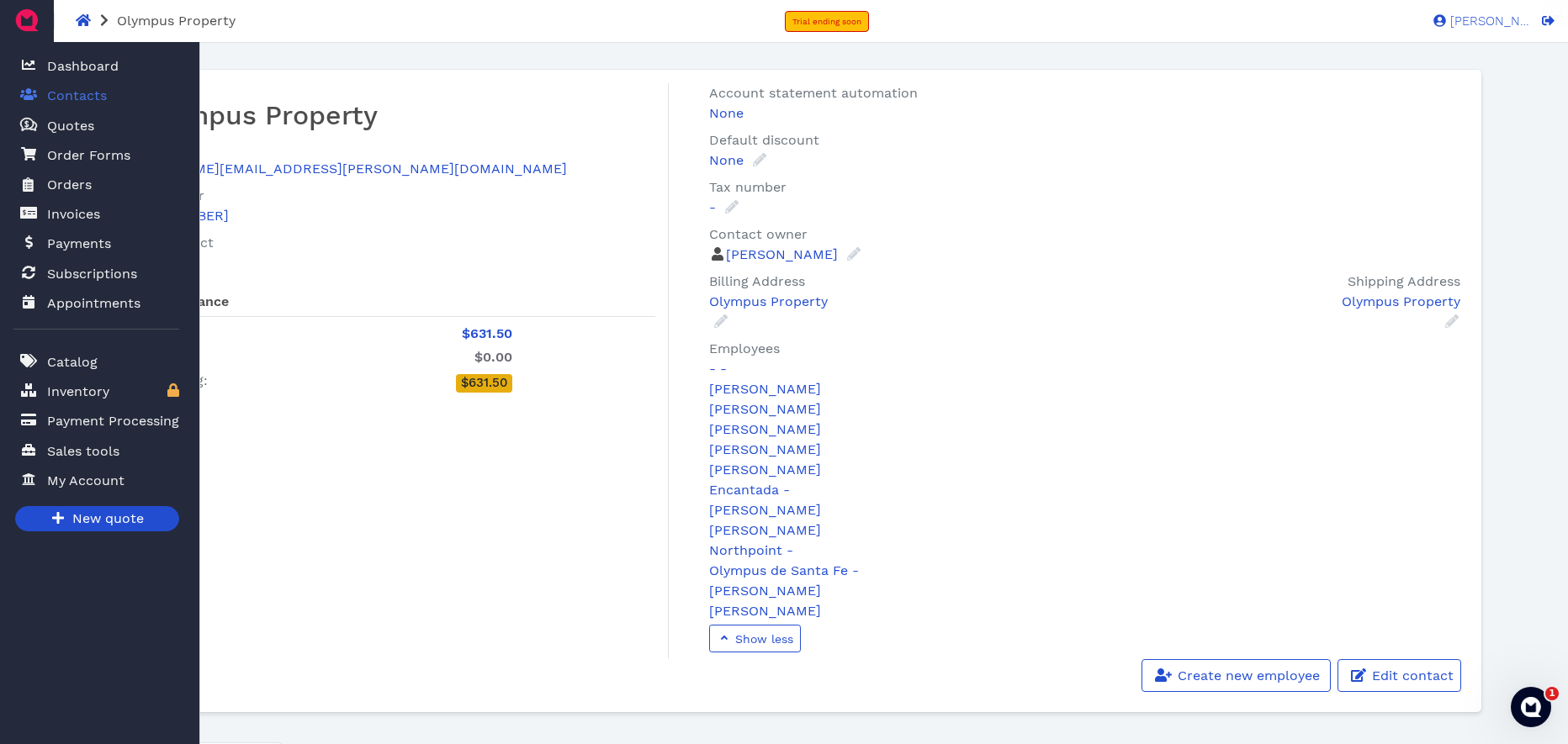
click at [90, 93] on span "Contacts" at bounding box center [76, 95] width 59 height 20
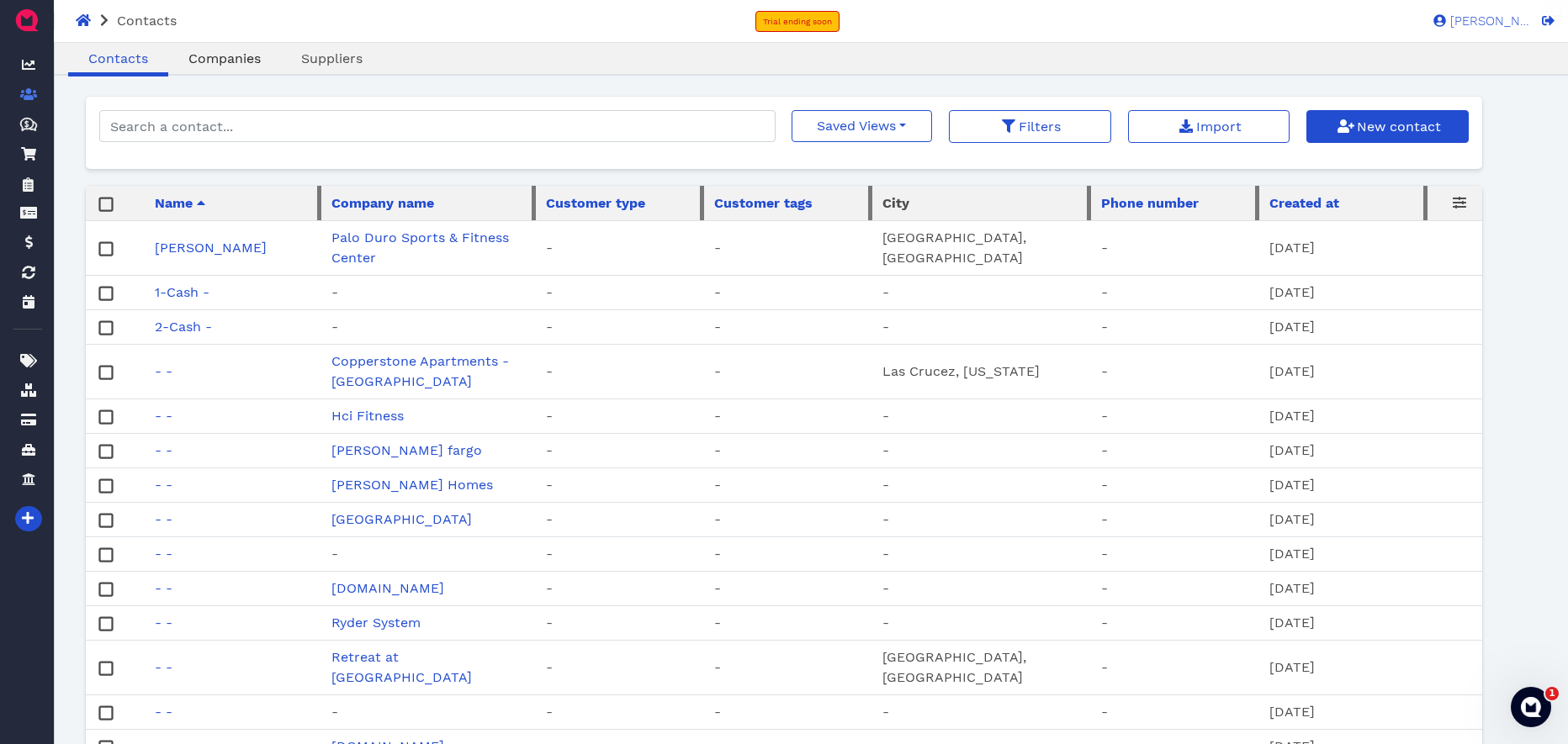
click at [221, 64] on span "Companies" at bounding box center [225, 58] width 73 height 16
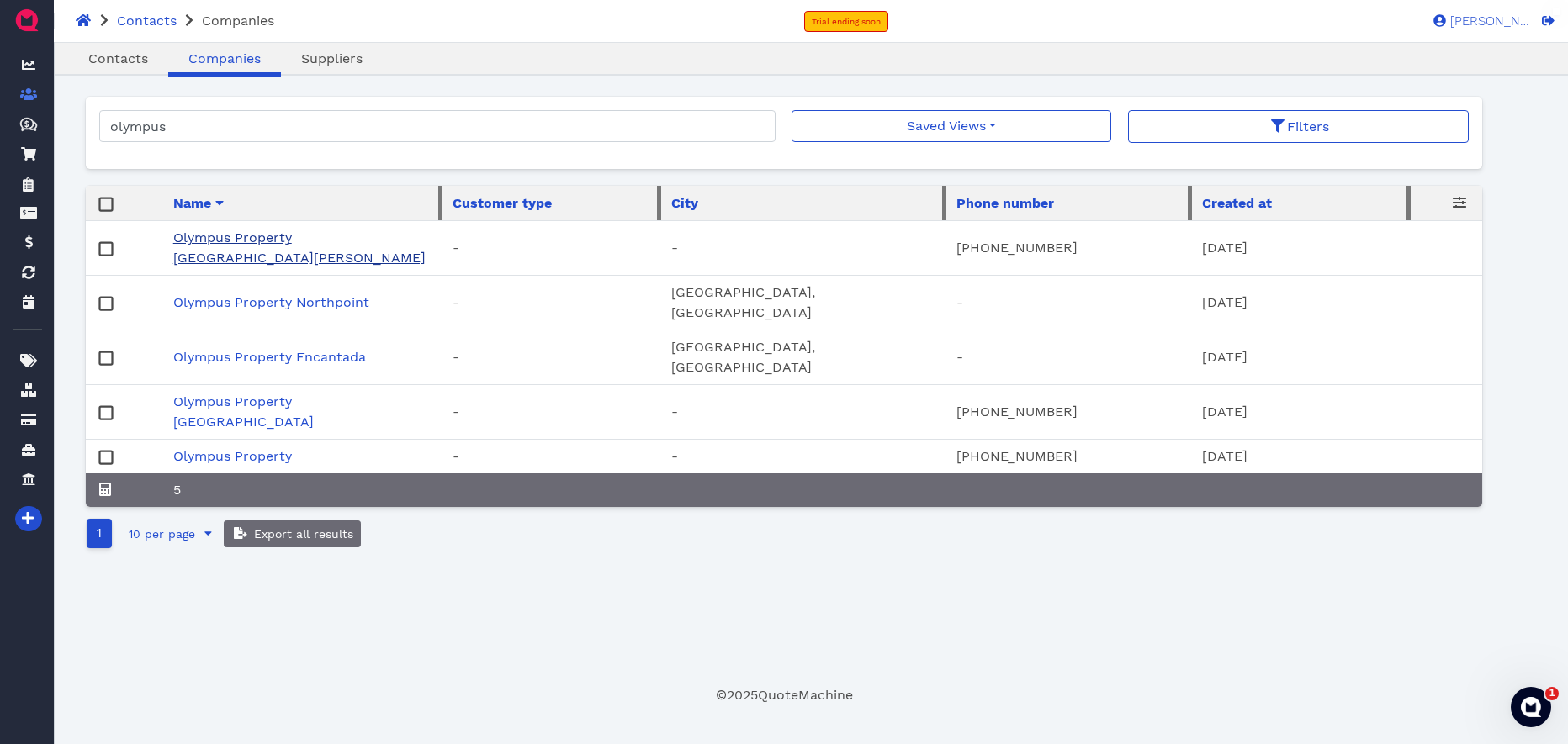
click at [278, 241] on link "Olympus Property [GEOGRAPHIC_DATA][PERSON_NAME]" at bounding box center [299, 247] width 252 height 36
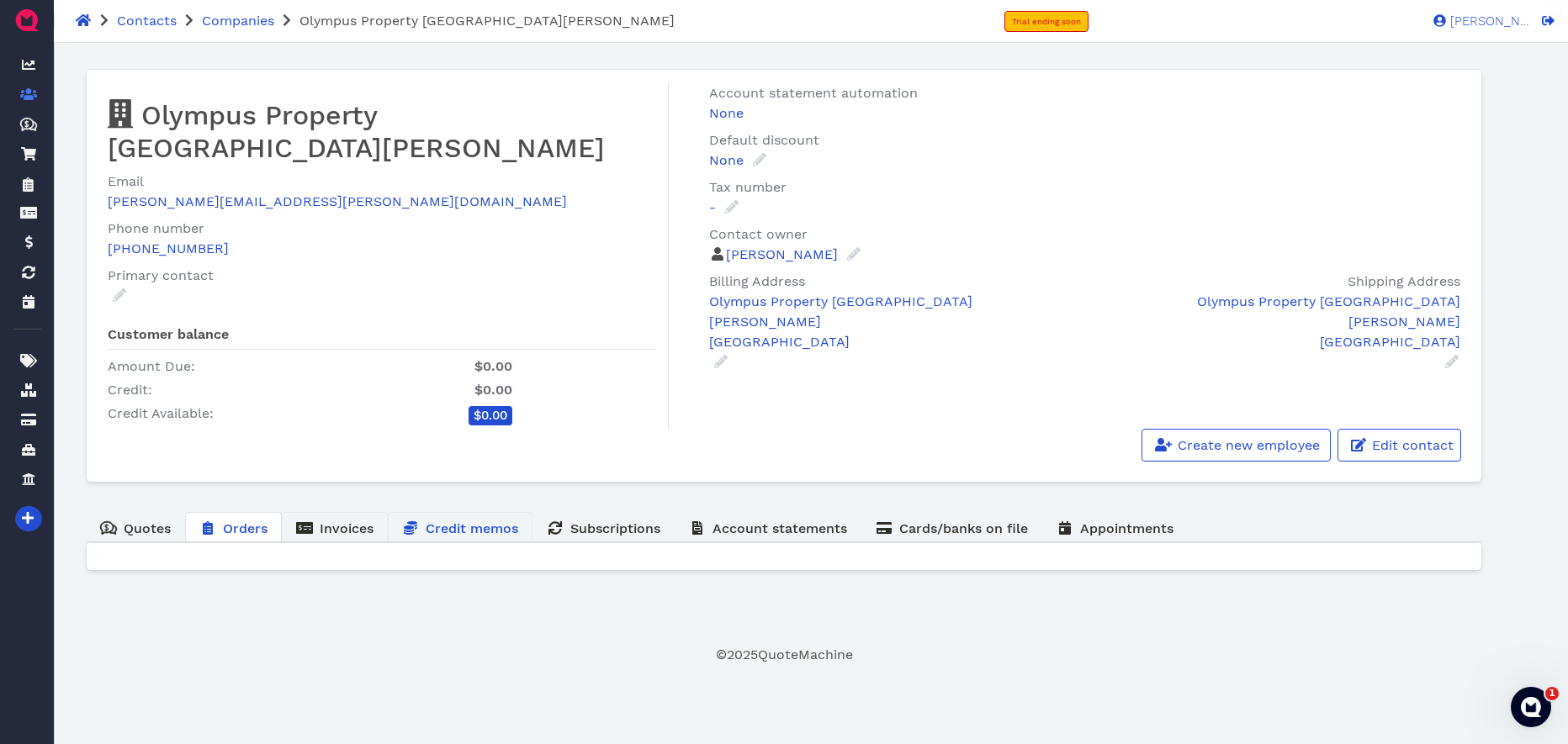
click at [337, 520] on h6 "Invoices" at bounding box center [335, 528] width 77 height 18
click at [237, 17] on span "Companies" at bounding box center [238, 20] width 73 height 16
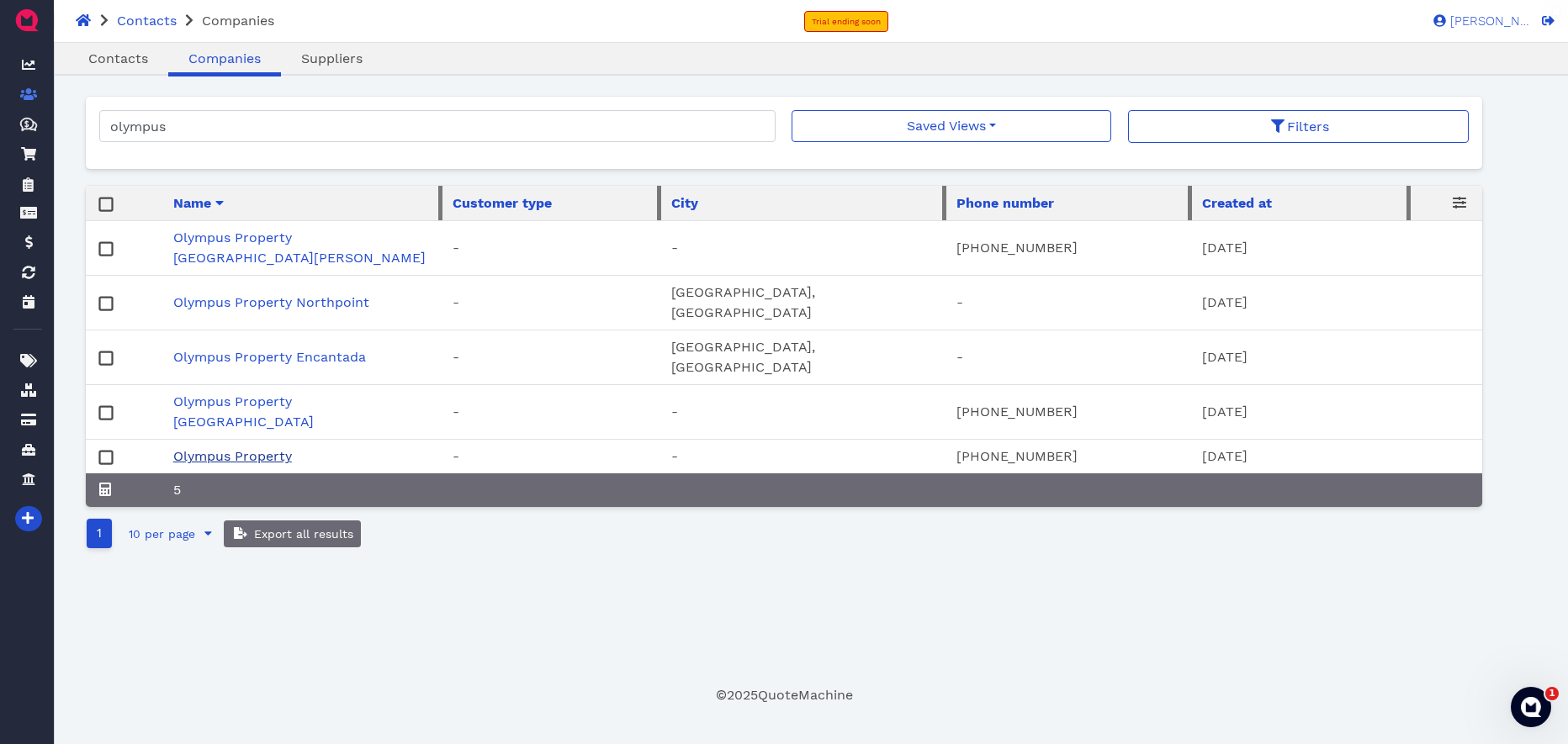
click at [252, 448] on link "Olympus Property" at bounding box center [233, 455] width 119 height 16
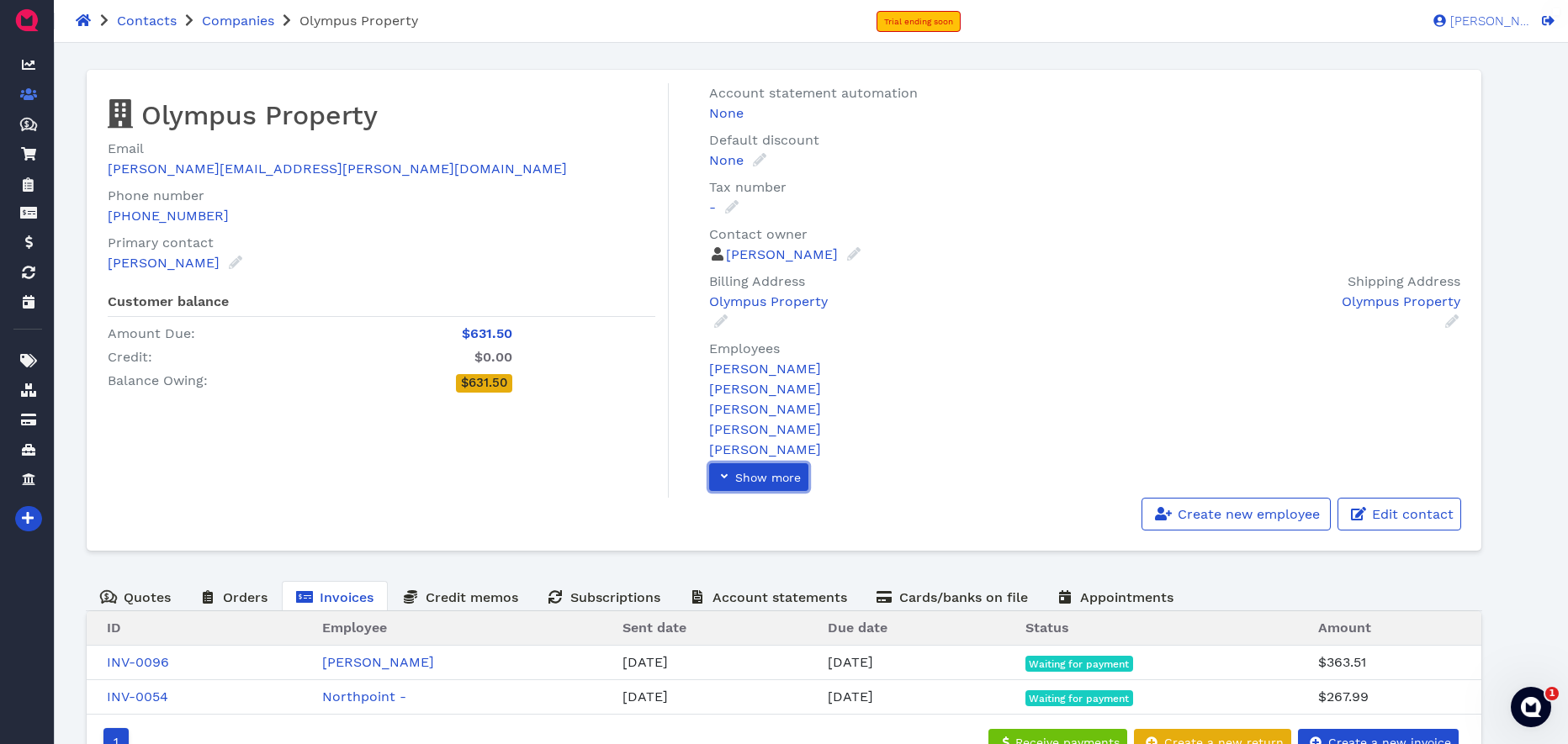
click at [760, 477] on span "Show more" at bounding box center [766, 477] width 68 height 13
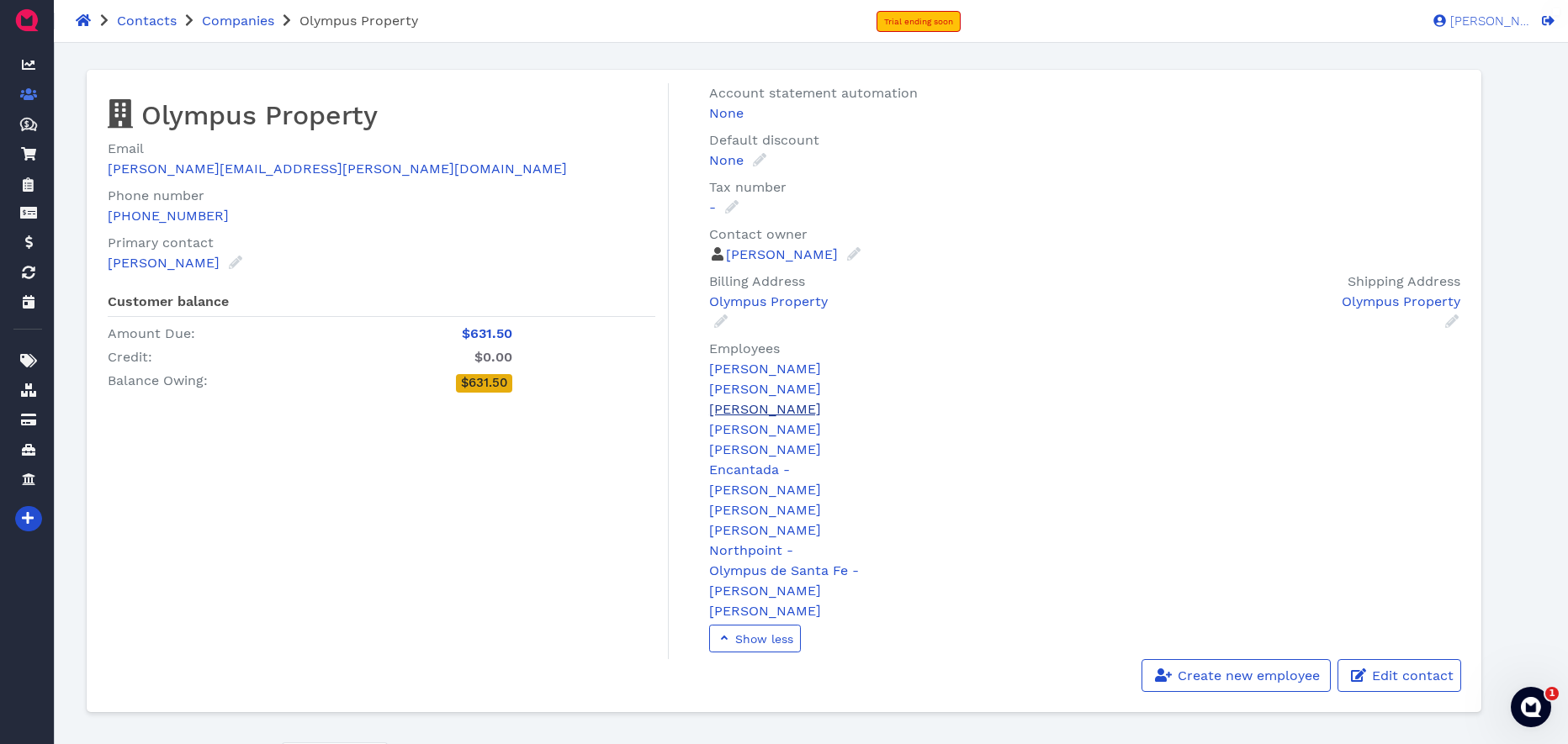
click at [769, 409] on link "Brandy Membrila" at bounding box center [764, 408] width 112 height 16
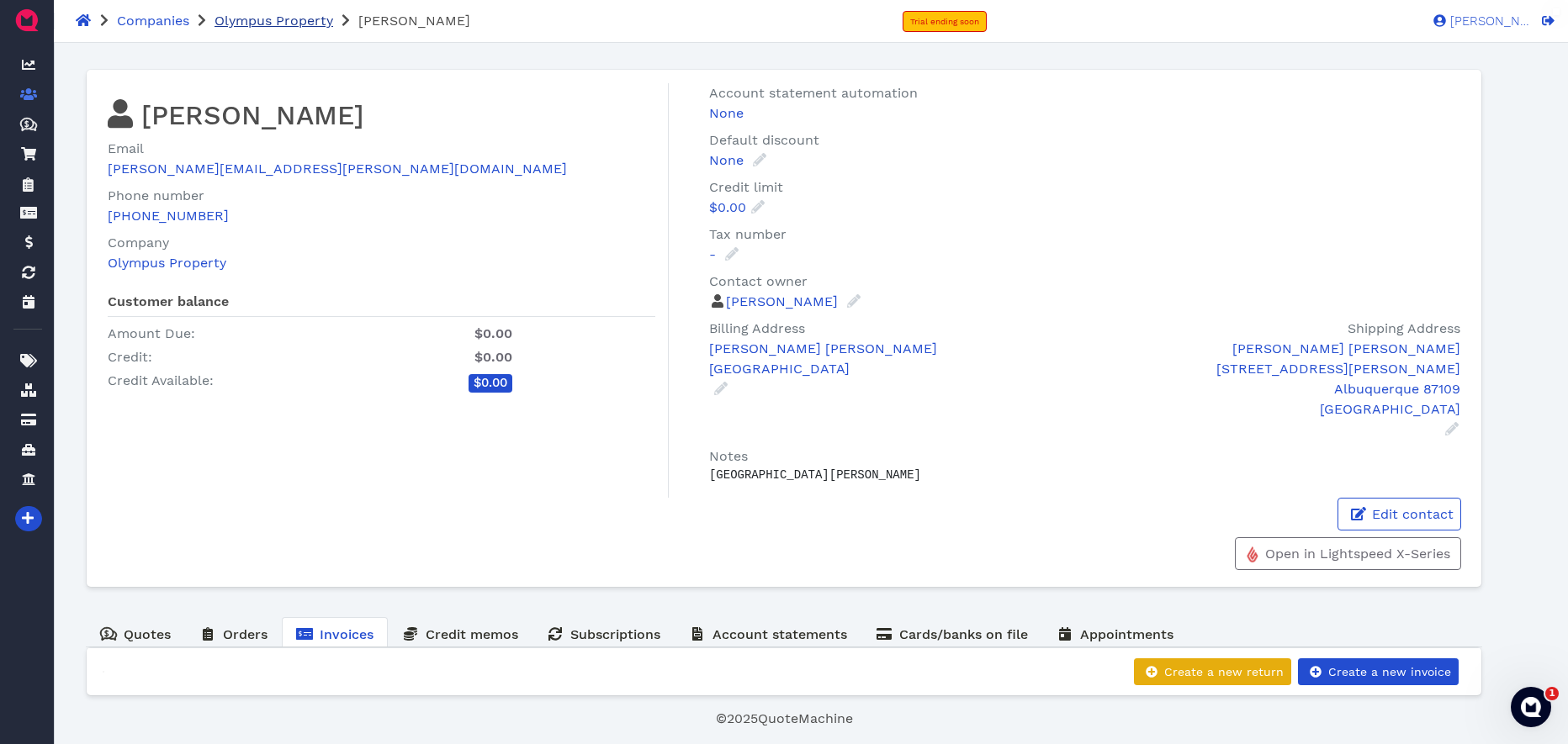
click at [282, 26] on span "Olympus Property" at bounding box center [274, 20] width 119 height 16
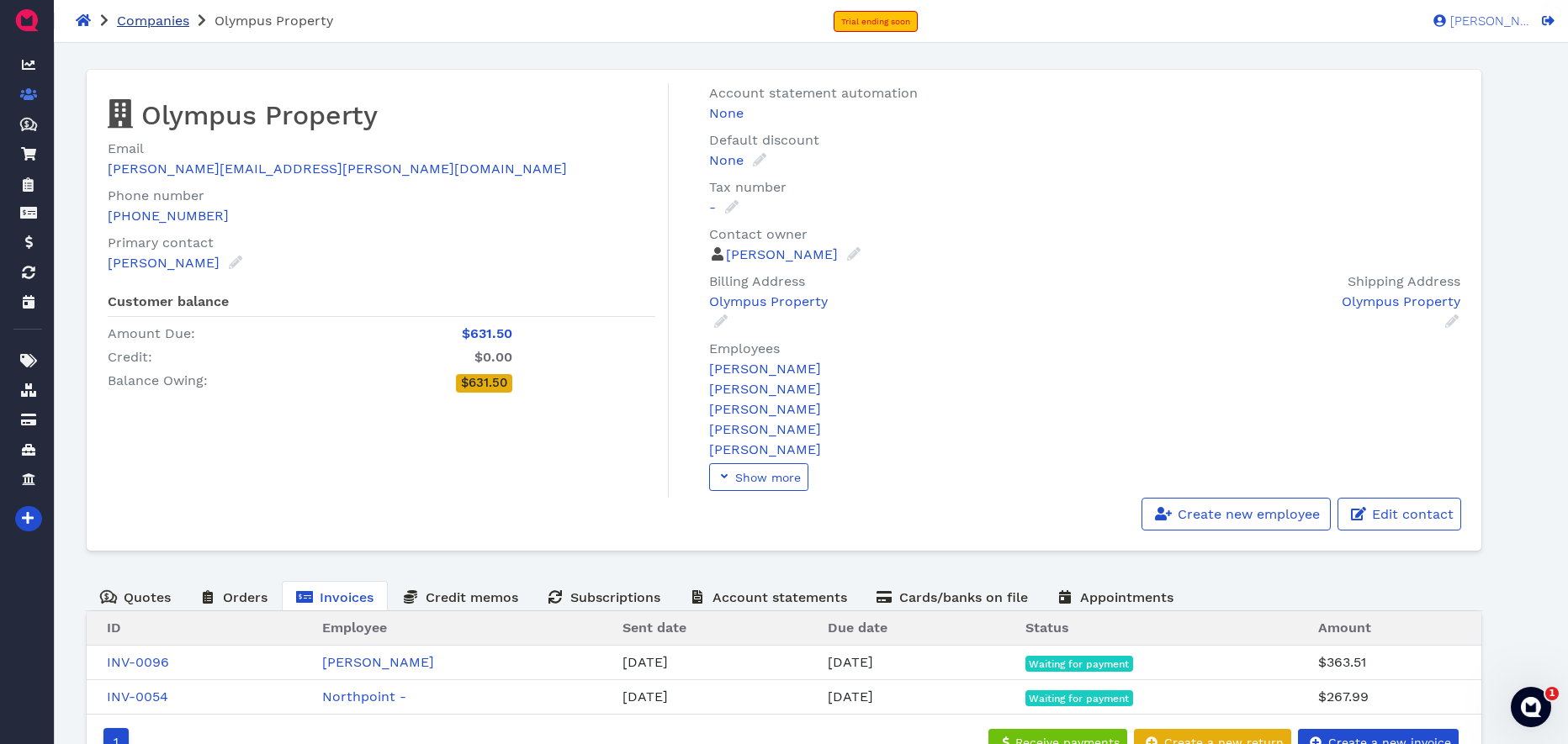
click at [164, 26] on span "Companies" at bounding box center [153, 20] width 73 height 16
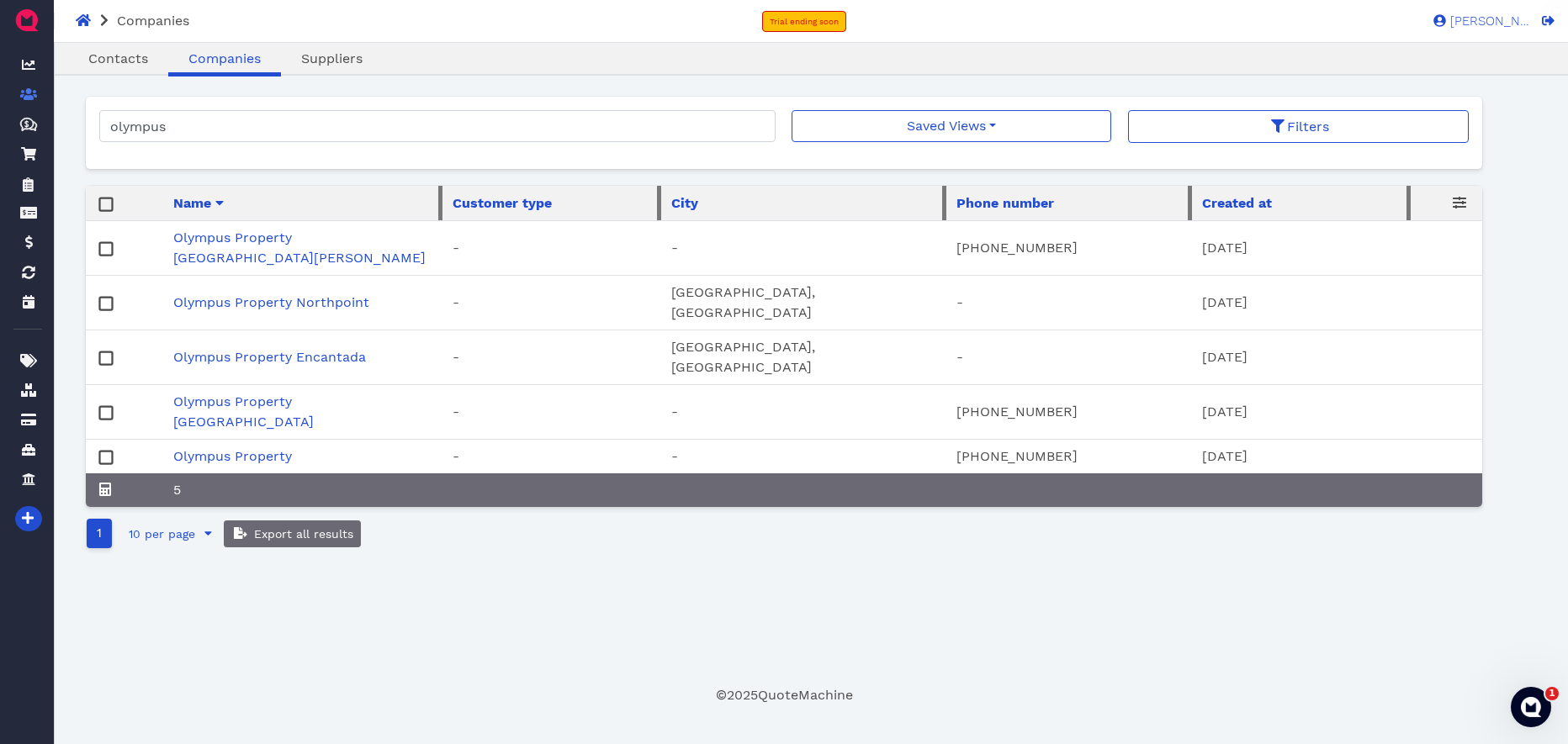
click at [313, 393] on link "Olympus Property [GEOGRAPHIC_DATA]" at bounding box center [243, 411] width 141 height 36
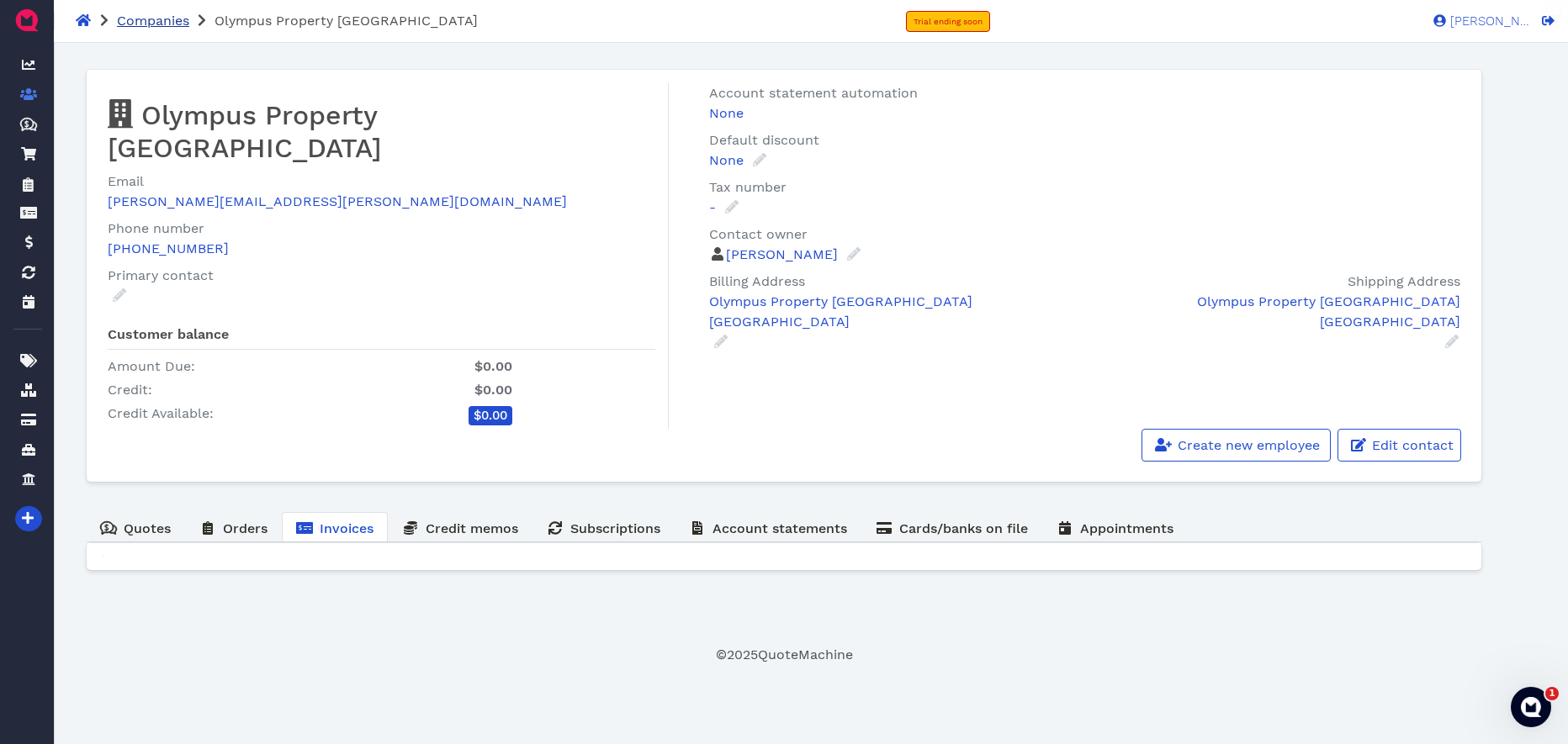
click at [166, 21] on span "Companies" at bounding box center [153, 20] width 73 height 16
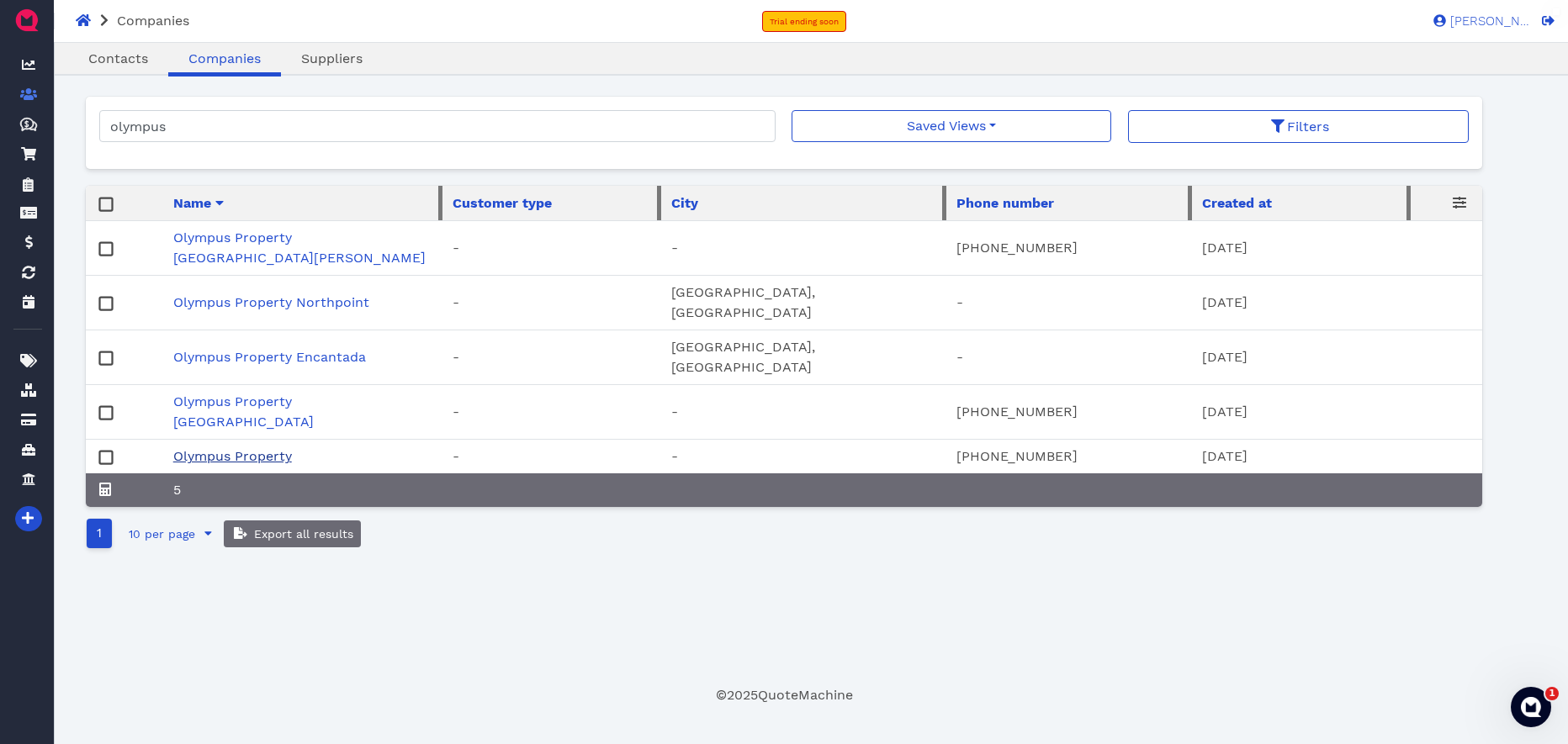
click at [267, 448] on link "Olympus Property" at bounding box center [233, 455] width 119 height 16
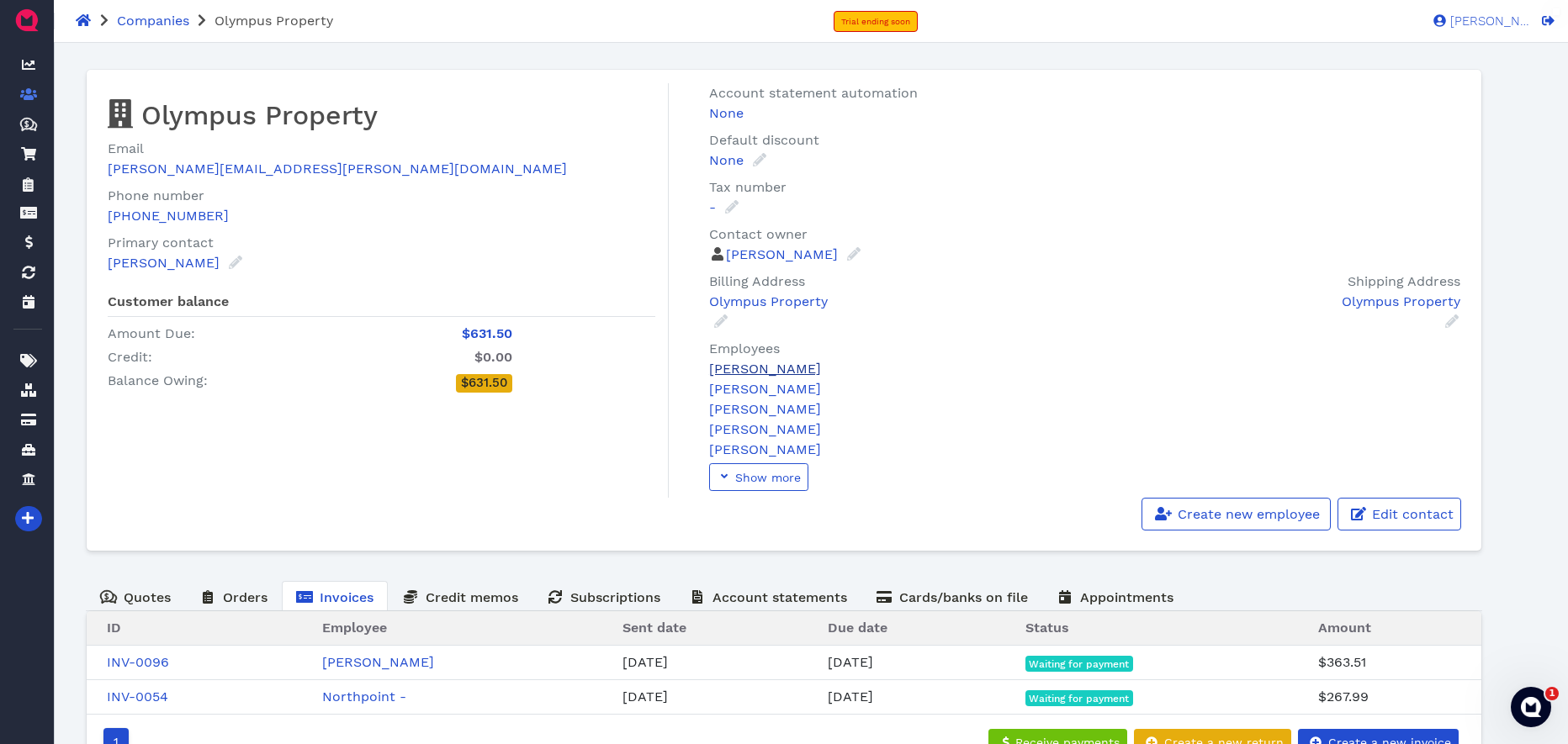
click at [797, 366] on link "Alexandra Lucero" at bounding box center [764, 368] width 112 height 16
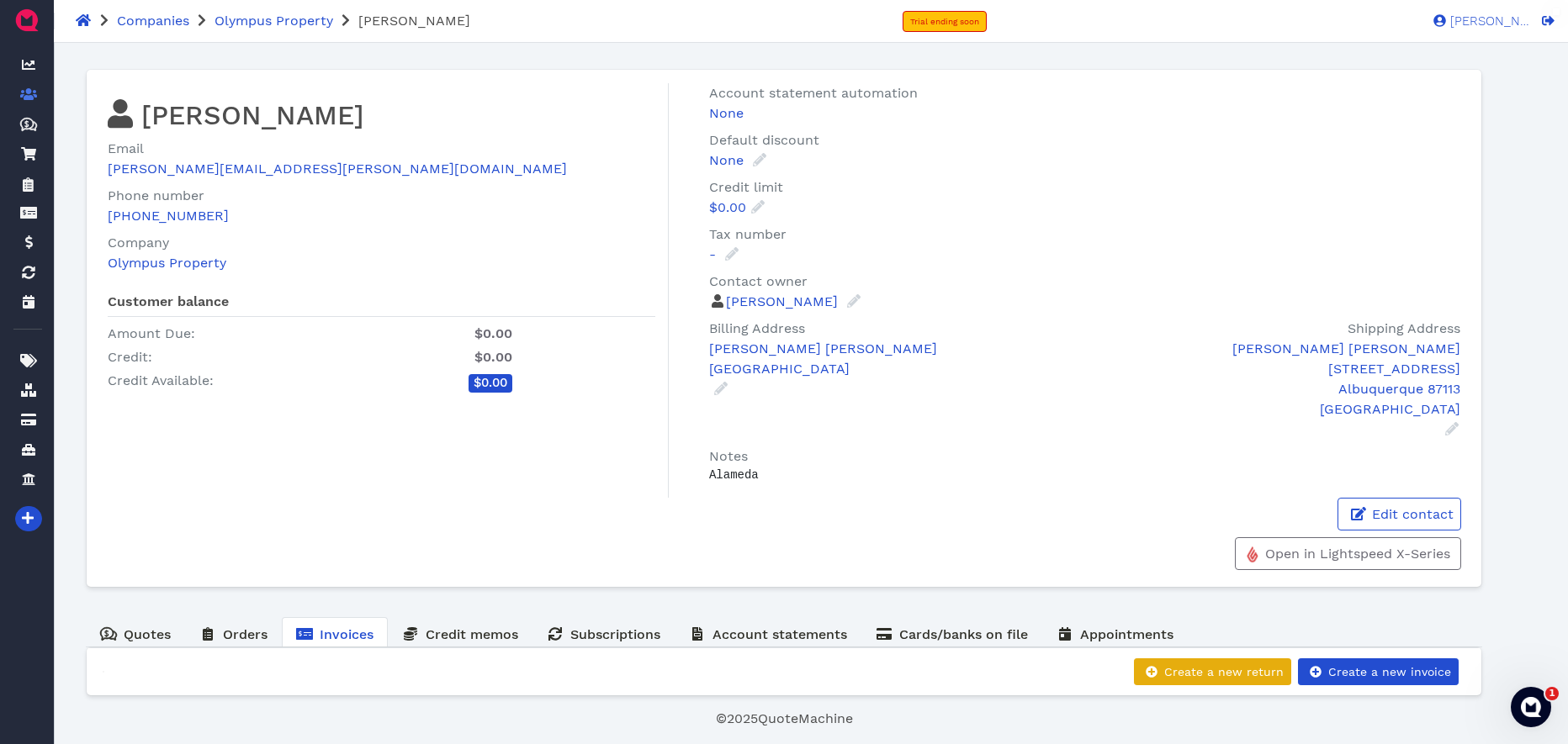
click at [302, 35] on div "Companies Olympus Property Alexandra Lucero Trial ending soon Kendall W. KW" at bounding box center [784, 21] width 1568 height 42
click at [294, 25] on span "Olympus Property" at bounding box center [274, 20] width 119 height 16
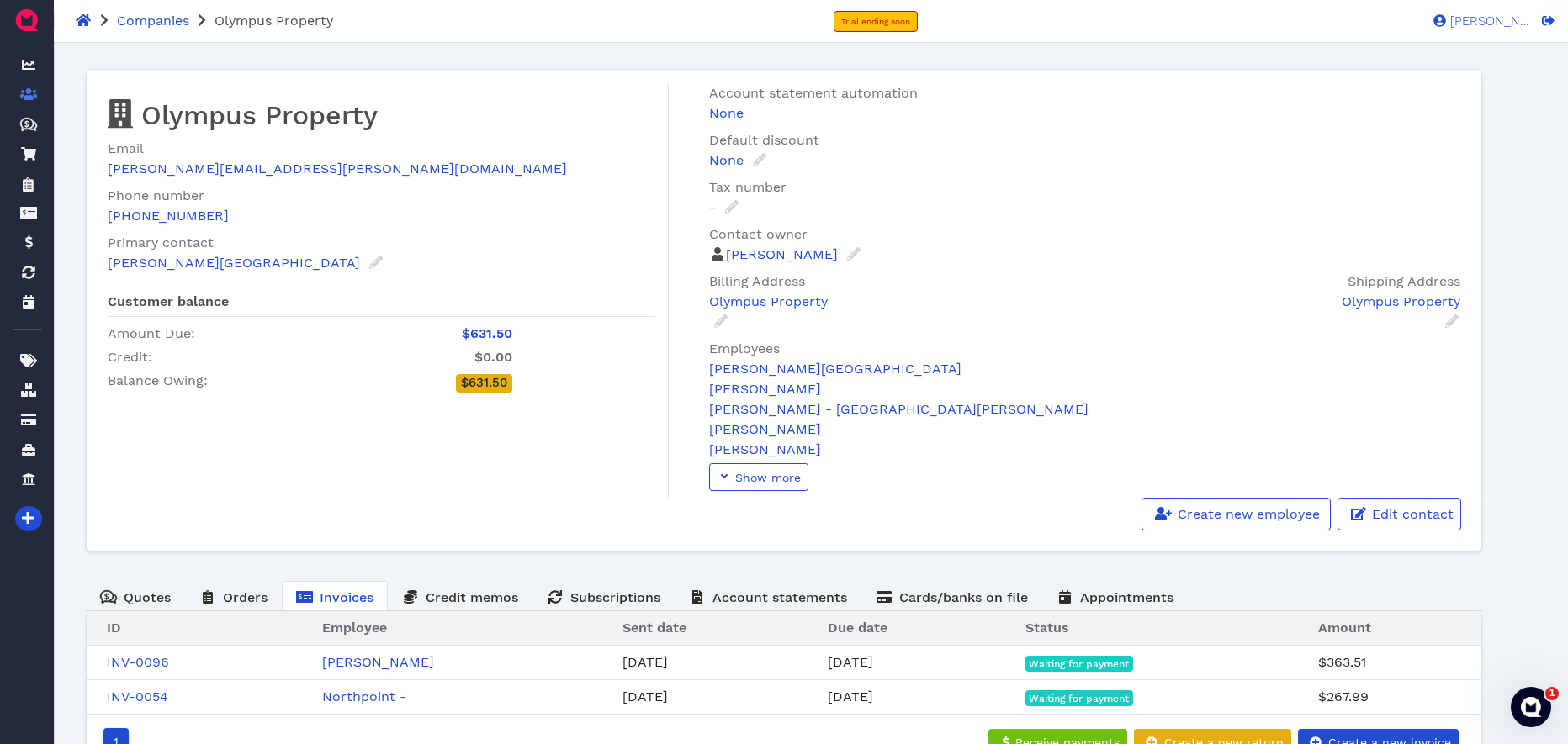
scroll to position [5, 0]
click at [766, 474] on span "Show more" at bounding box center [766, 477] width 68 height 13
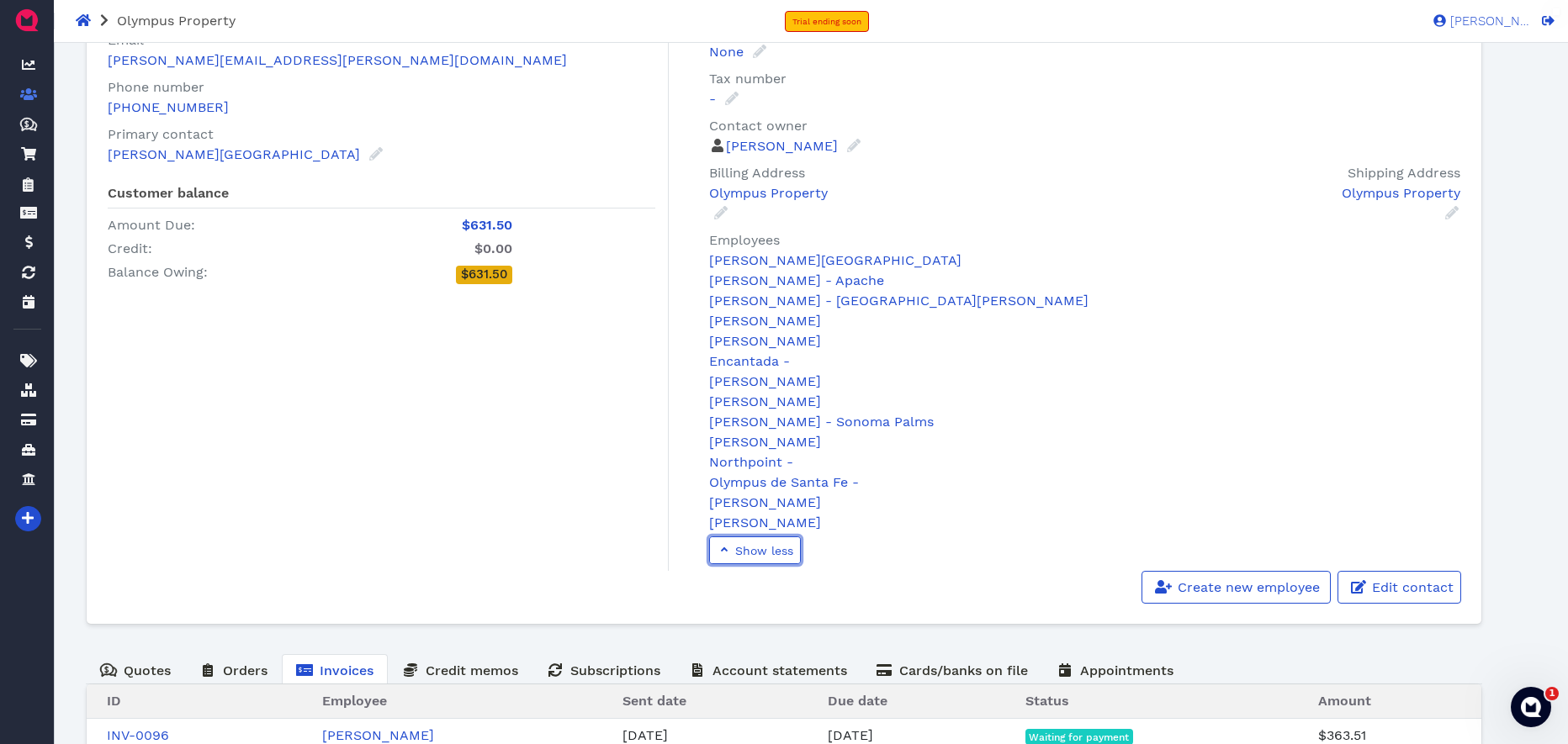
scroll to position [115, 0]
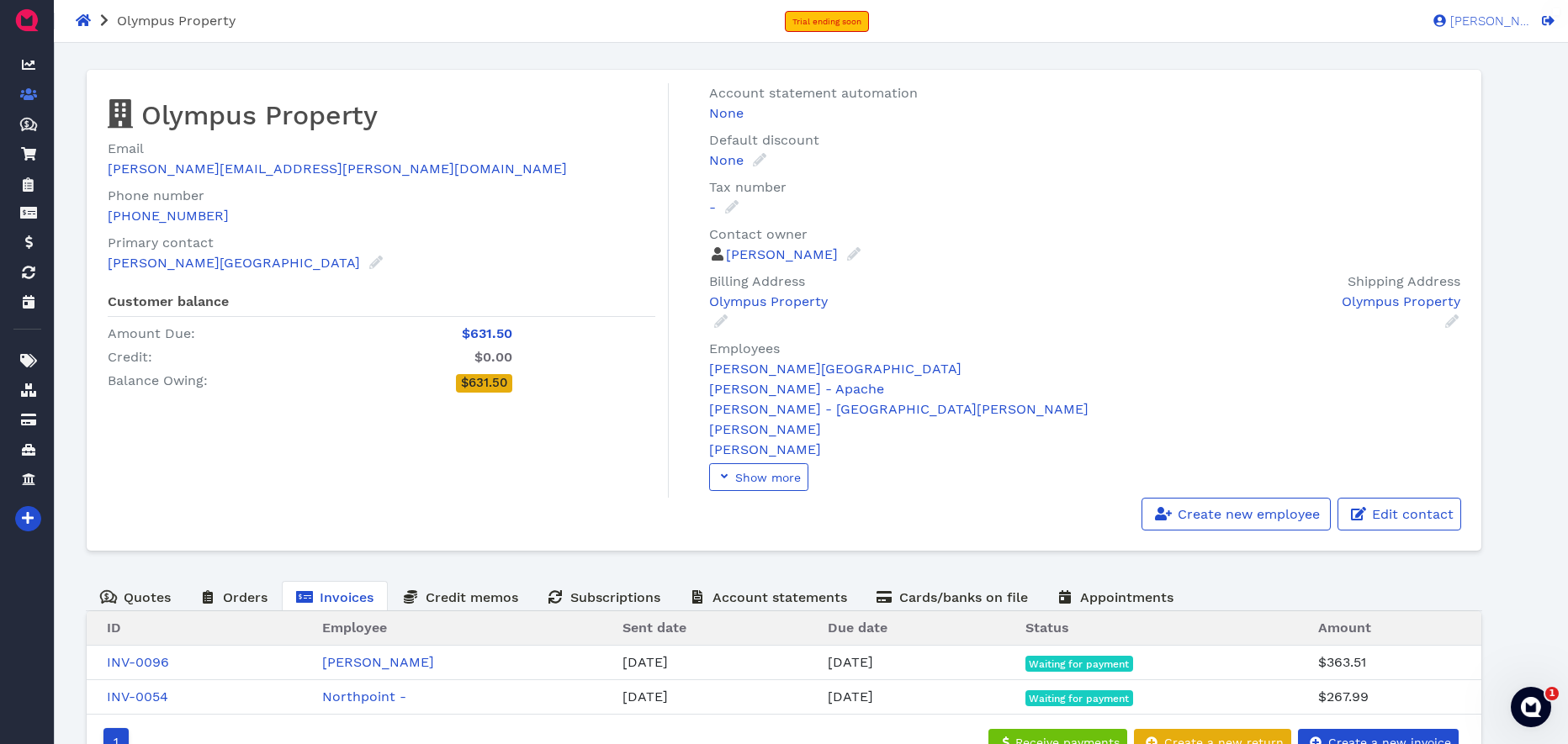
click at [752, 491] on div "Account statement automation None Enabled Default discount None Enabled Tax num…" at bounding box center [1074, 289] width 812 height 414
click at [755, 482] on span "Show more" at bounding box center [766, 477] width 68 height 13
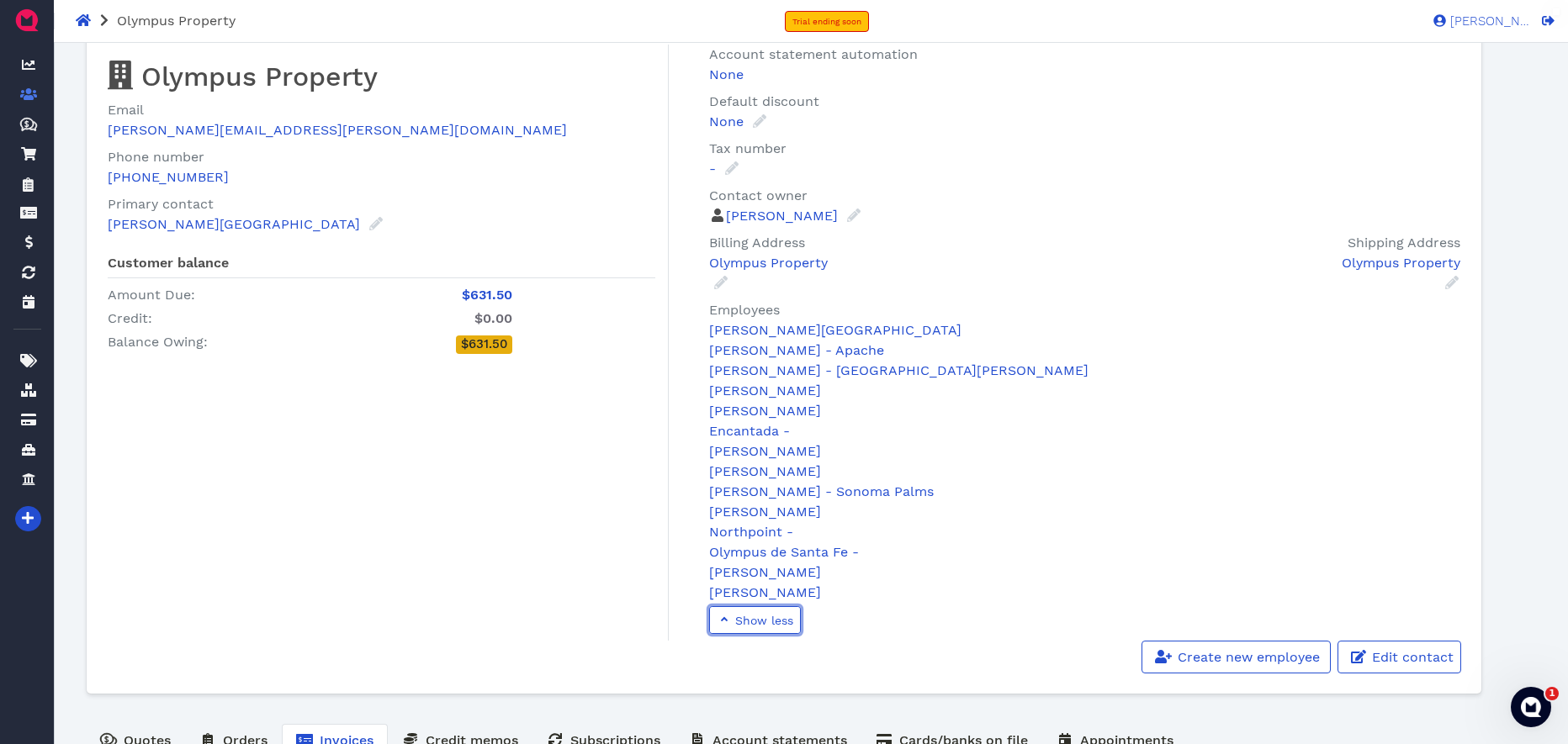
scroll to position [41, 0]
click at [799, 495] on link "[PERSON_NAME] - Sonoma Palms" at bounding box center [821, 489] width 225 height 16
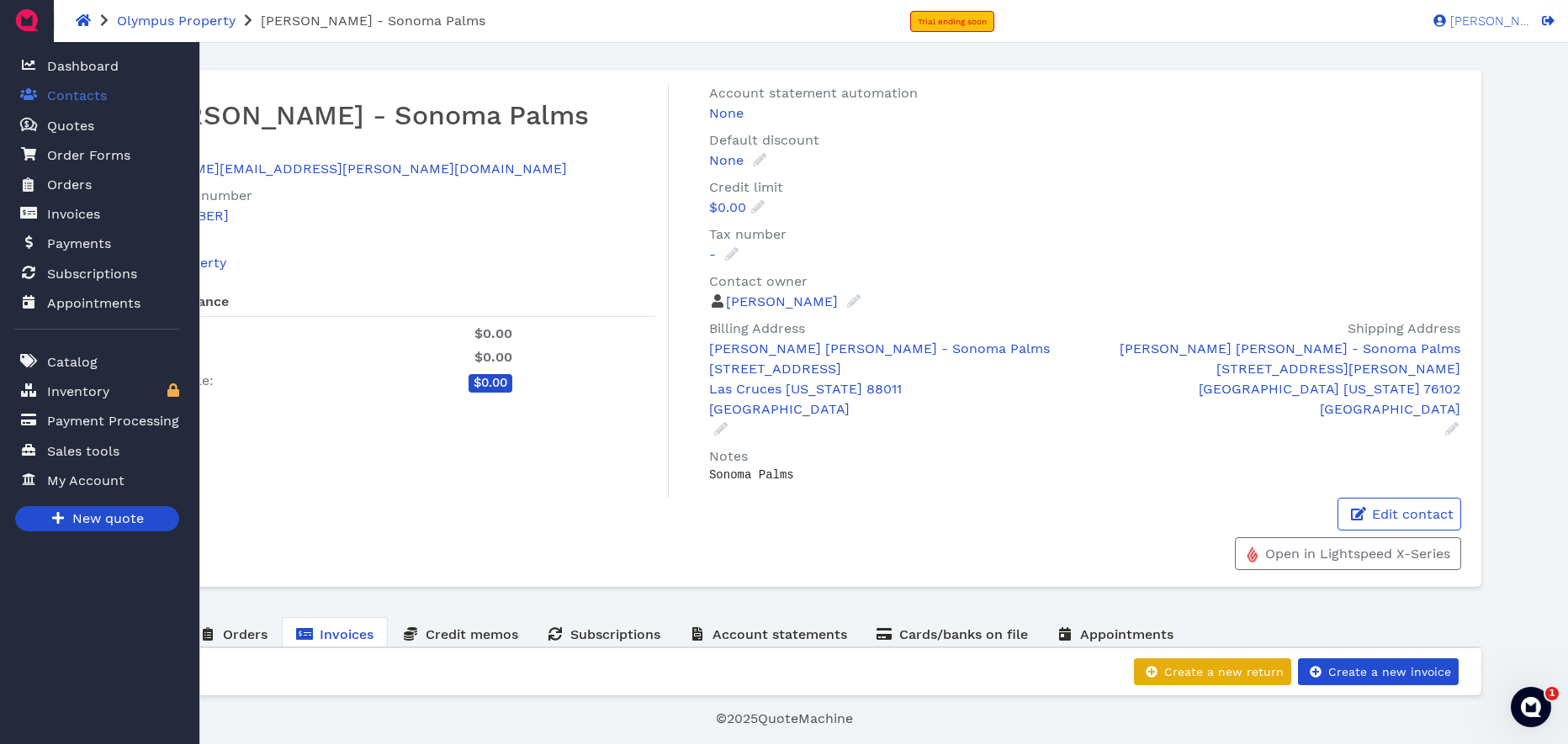
drag, startPoint x: 77, startPoint y: 97, endPoint x: 97, endPoint y: 97, distance: 20.0
click at [77, 97] on span "Contacts" at bounding box center [76, 95] width 59 height 20
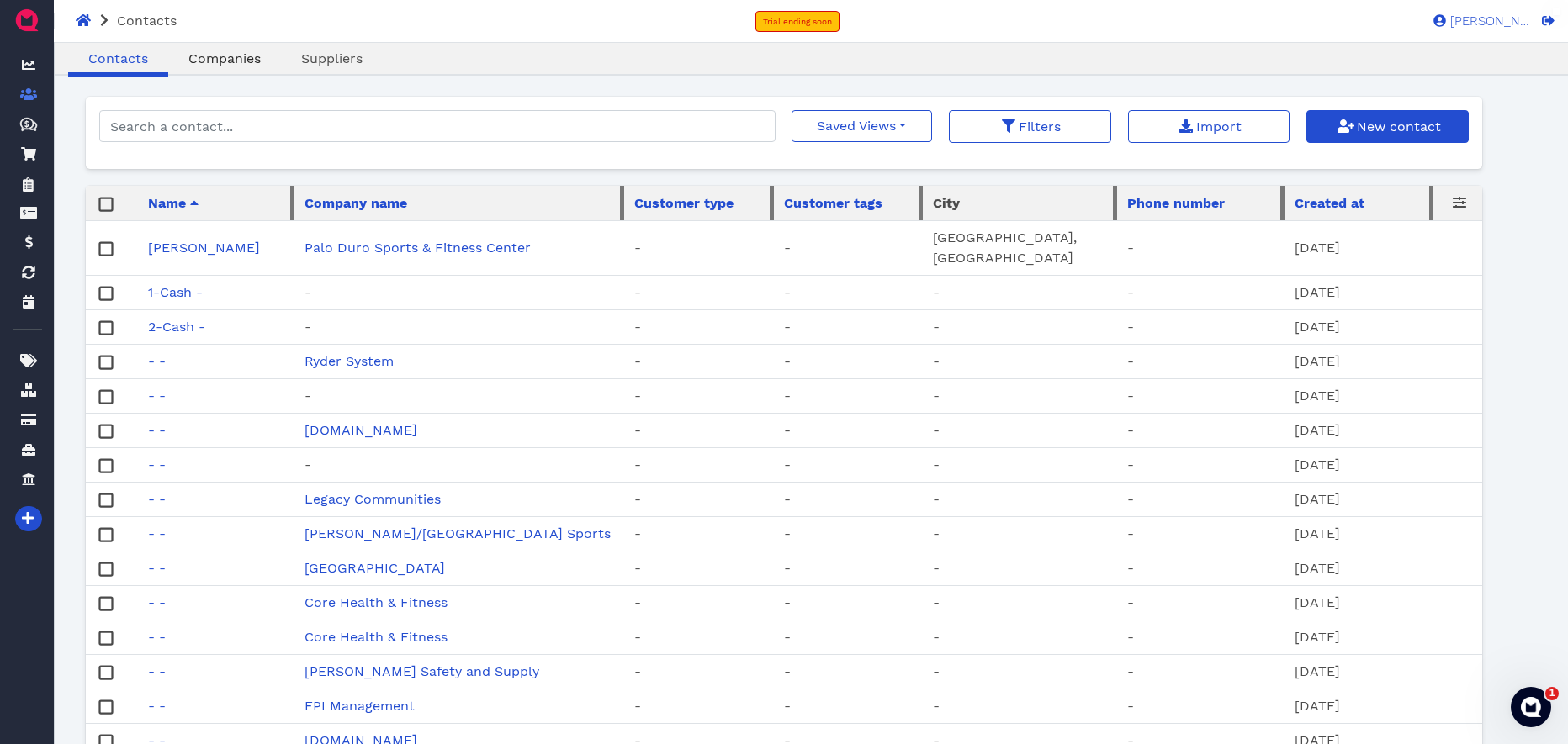
click at [228, 63] on span "Companies" at bounding box center [225, 58] width 73 height 16
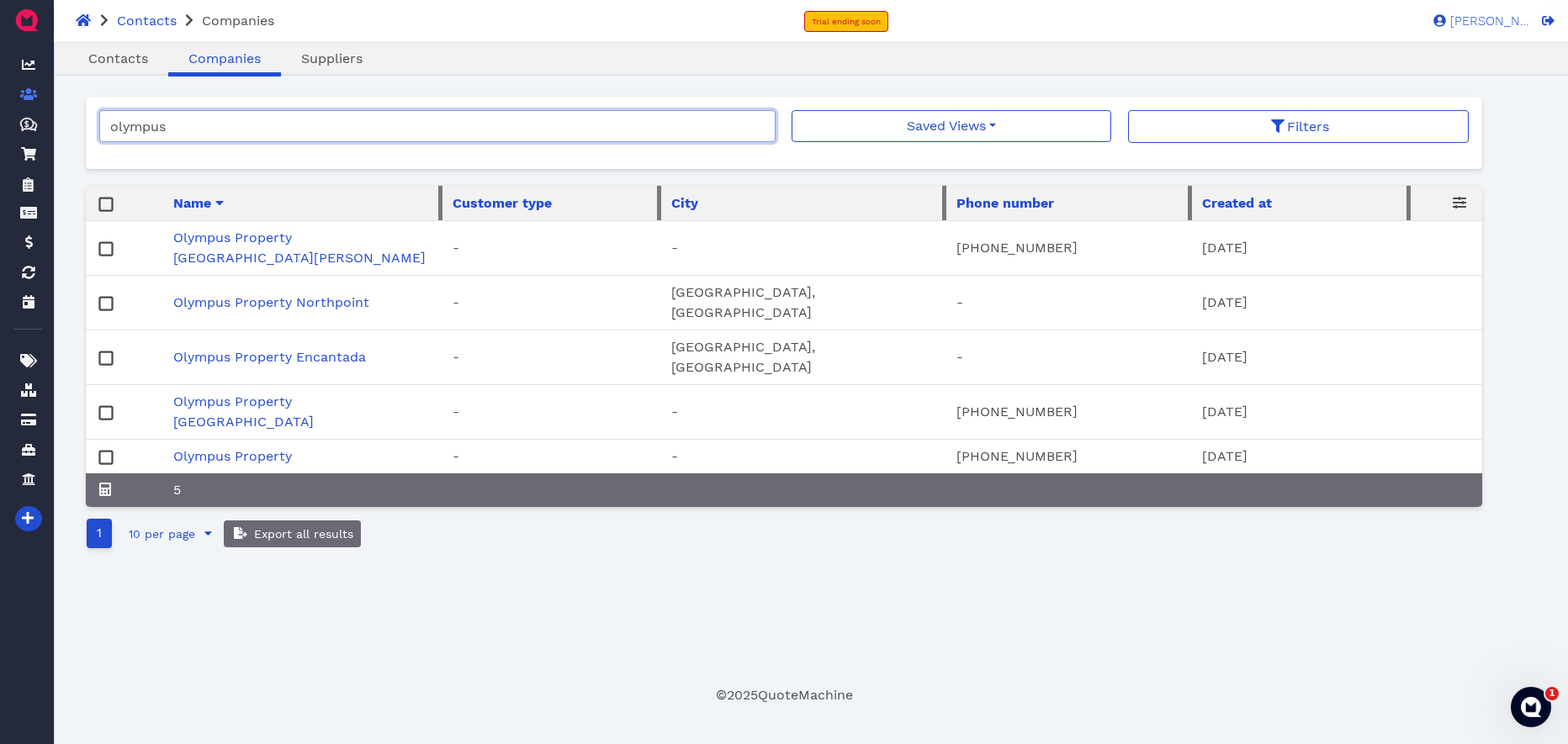
click at [755, 129] on input "olympus" at bounding box center [437, 126] width 676 height 32
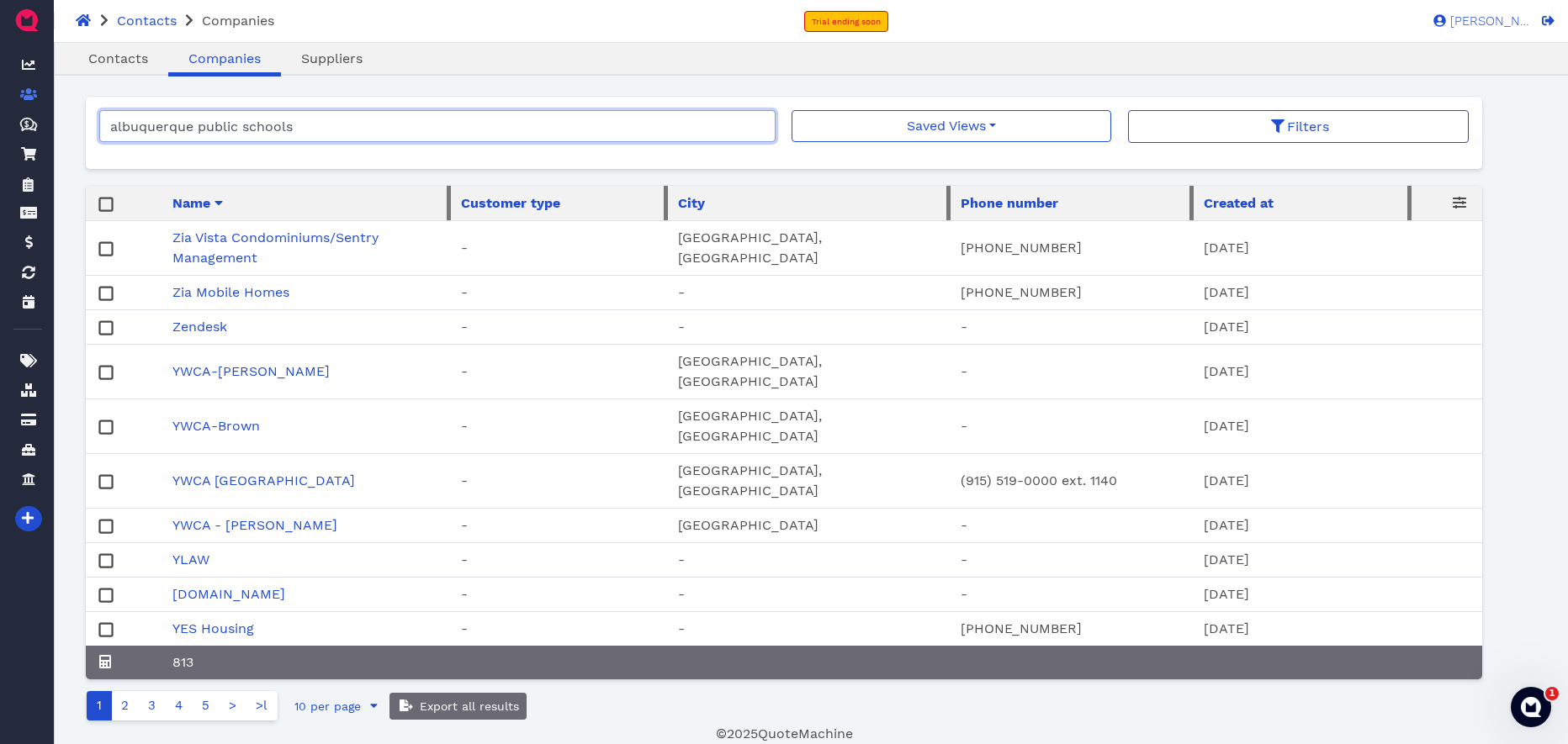
type input "albuquerque public schools"
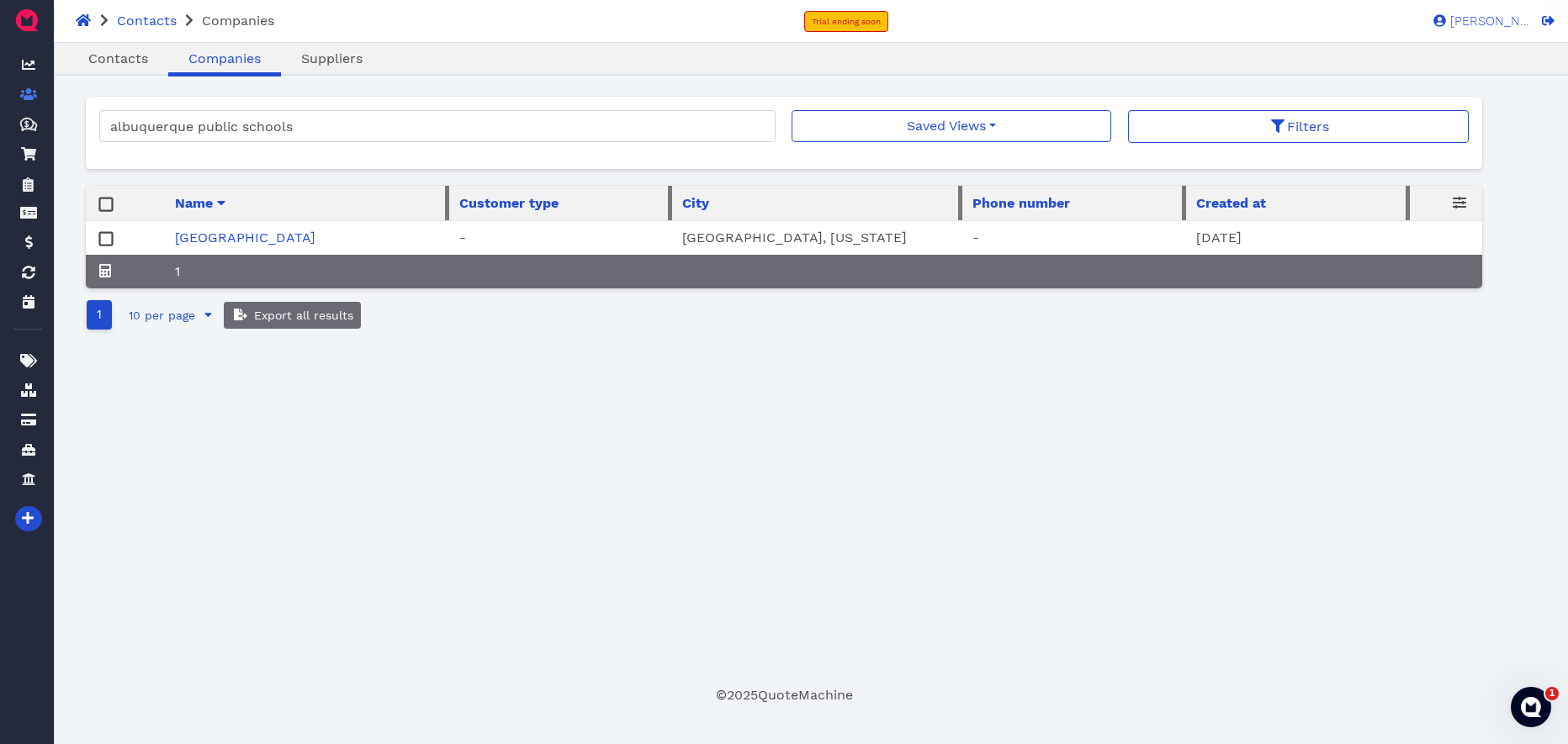
click at [263, 238] on link "[GEOGRAPHIC_DATA]" at bounding box center [244, 237] width 141 height 16
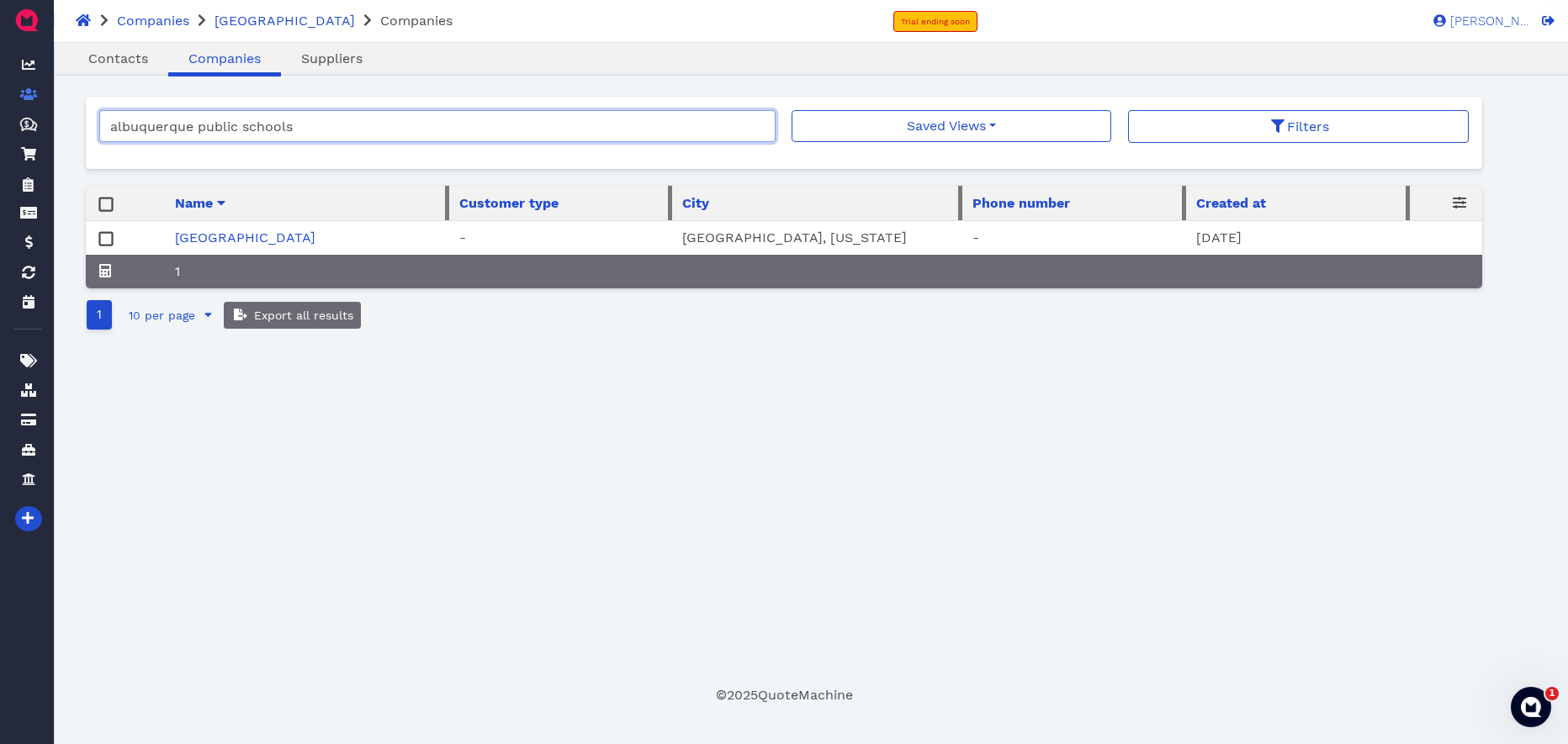
drag, startPoint x: 312, startPoint y: 127, endPoint x: 55, endPoint y: 118, distance: 257.2
click at [55, 118] on div "[PERSON_NAME] Dashboard Contacts Quotes Created with Sketch. $ Quotes Order For…" at bounding box center [784, 373] width 1568 height 662
type input "aps"
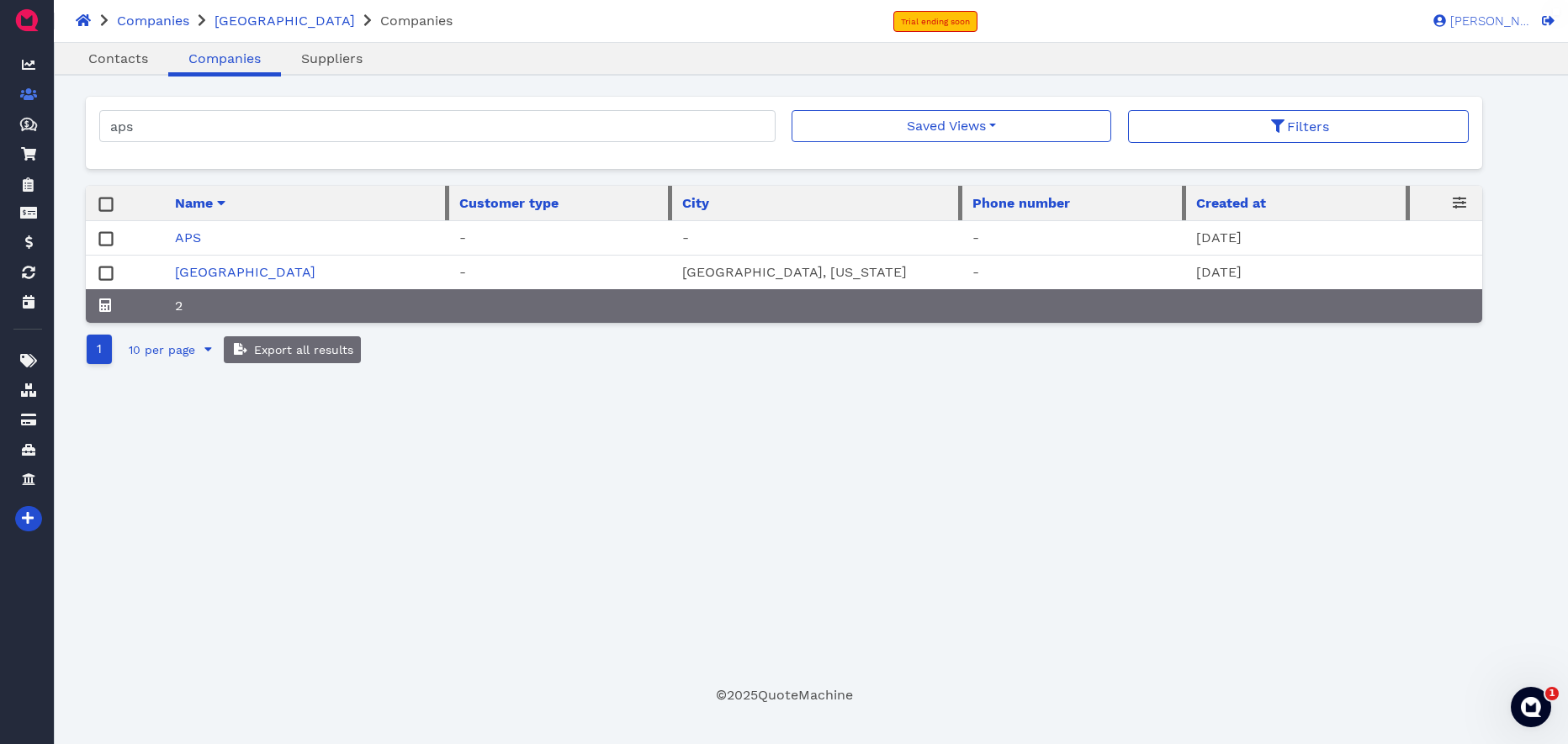
click at [197, 236] on link "APS" at bounding box center [188, 237] width 26 height 16
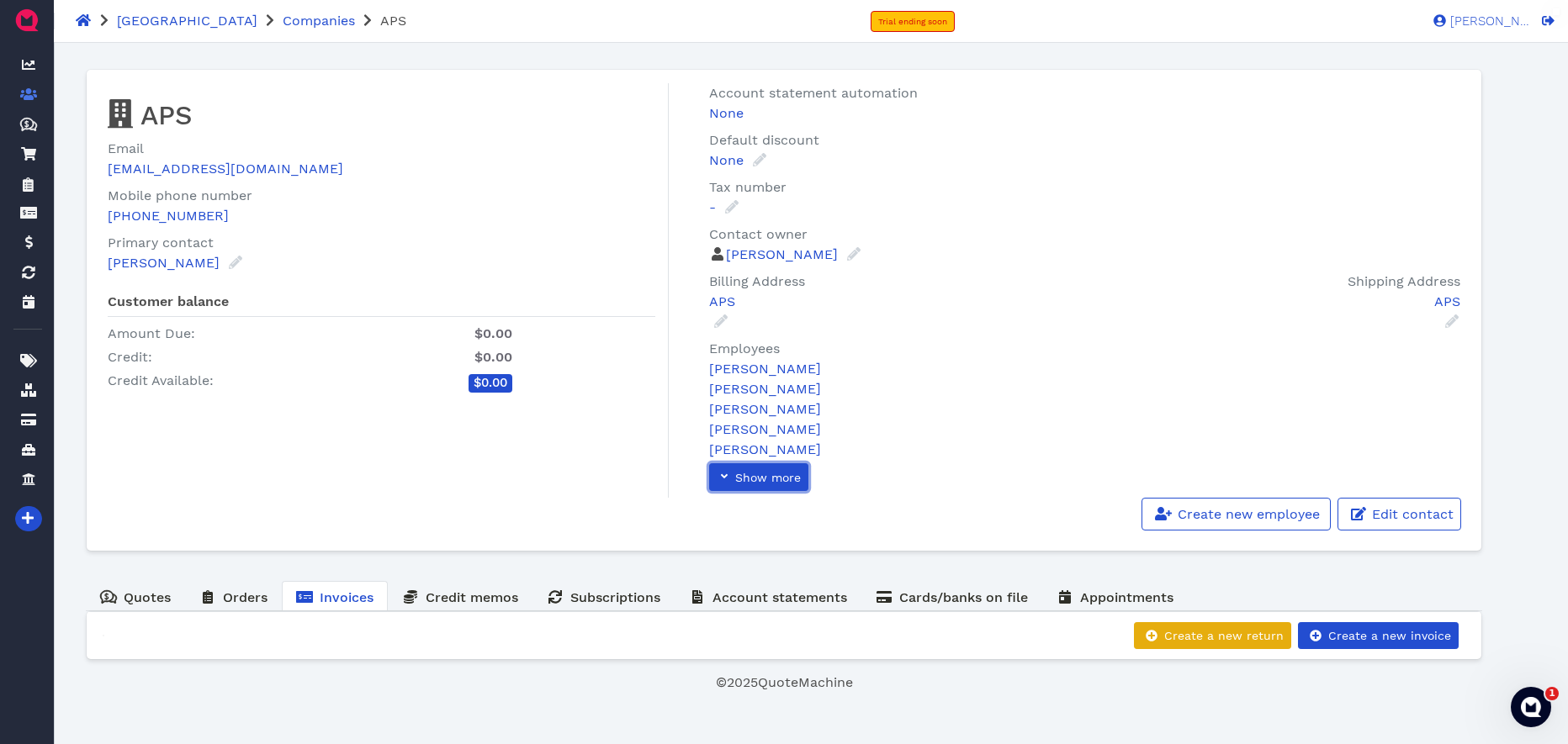
click at [752, 483] on span "Show more" at bounding box center [766, 477] width 68 height 13
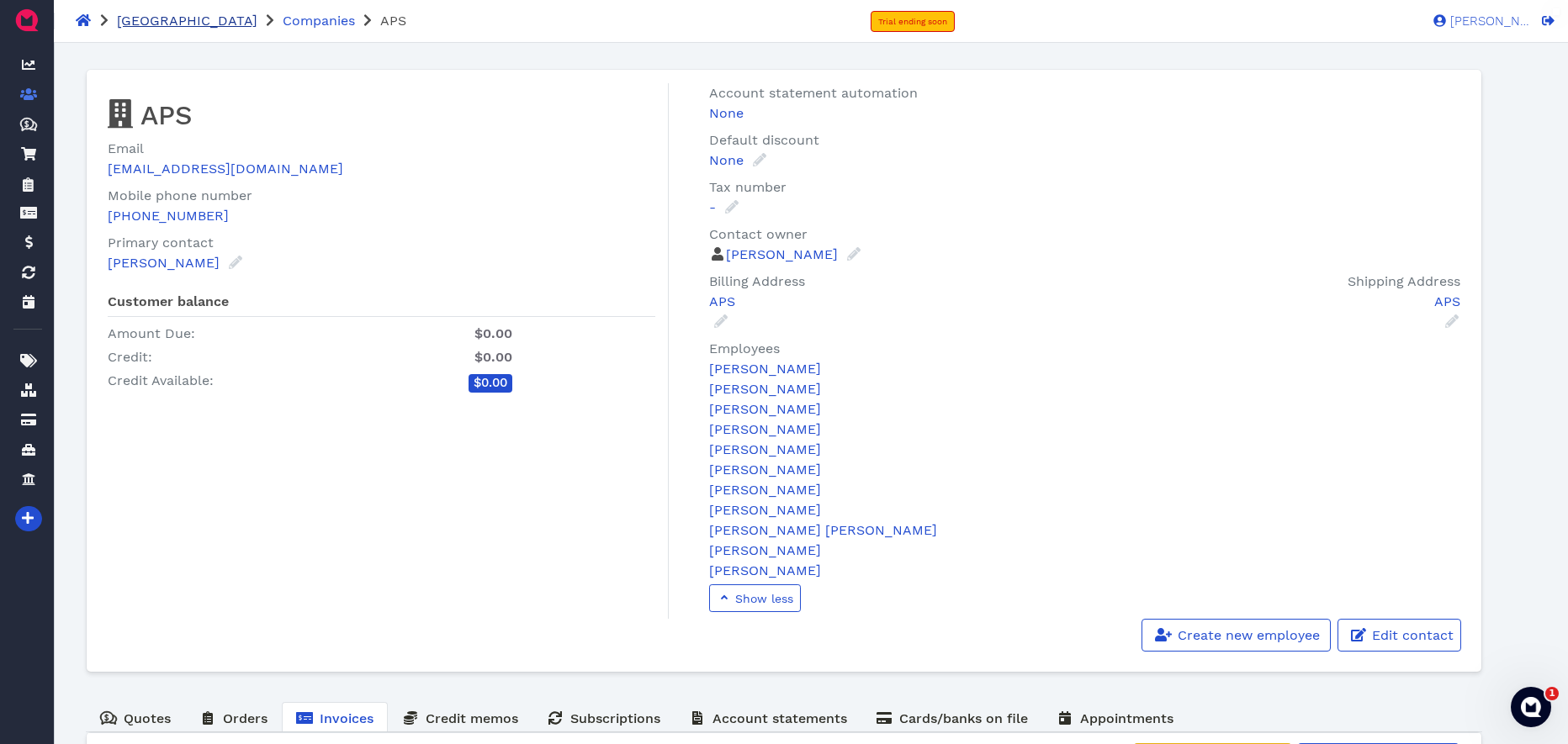
click at [209, 23] on span "[GEOGRAPHIC_DATA]" at bounding box center [187, 20] width 141 height 16
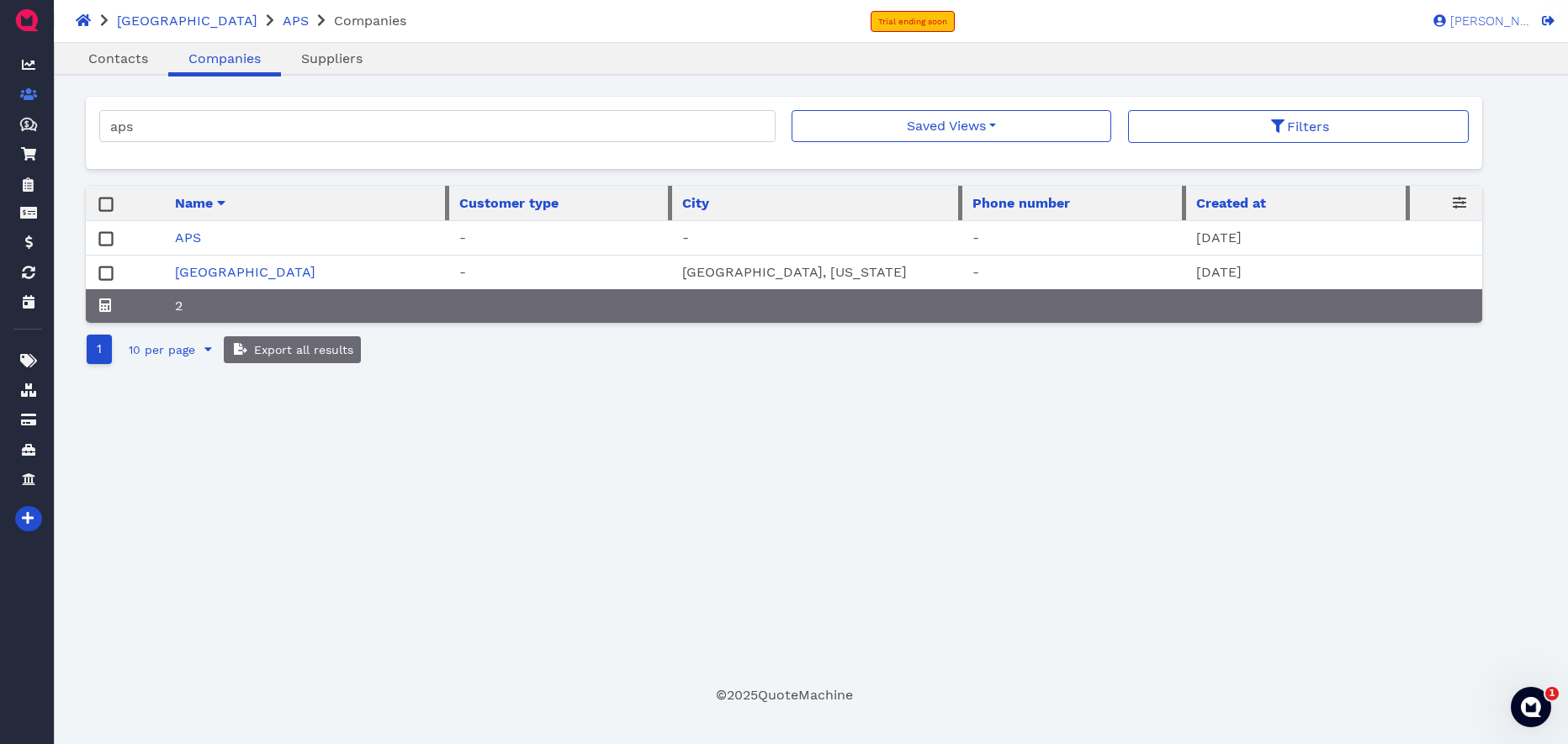
click at [106, 271] on rect at bounding box center [105, 273] width 12 height 12
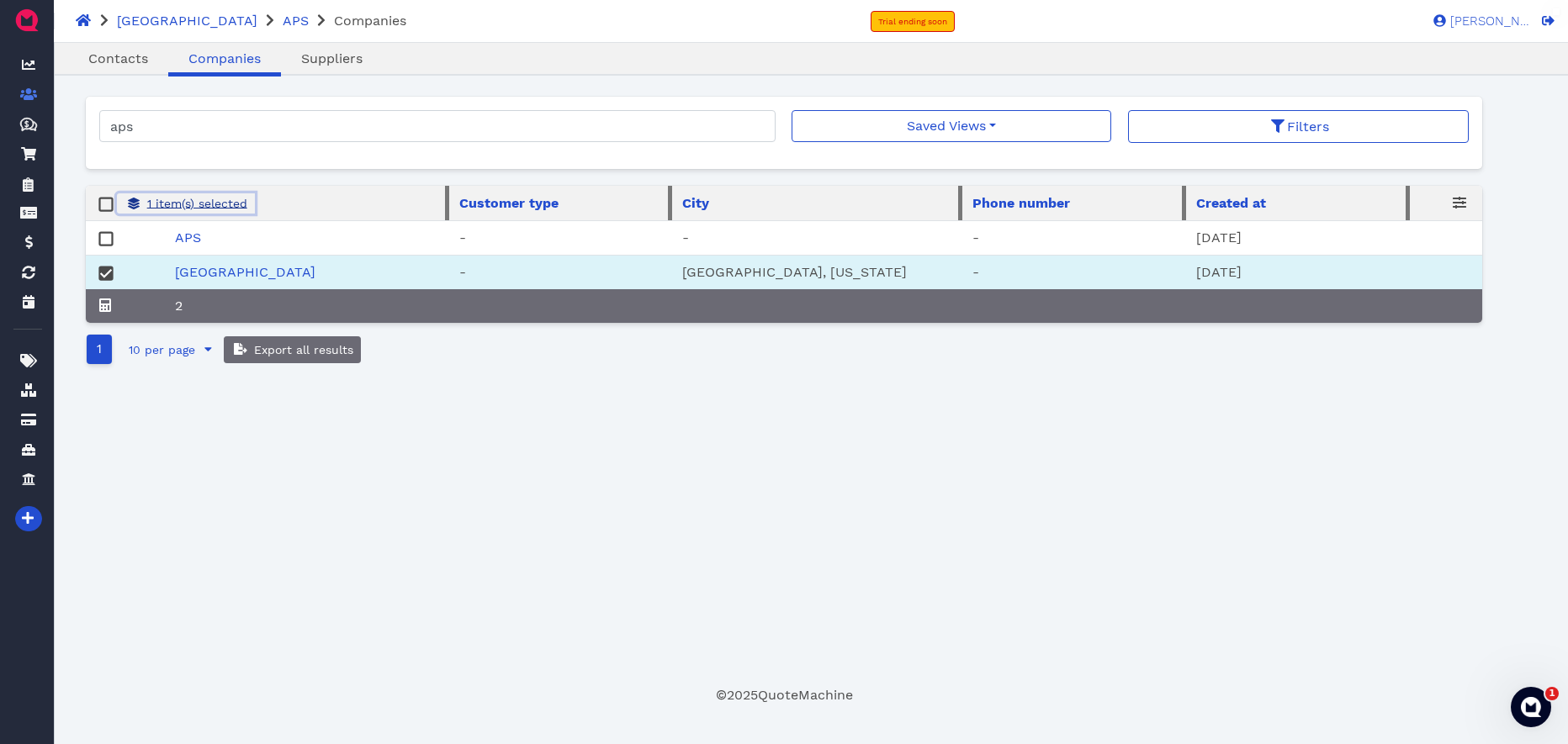
click at [203, 207] on span "1 item(s) selected" at bounding box center [195, 204] width 103 height 13
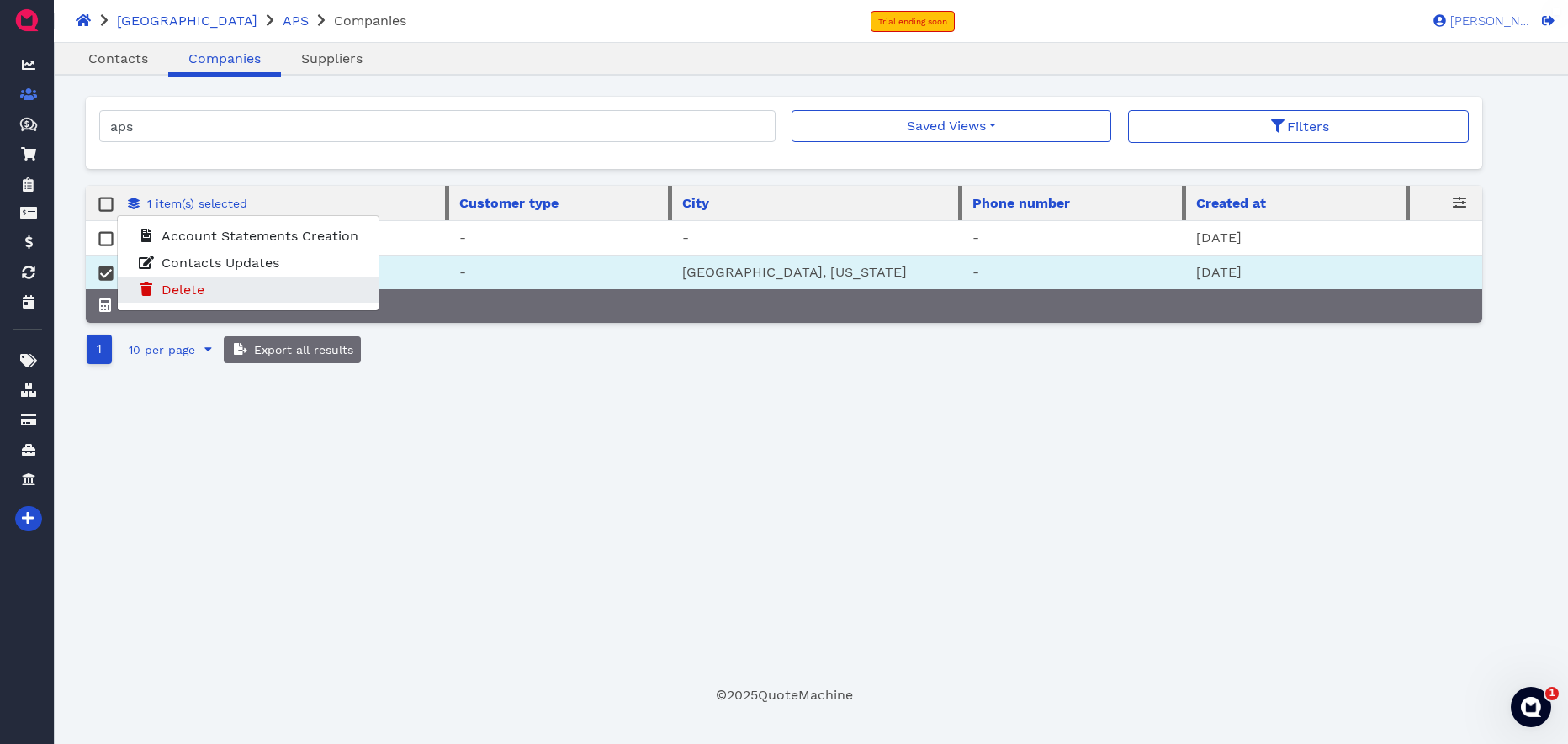
click at [198, 287] on span "Delete" at bounding box center [182, 289] width 42 height 16
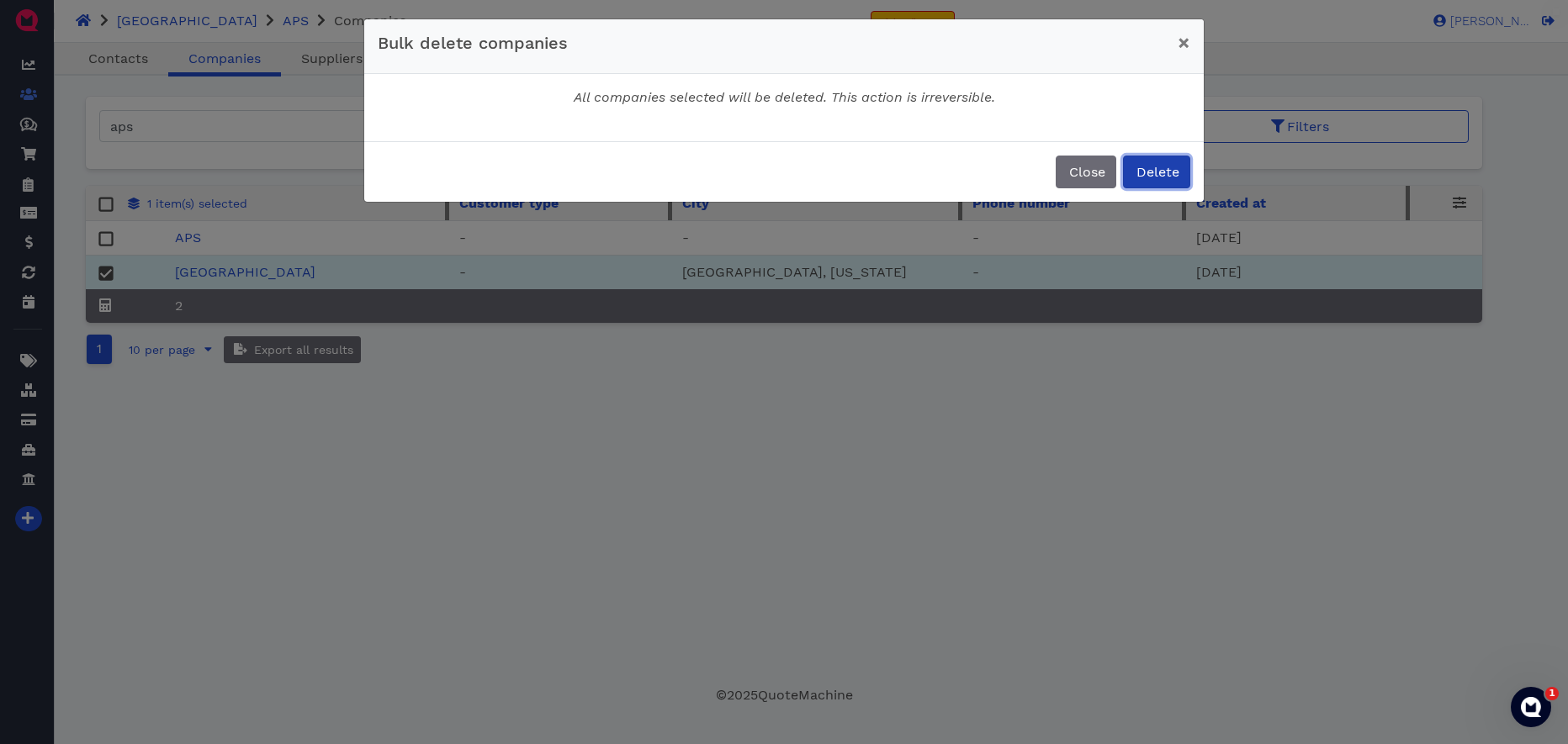
click at [1145, 174] on span "Delete" at bounding box center [1157, 172] width 45 height 16
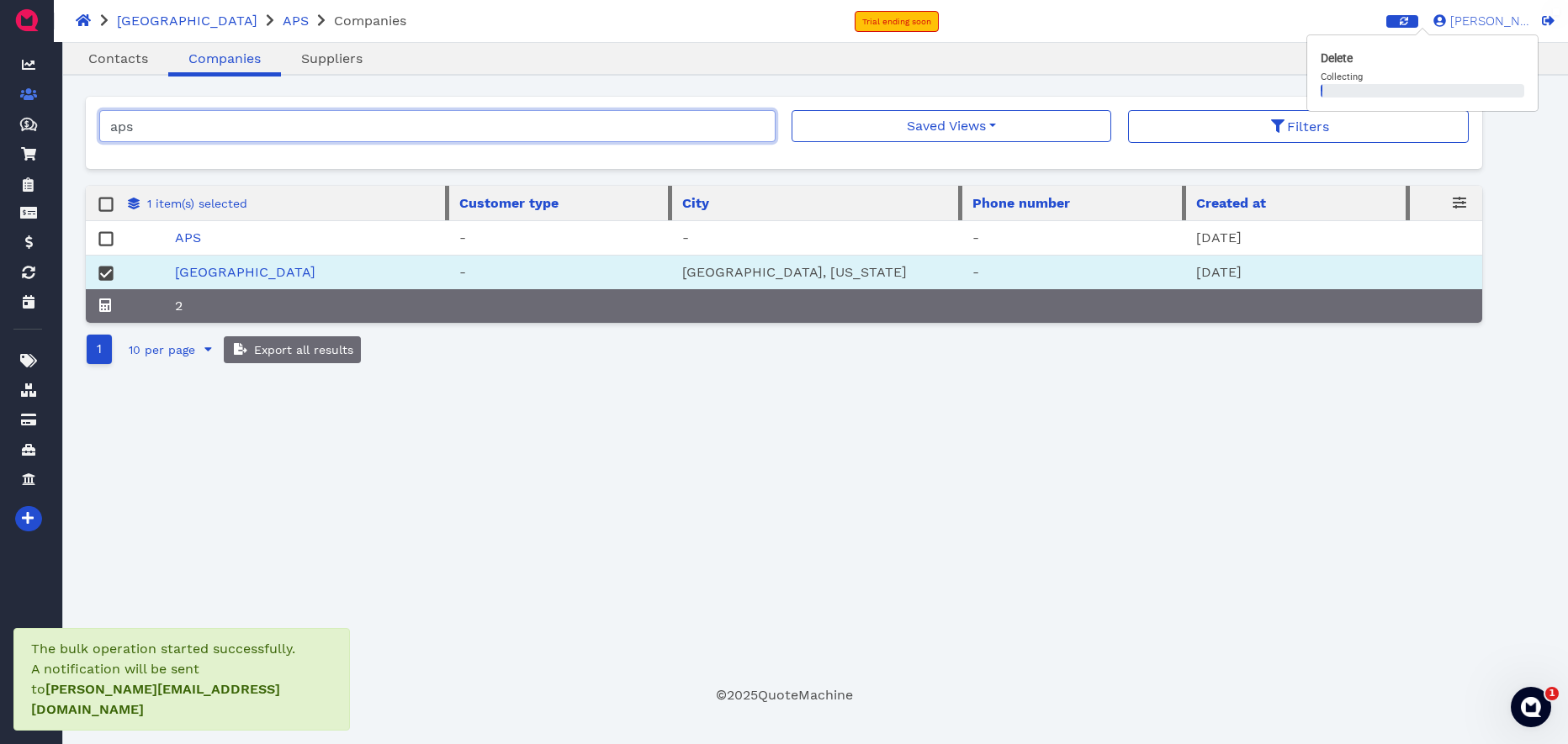
drag, startPoint x: 187, startPoint y: 125, endPoint x: 48, endPoint y: 118, distance: 139.2
click at [48, 118] on div "[PERSON_NAME] Dashboard Contacts Quotes Created with Sketch. $ Quotes Order For…" at bounding box center [784, 373] width 1568 height 662
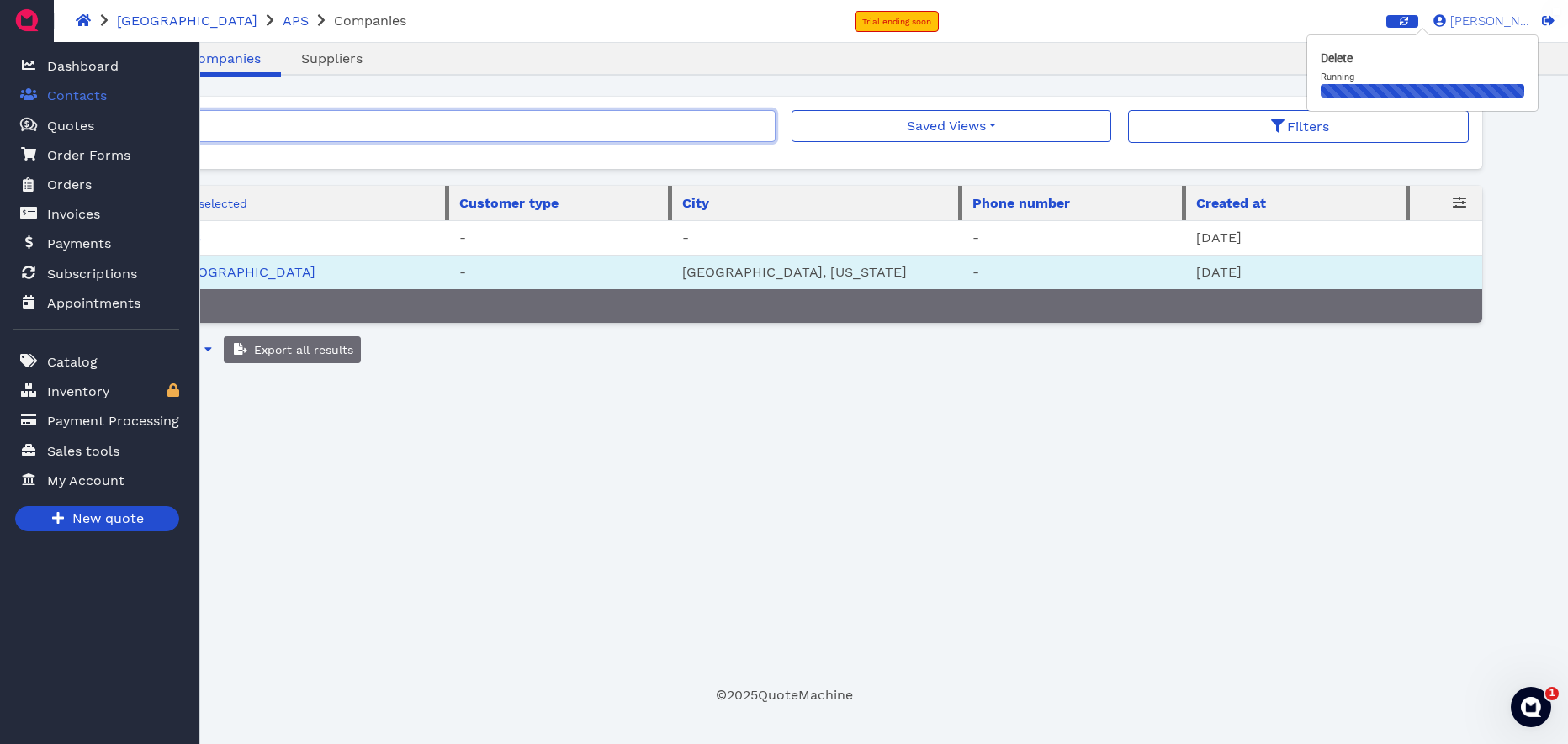
type input "olympus"
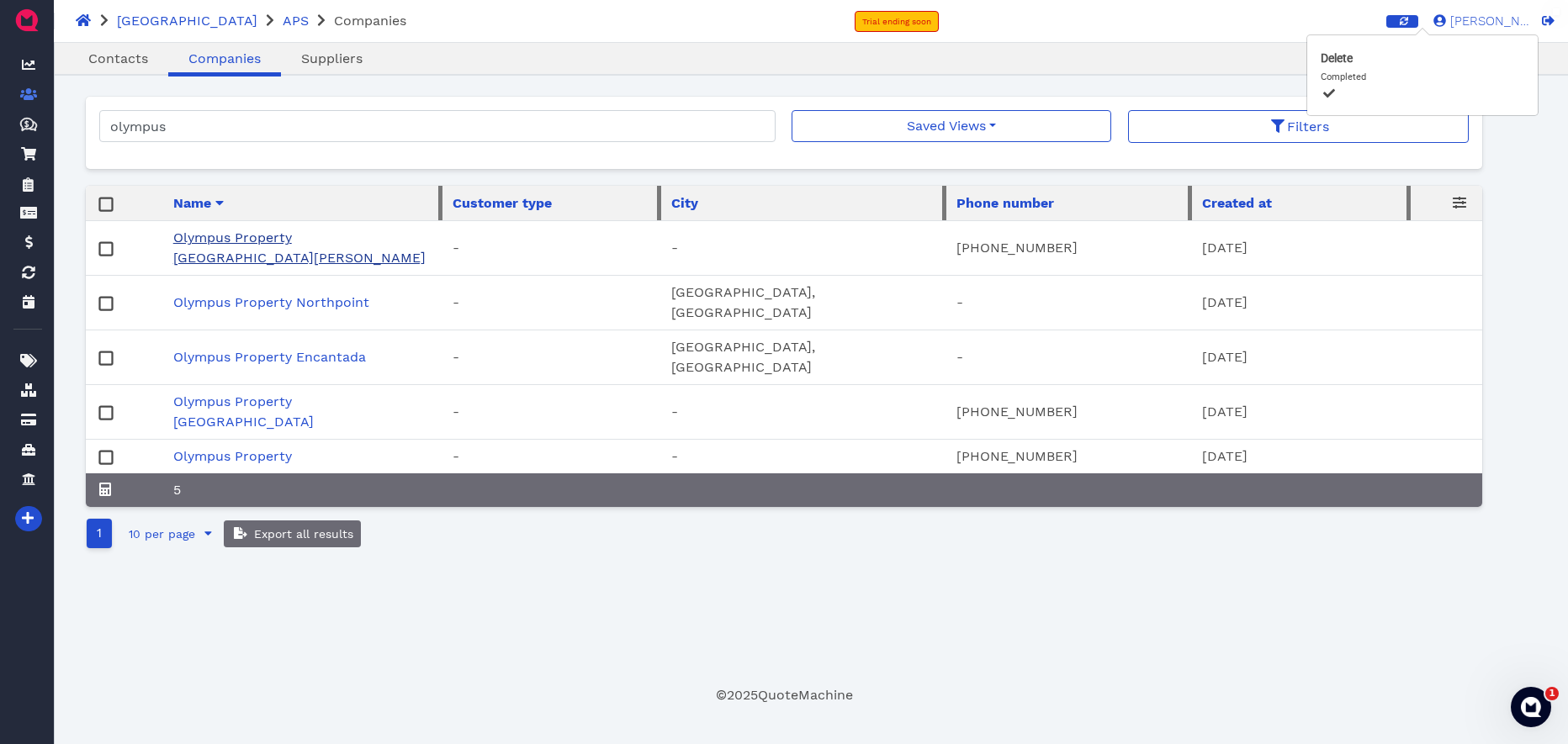
click at [298, 242] on link "Olympus Property [GEOGRAPHIC_DATA][PERSON_NAME]" at bounding box center [299, 247] width 252 height 36
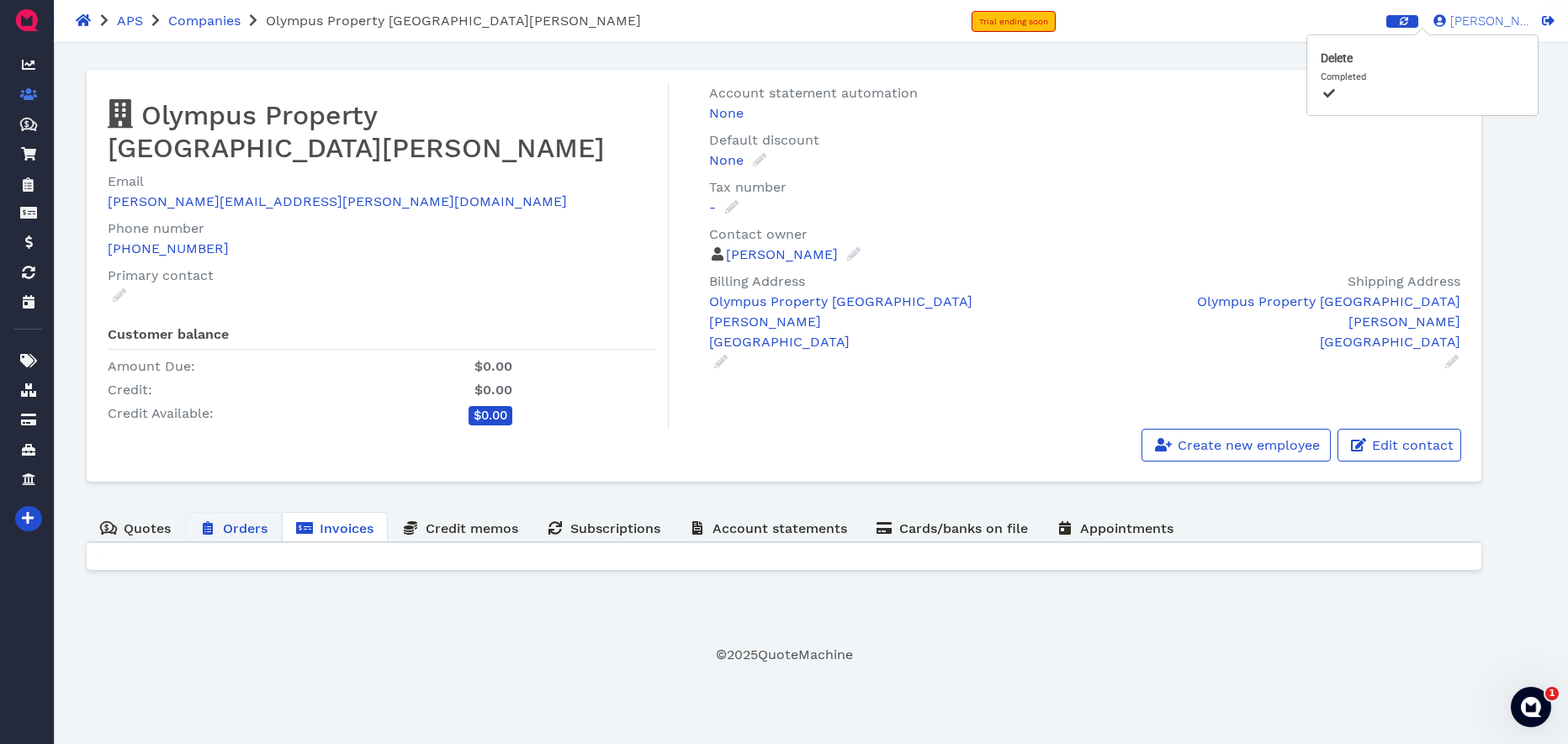
click at [242, 521] on span "Orders" at bounding box center [244, 528] width 44 height 16
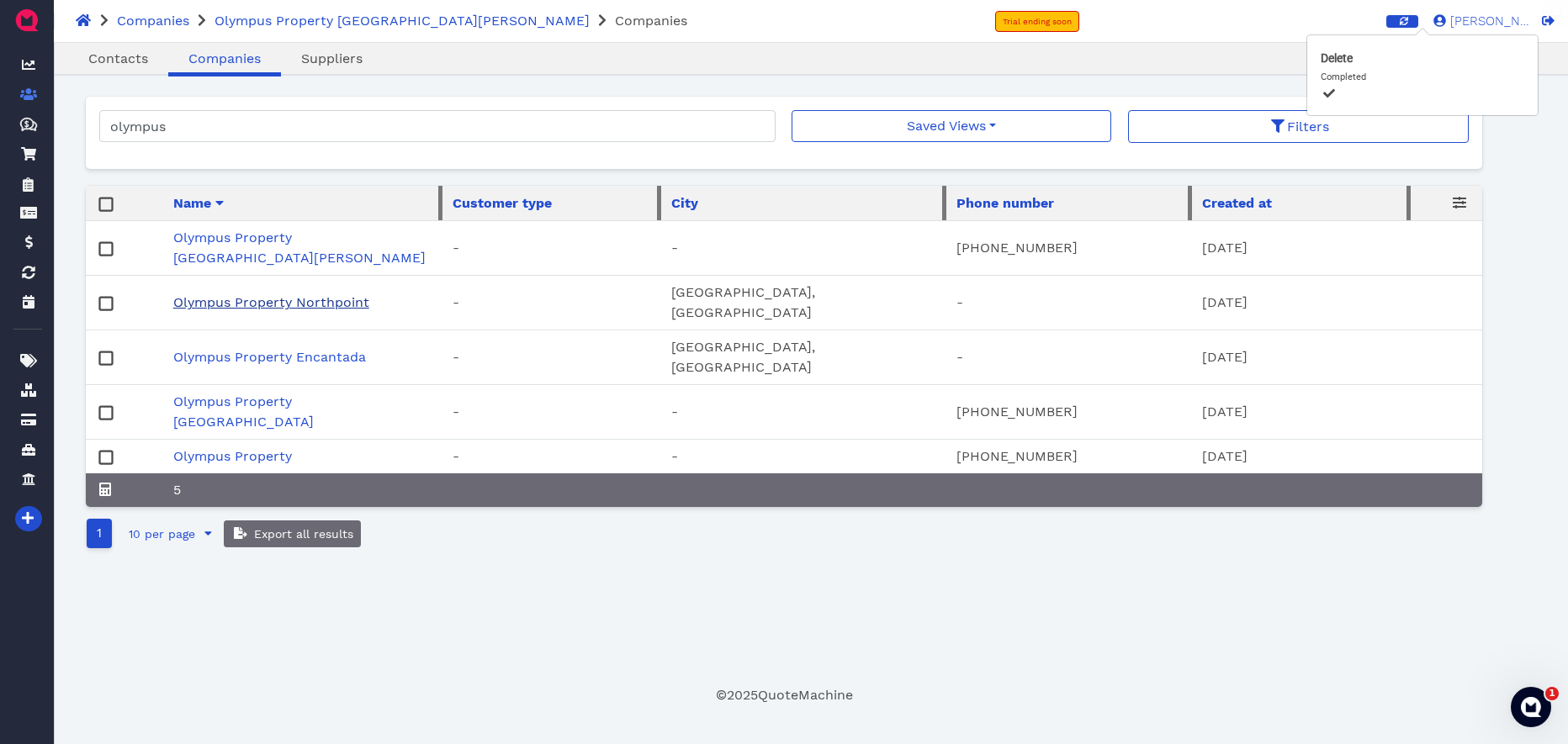
click at [297, 294] on link "Olympus Property Northpoint" at bounding box center [272, 302] width 196 height 16
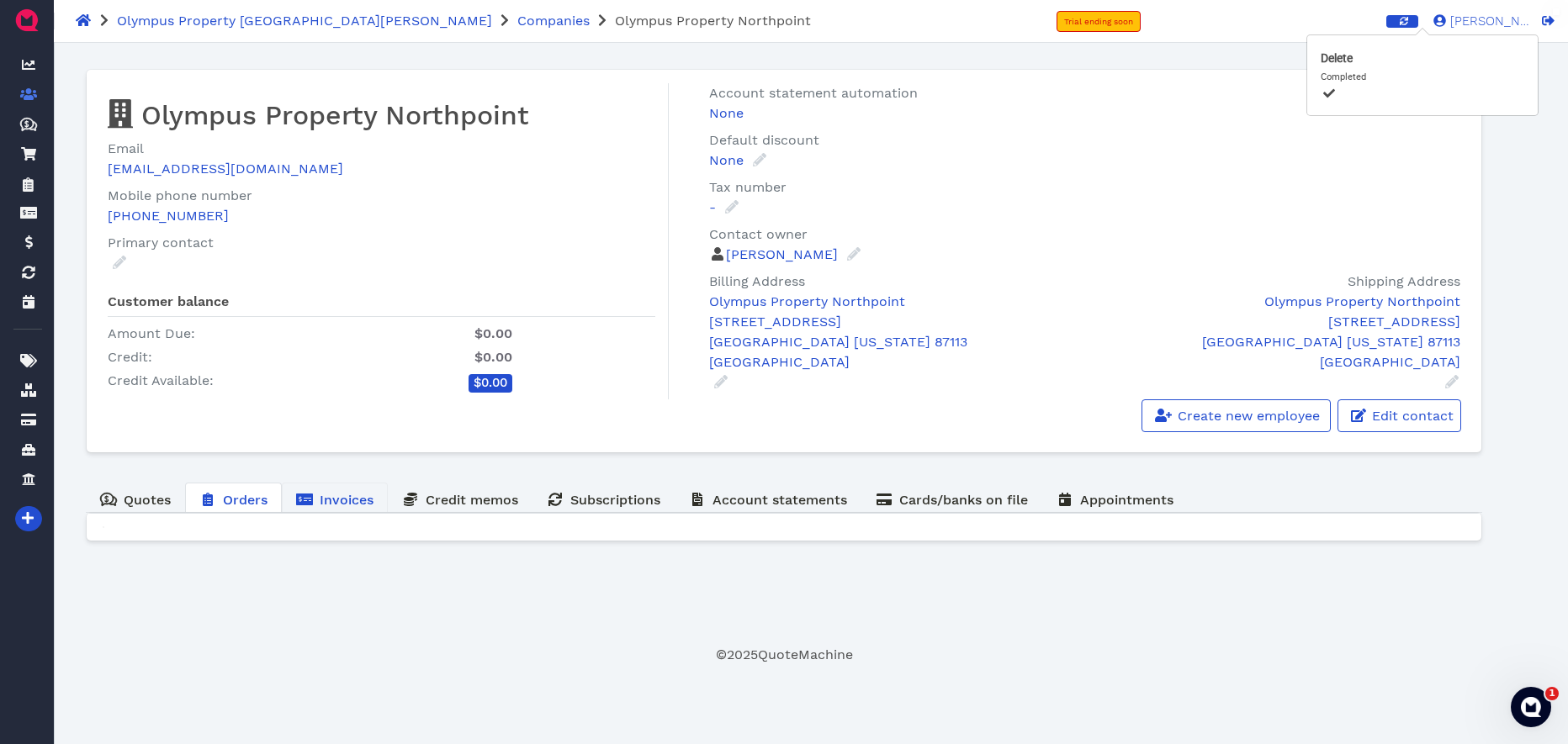
click at [339, 503] on span "Invoices" at bounding box center [346, 499] width 54 height 16
click at [242, 493] on span "Orders" at bounding box center [244, 499] width 44 height 16
click at [476, 499] on span "Credit memos" at bounding box center [472, 499] width 92 height 16
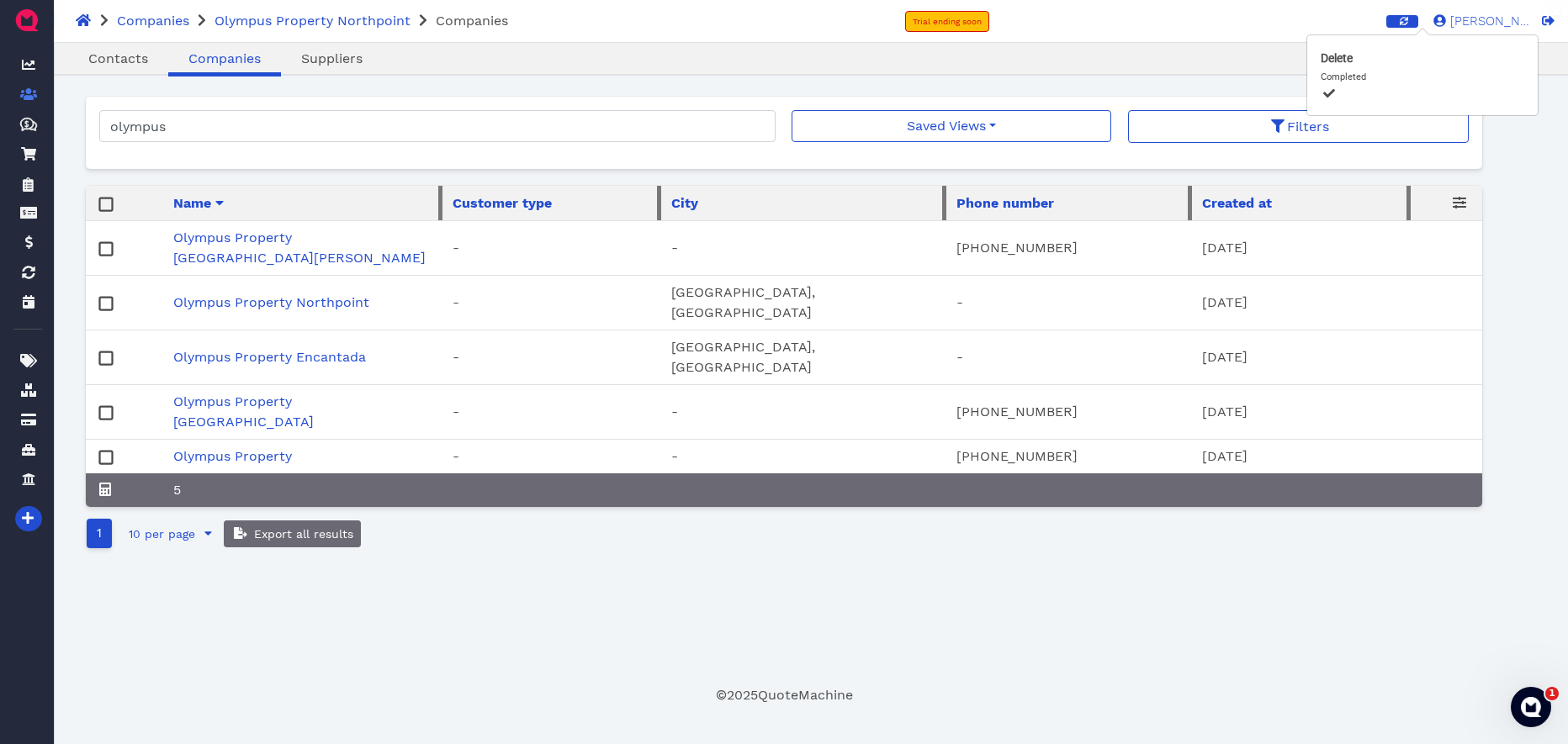
click at [293, 349] on link "Olympus Property Encantada" at bounding box center [270, 356] width 192 height 16
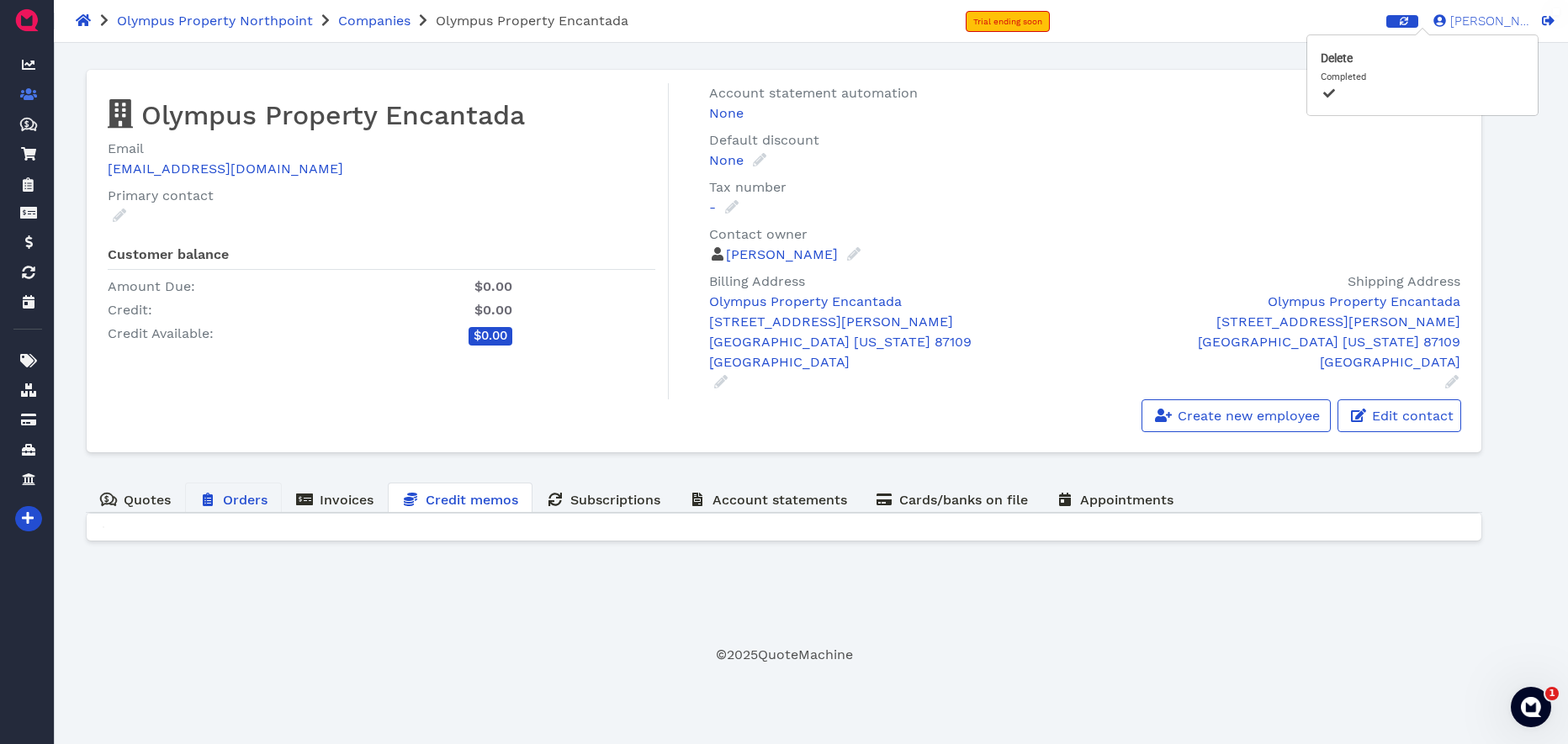
click at [237, 504] on span "Orders" at bounding box center [244, 499] width 44 height 16
drag, startPoint x: 330, startPoint y: 502, endPoint x: 354, endPoint y: 509, distance: 25.0
click at [330, 501] on span "Invoices" at bounding box center [346, 499] width 54 height 16
click at [799, 503] on span "Account statements" at bounding box center [779, 499] width 135 height 16
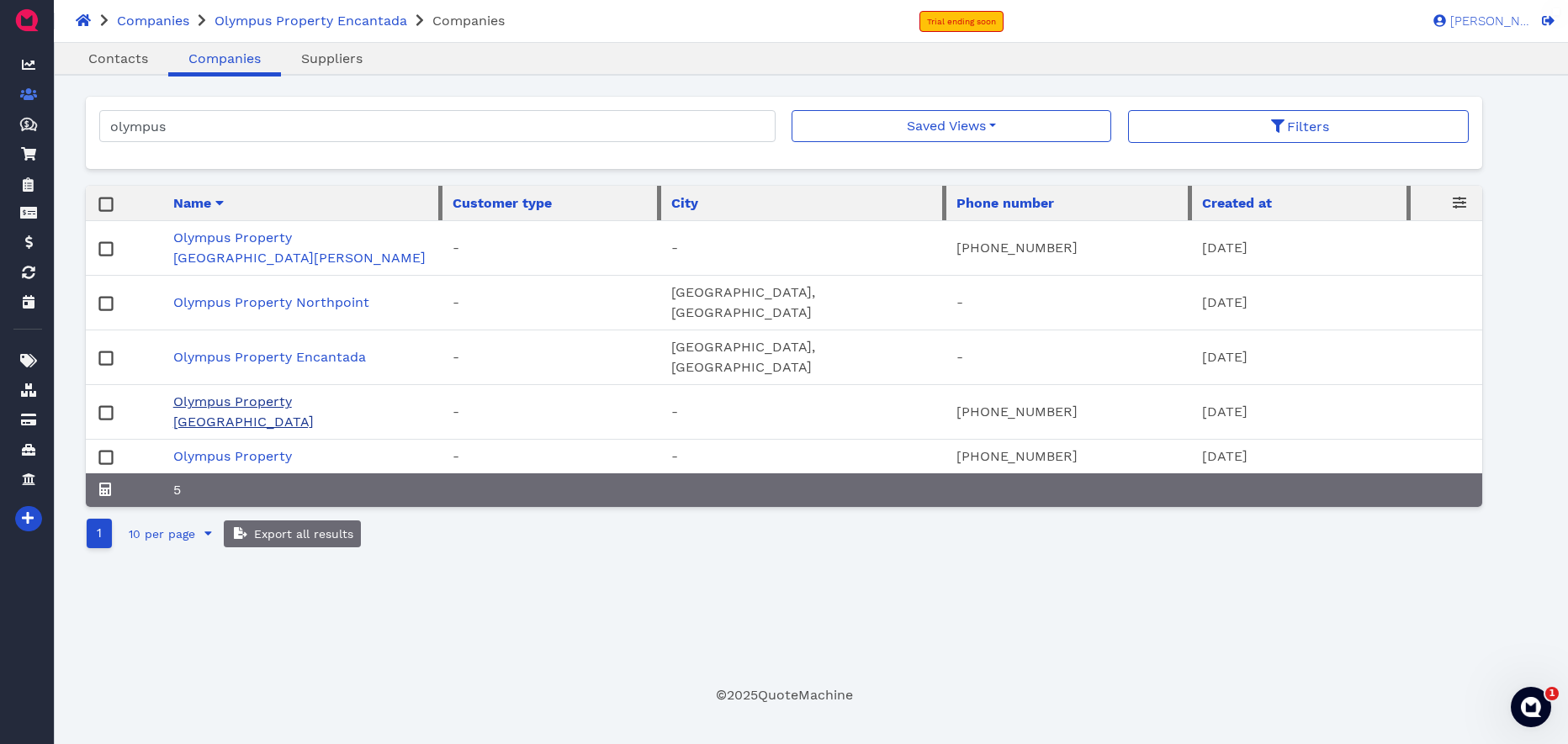
click at [262, 393] on link "Olympus Property [GEOGRAPHIC_DATA]" at bounding box center [243, 411] width 141 height 36
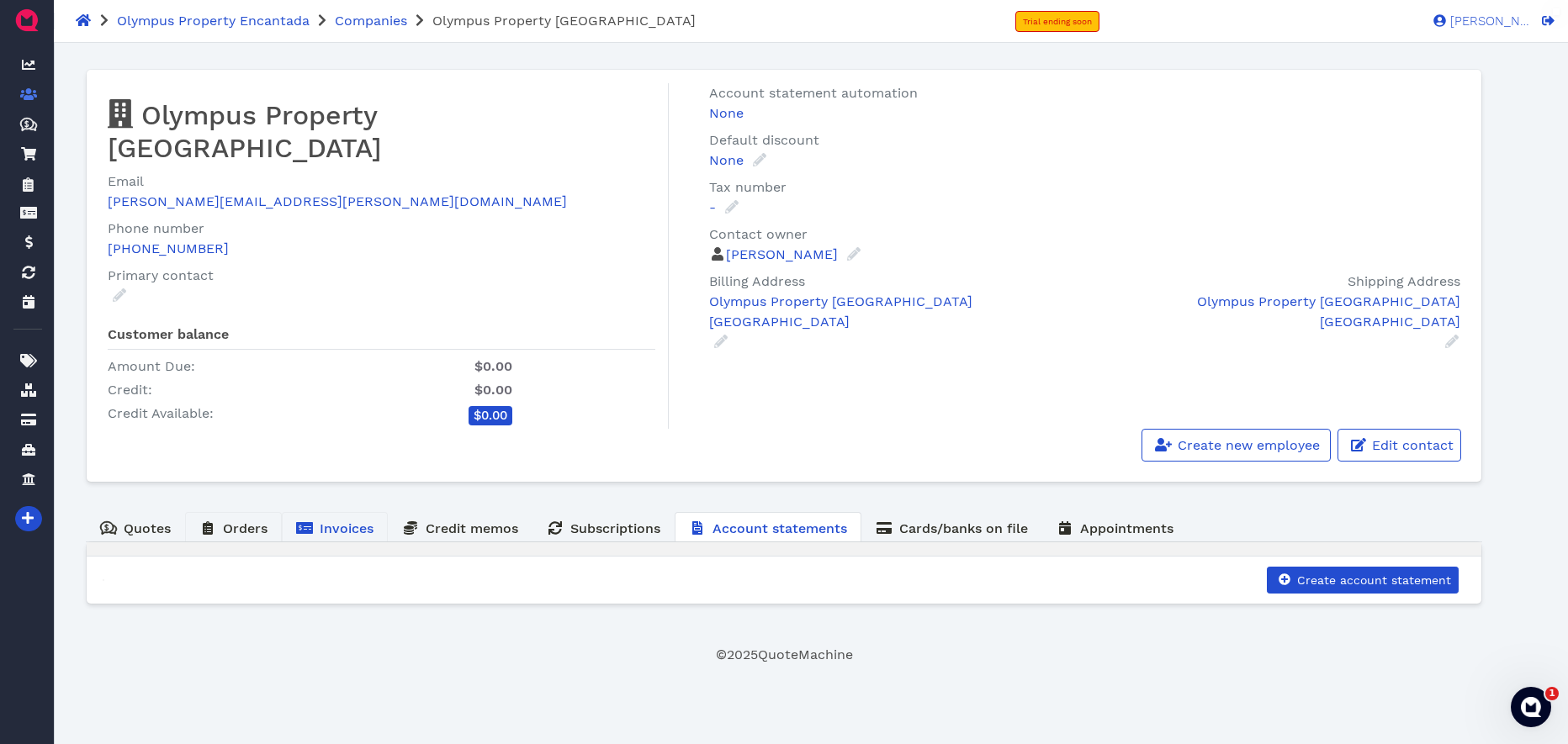
drag, startPoint x: 235, startPoint y: 494, endPoint x: 282, endPoint y: 503, distance: 47.9
click at [235, 521] on span "Orders" at bounding box center [244, 528] width 44 height 16
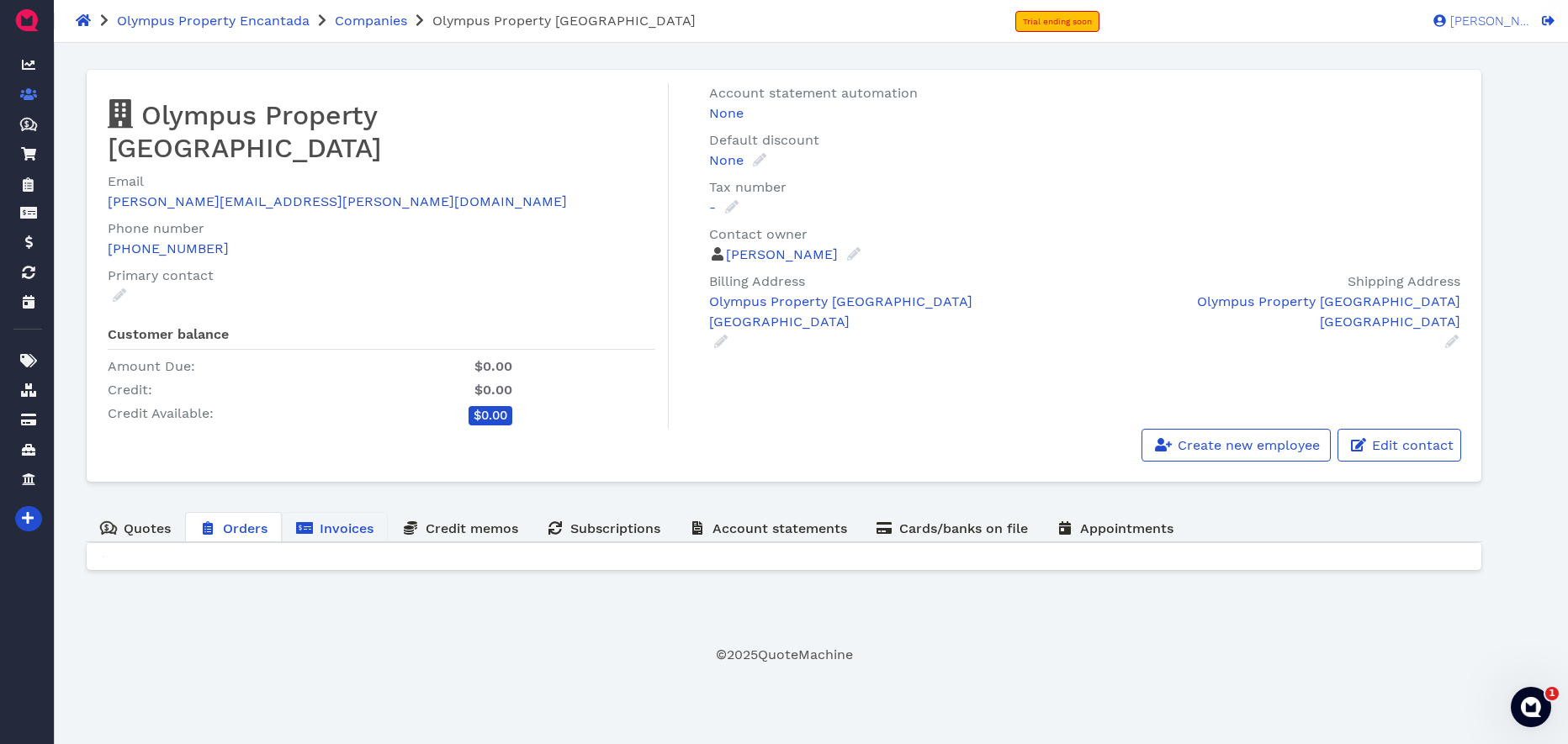
click at [344, 521] on span "Invoices" at bounding box center [346, 528] width 54 height 16
drag, startPoint x: 739, startPoint y: 493, endPoint x: 747, endPoint y: 499, distance: 10.0
click at [739, 521] on span "Account statements" at bounding box center [779, 528] width 135 height 16
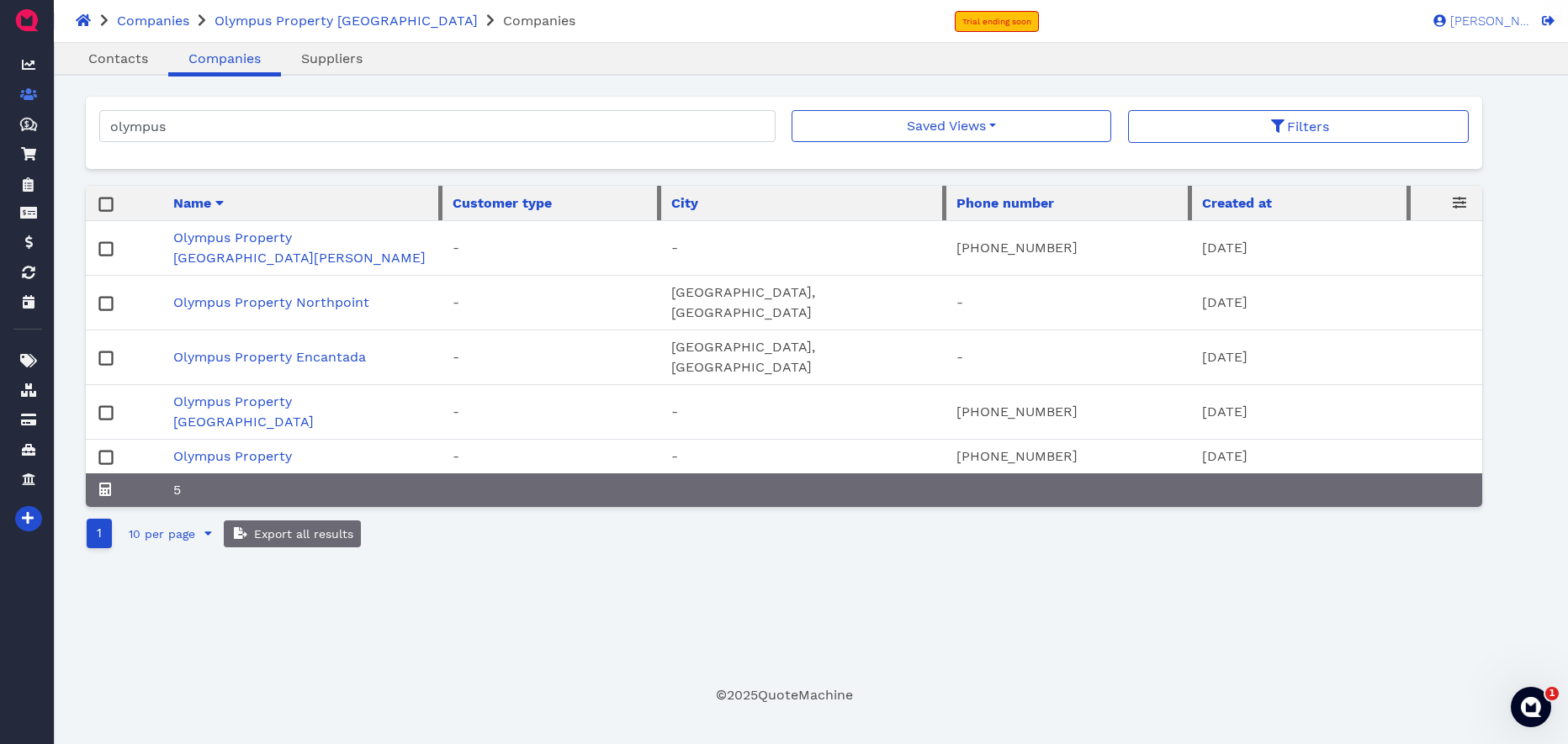
drag, startPoint x: 103, startPoint y: 236, endPoint x: 108, endPoint y: 263, distance: 27.5
click at [103, 243] on rect at bounding box center [105, 249] width 12 height 12
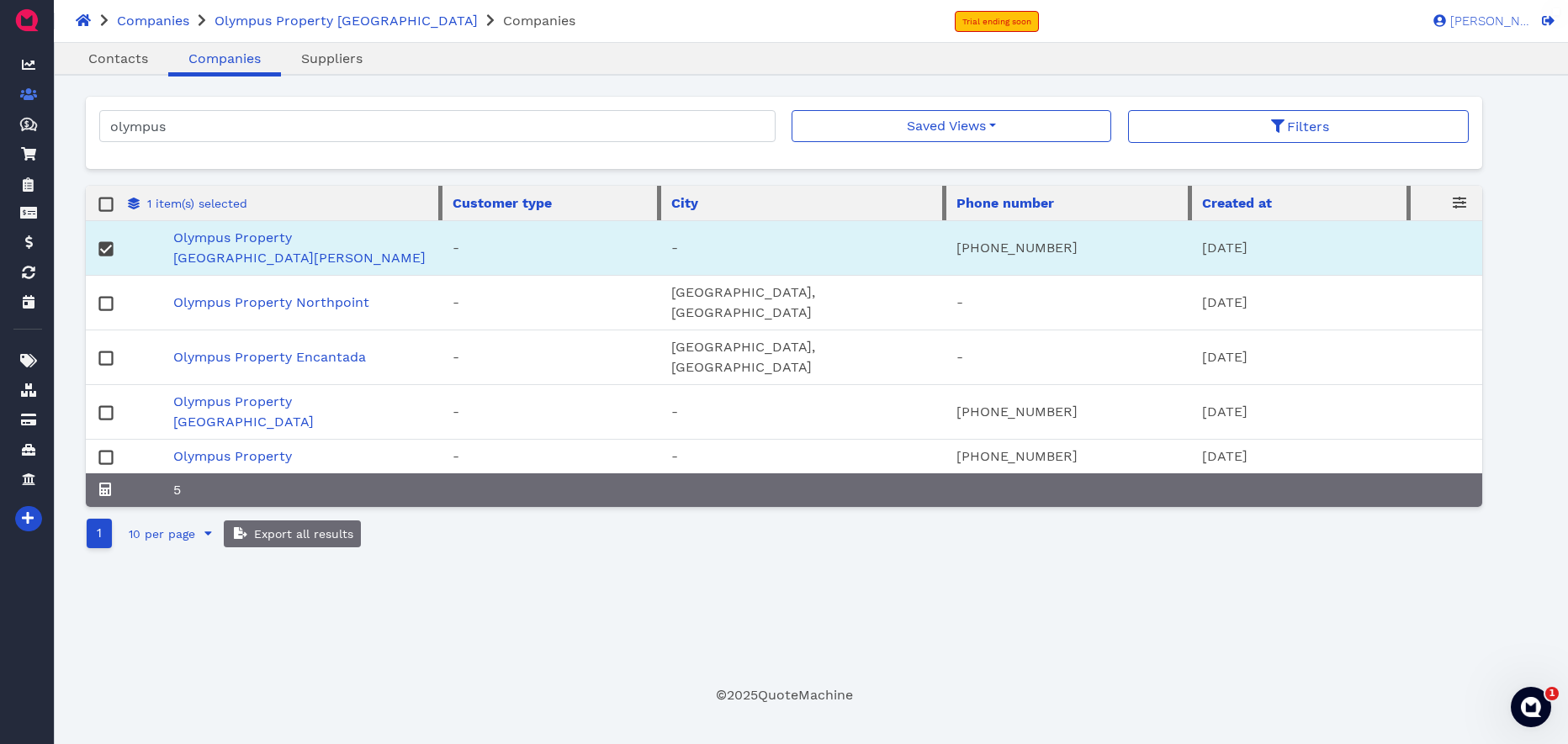
drag, startPoint x: 108, startPoint y: 272, endPoint x: 108, endPoint y: 282, distance: 10.0
click at [108, 298] on rect at bounding box center [105, 304] width 12 height 12
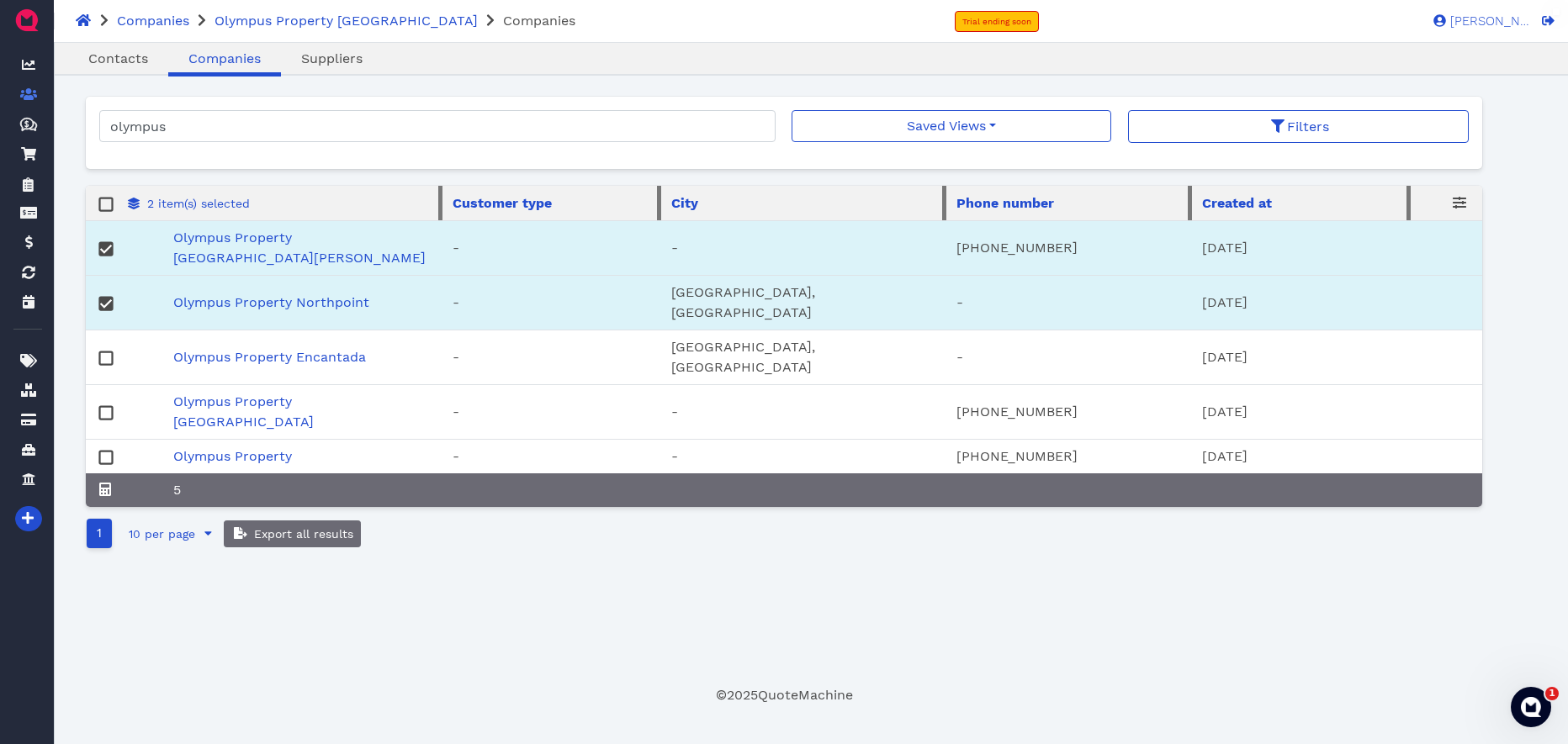
click at [109, 352] on rect at bounding box center [105, 357] width 12 height 12
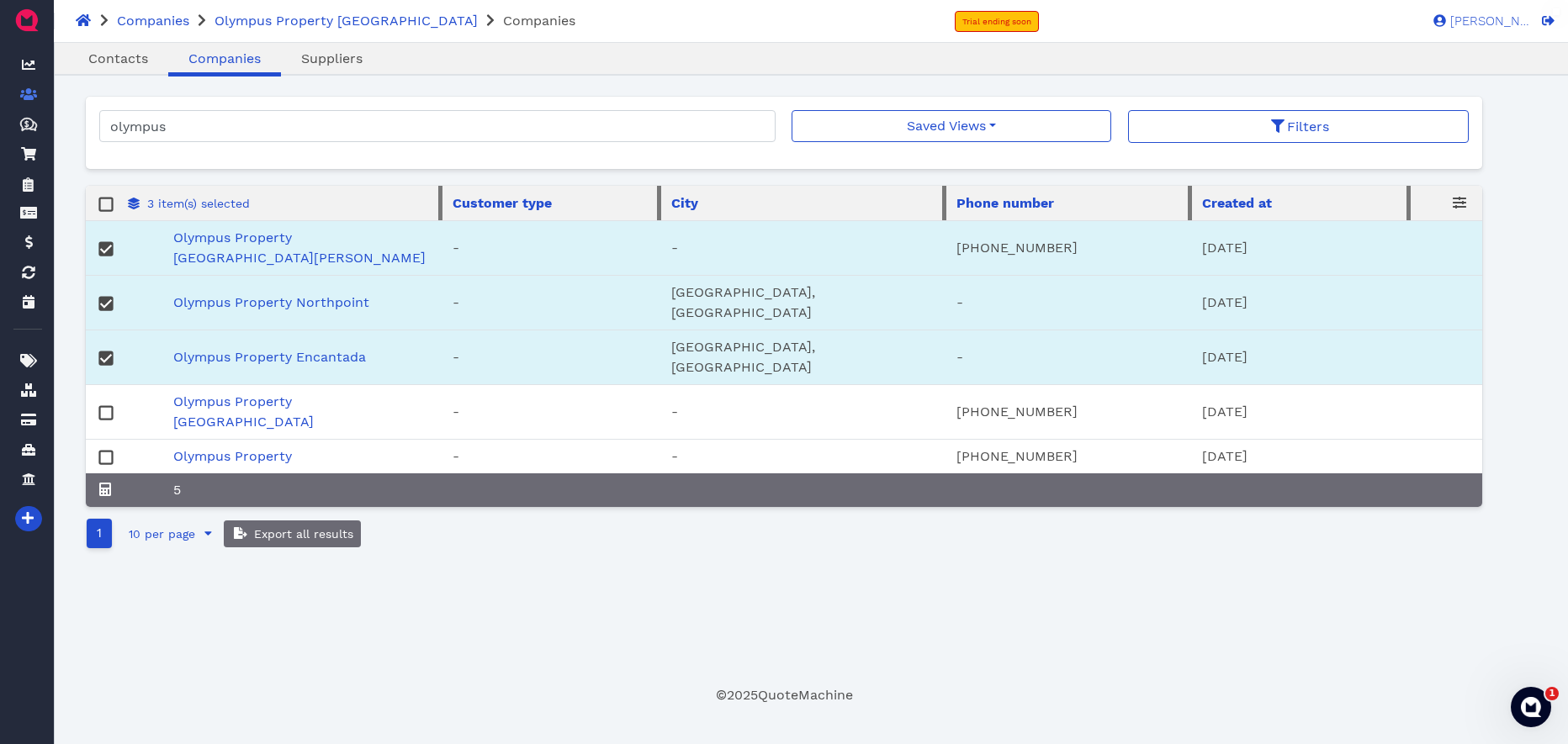
drag, startPoint x: 108, startPoint y: 341, endPoint x: 145, endPoint y: 339, distance: 37.1
click at [108, 406] on rect at bounding box center [105, 412] width 12 height 12
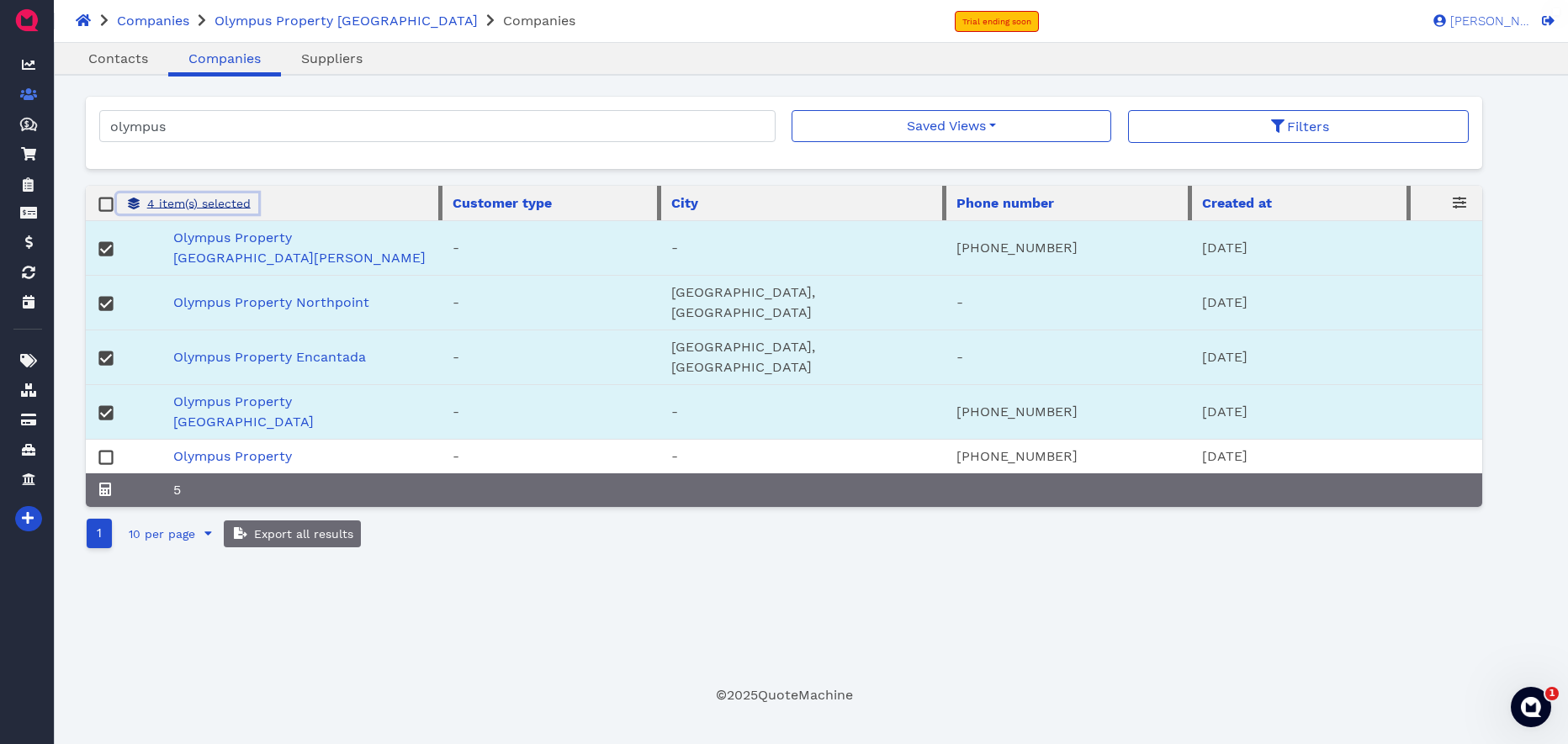
click at [197, 211] on button "4 item(s) selected" at bounding box center [188, 203] width 142 height 20
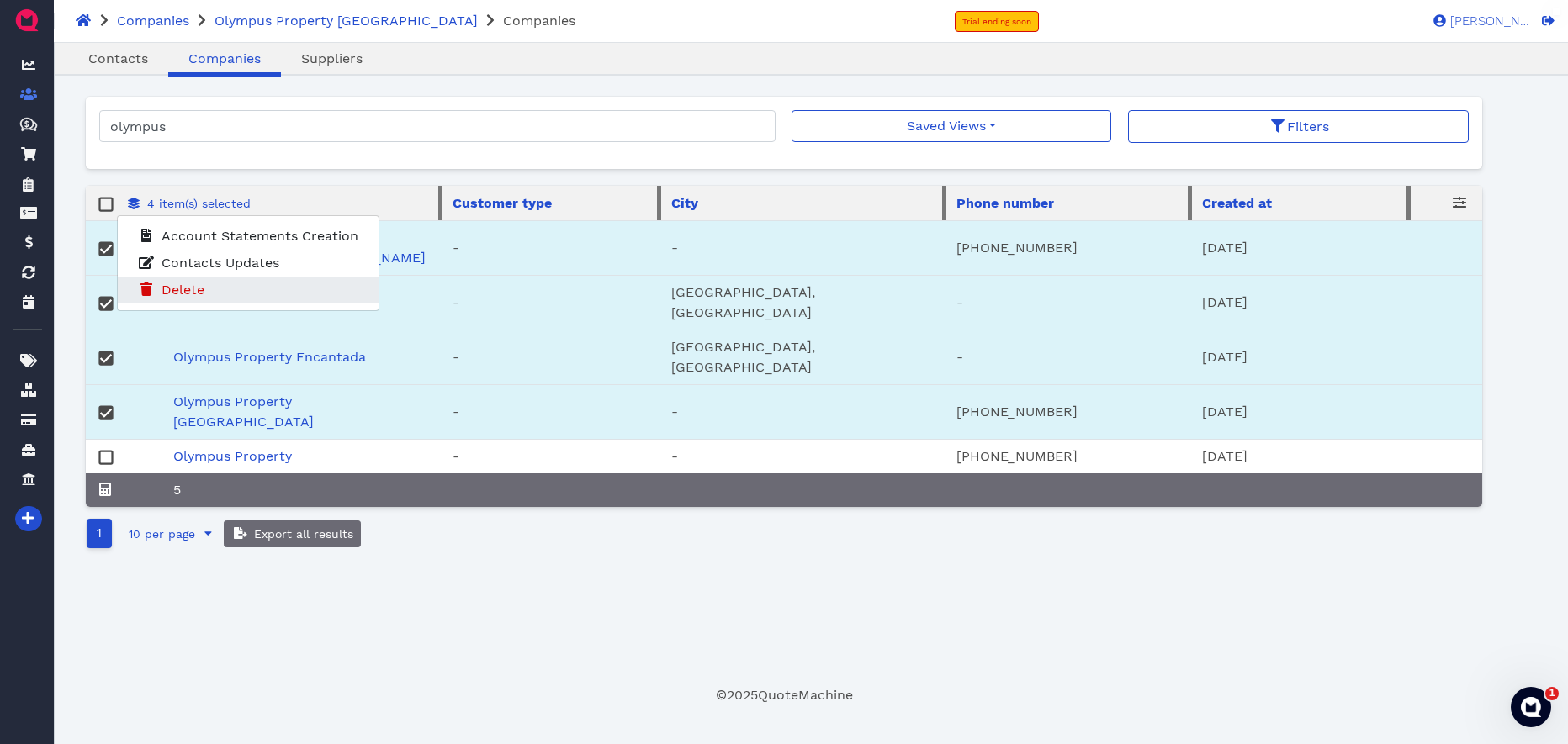
click at [192, 287] on span "Delete" at bounding box center [182, 289] width 42 height 16
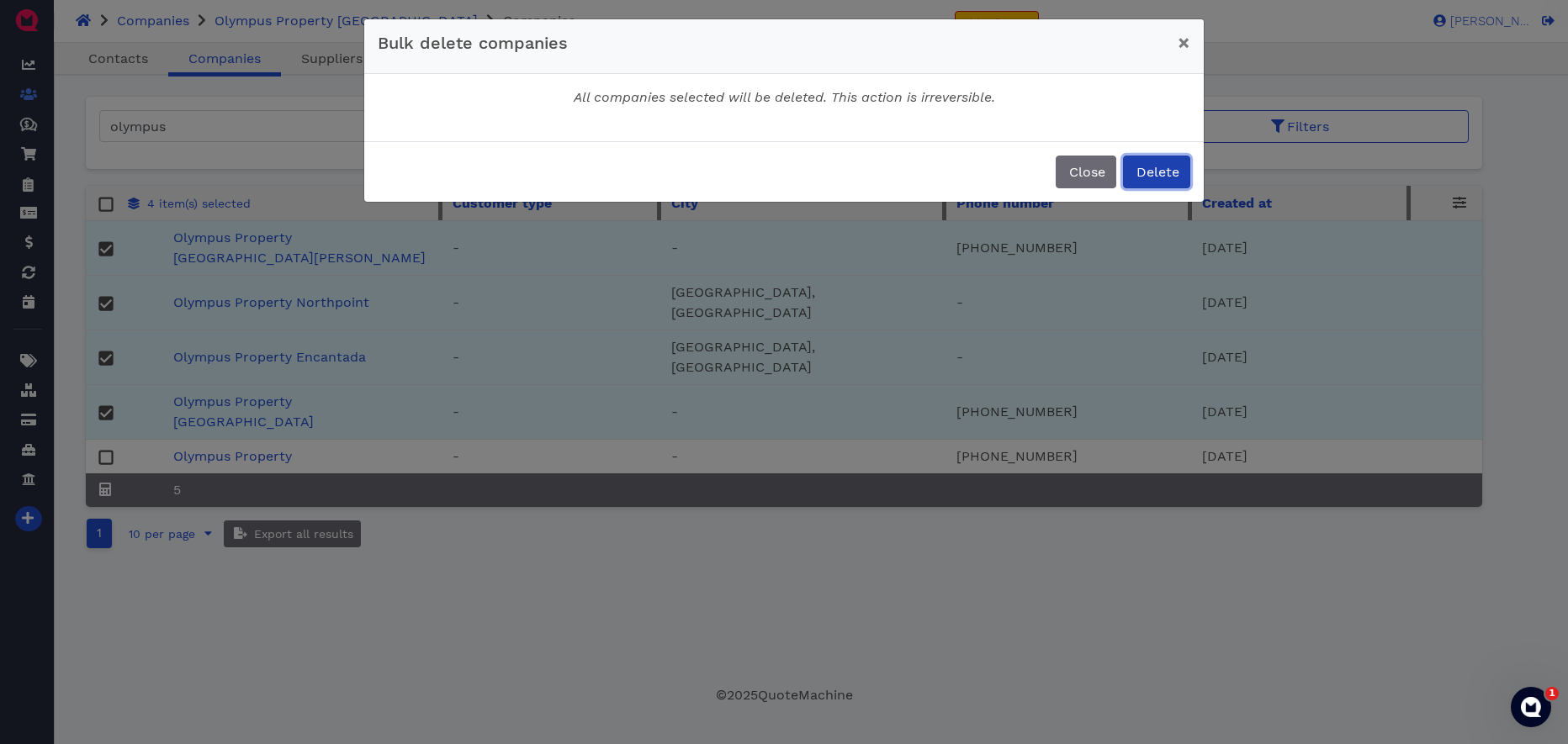
click at [1174, 173] on span "Delete" at bounding box center [1157, 172] width 45 height 16
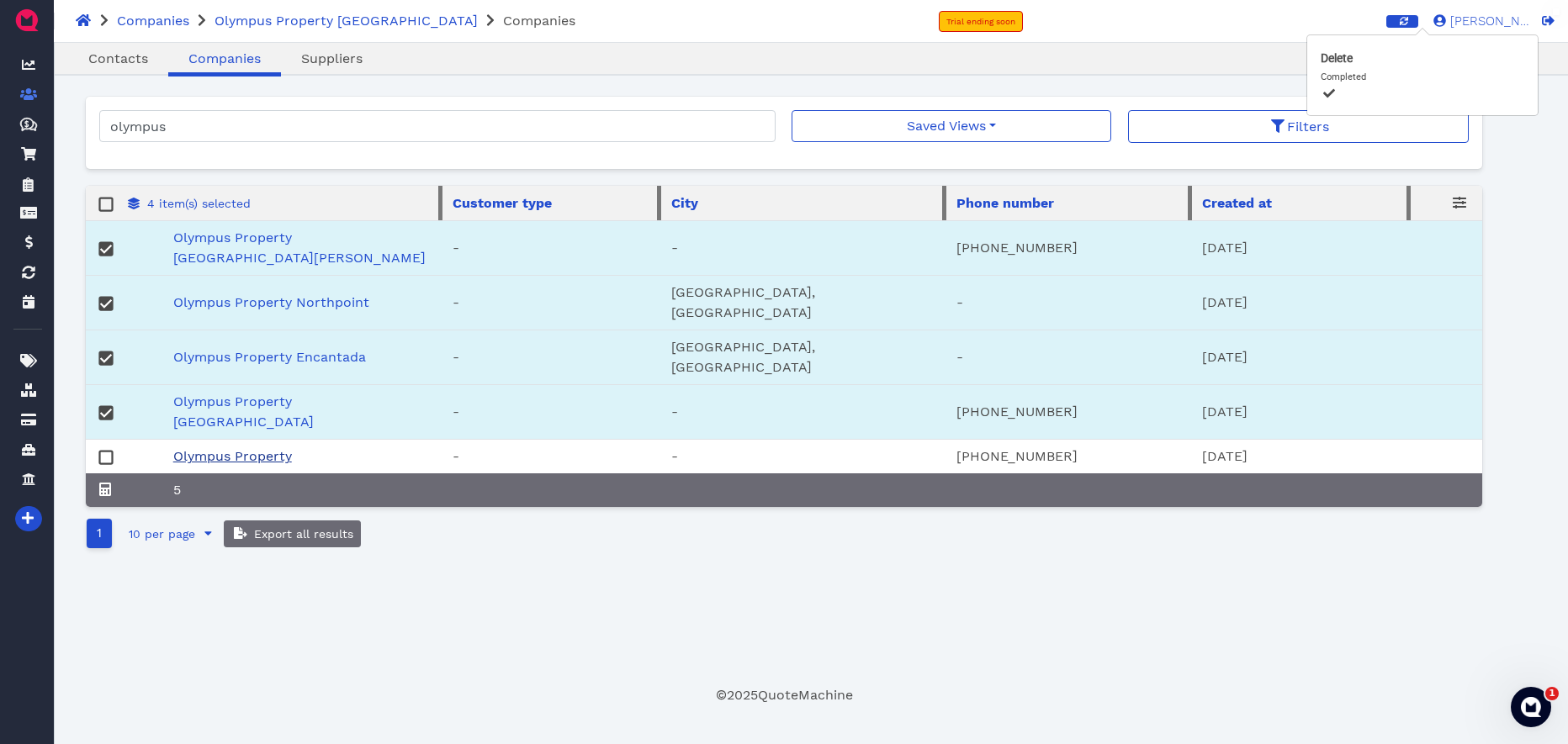
click at [233, 448] on link "Olympus Property" at bounding box center [233, 455] width 119 height 16
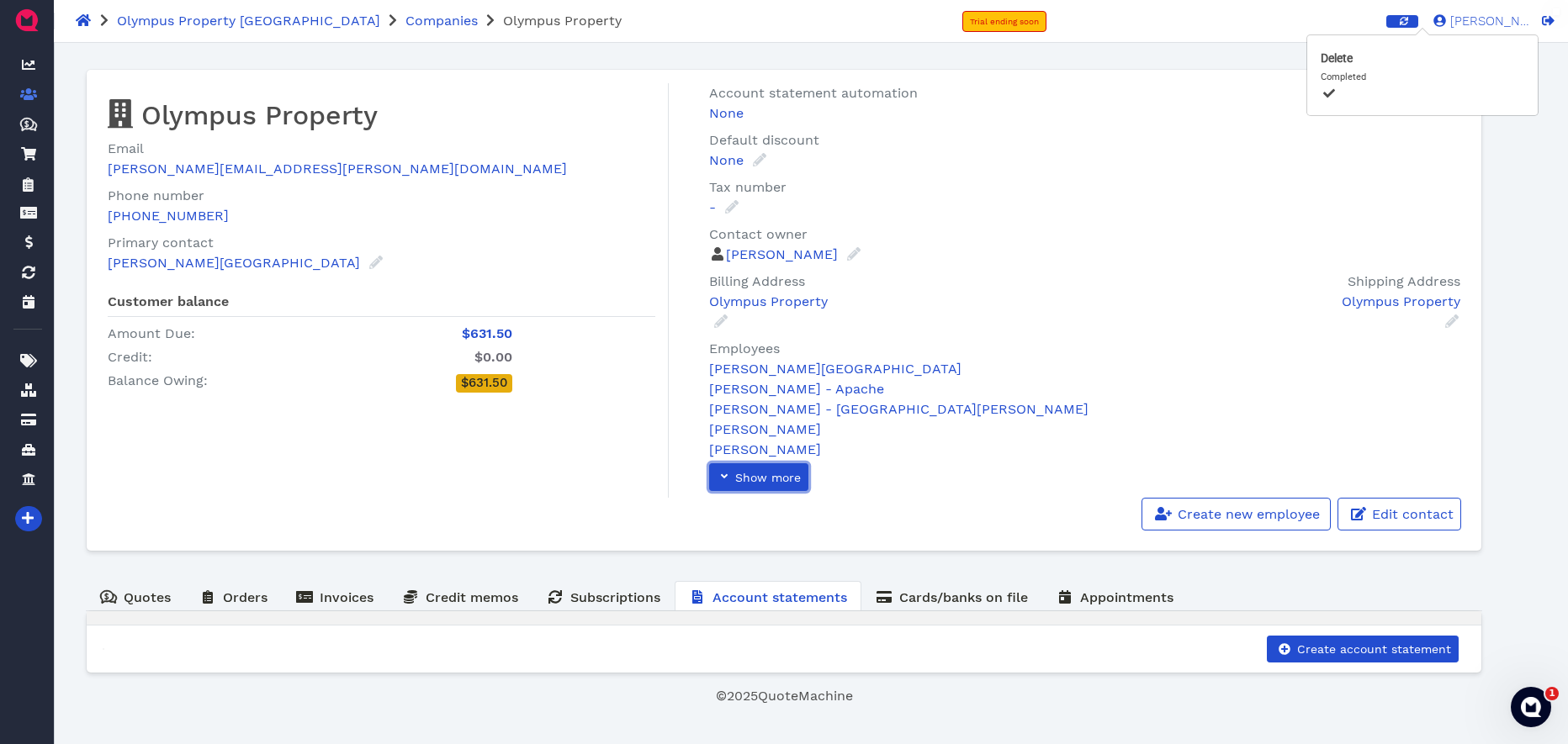
click at [764, 477] on span "Show more" at bounding box center [766, 477] width 68 height 13
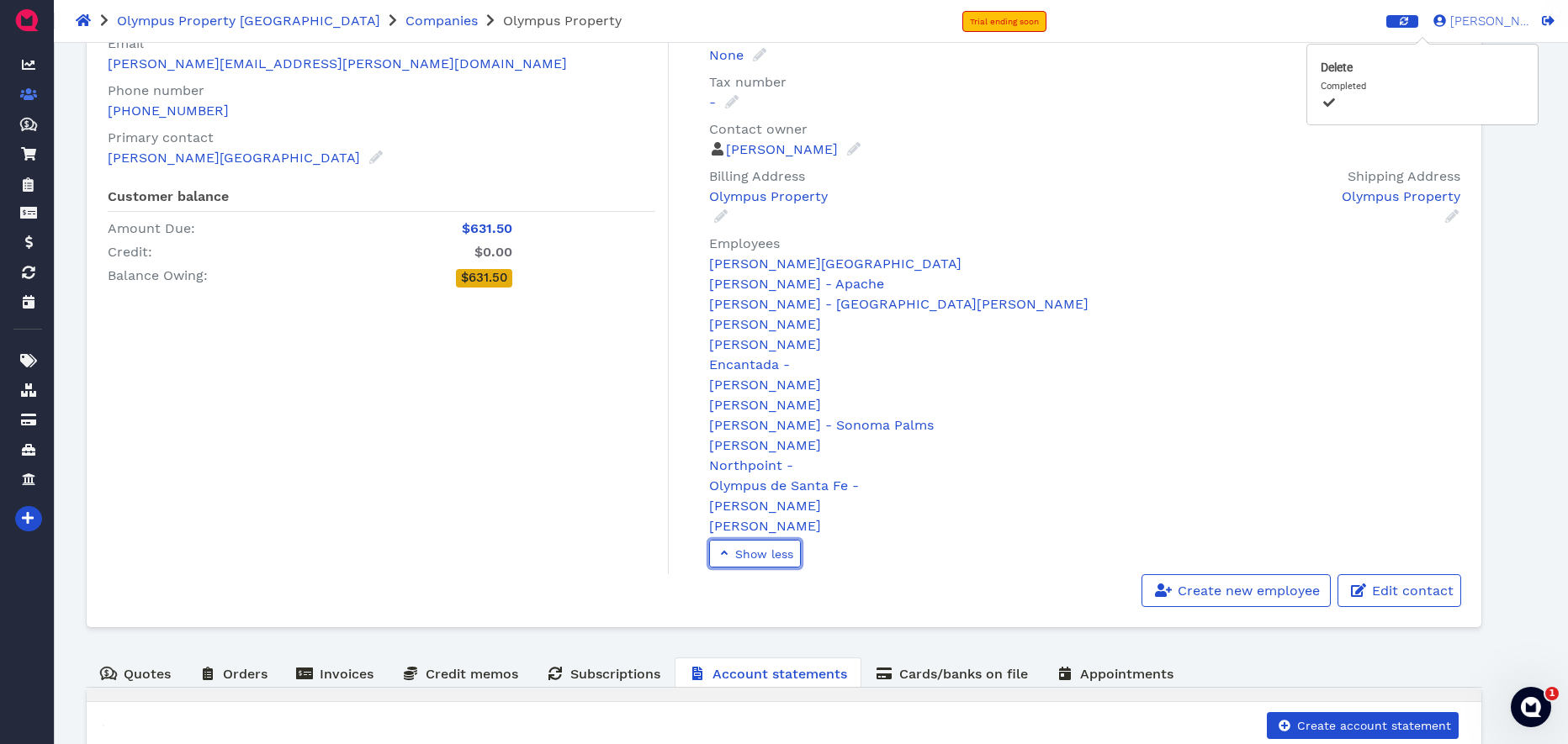
scroll to position [114, 0]
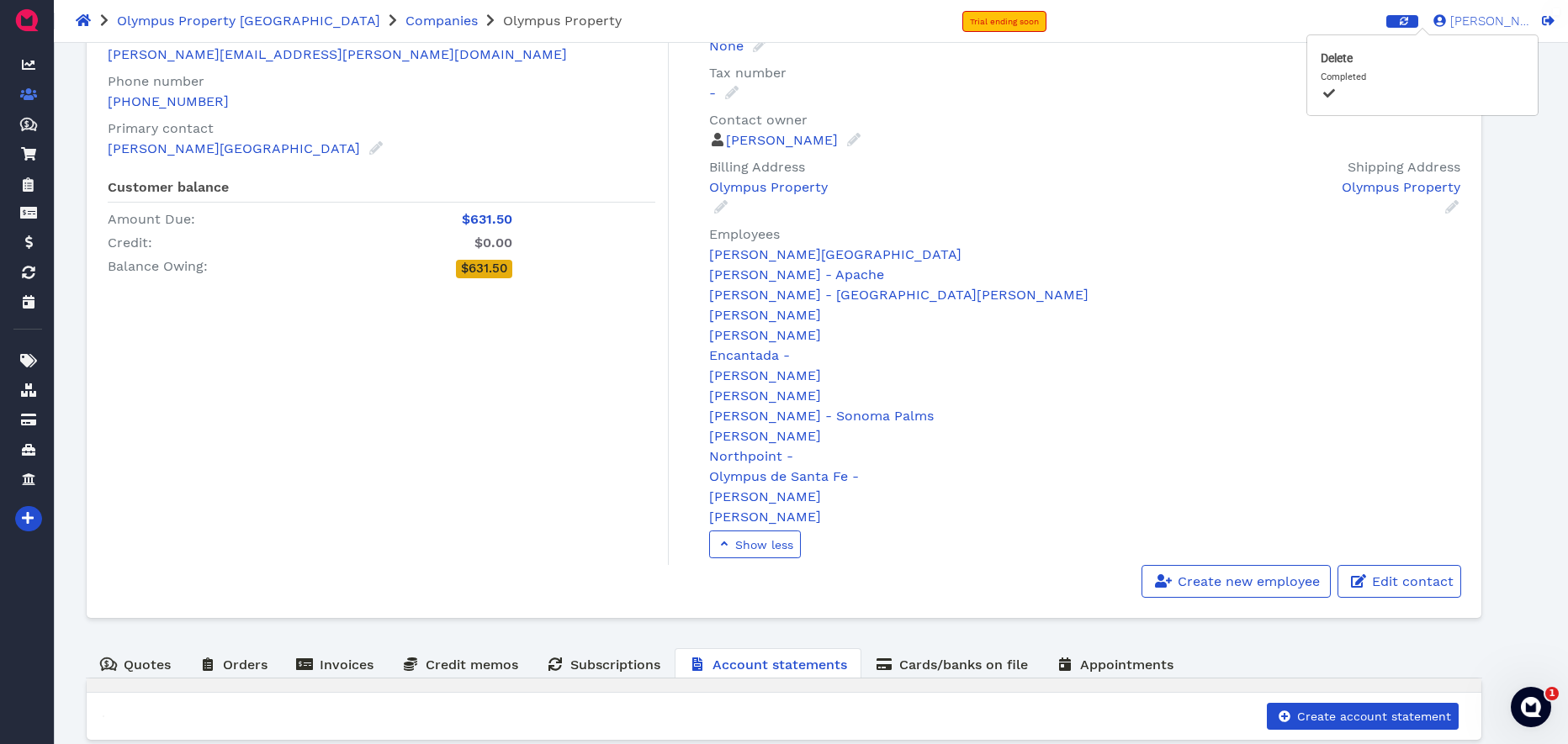
drag, startPoint x: 765, startPoint y: 480, endPoint x: 860, endPoint y: 483, distance: 95.0
click at [764, 480] on link "Olympus de Santa Fe -" at bounding box center [783, 476] width 150 height 16
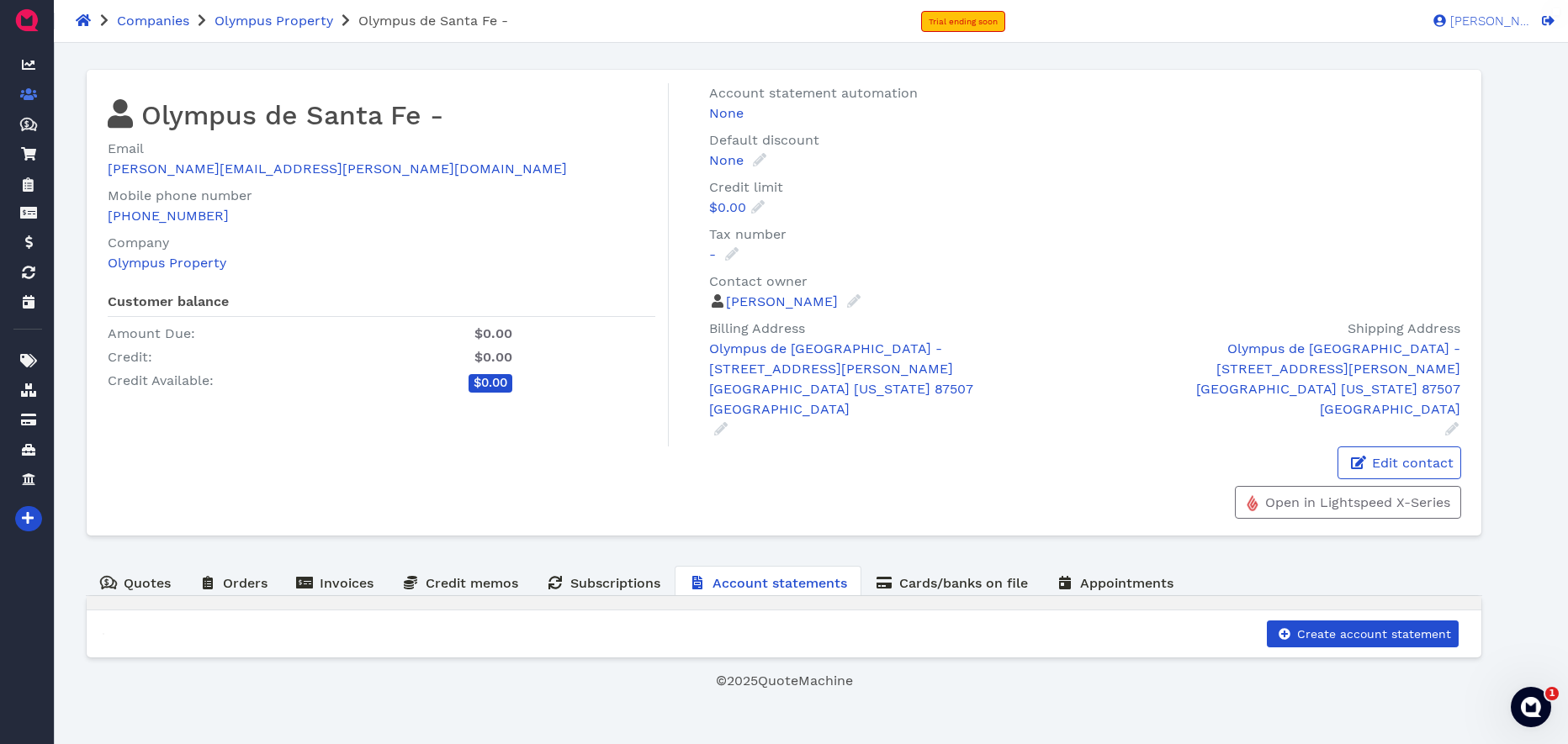
drag, startPoint x: 142, startPoint y: 18, endPoint x: 198, endPoint y: 92, distance: 92.8
click at [142, 18] on span "Companies" at bounding box center [153, 20] width 73 height 16
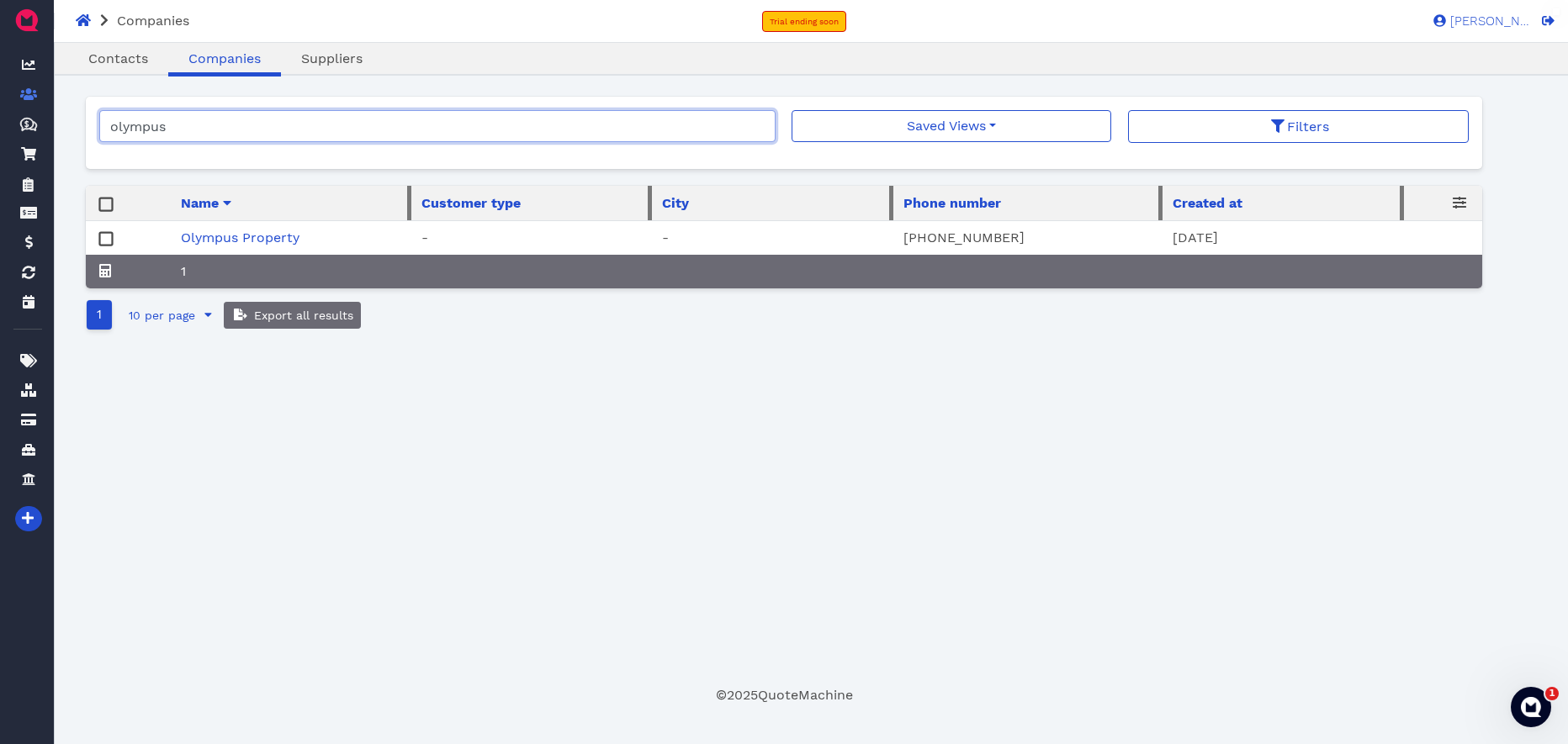
drag, startPoint x: 759, startPoint y: 124, endPoint x: 747, endPoint y: 207, distance: 83.9
click at [759, 124] on input "olympus" at bounding box center [437, 126] width 676 height 32
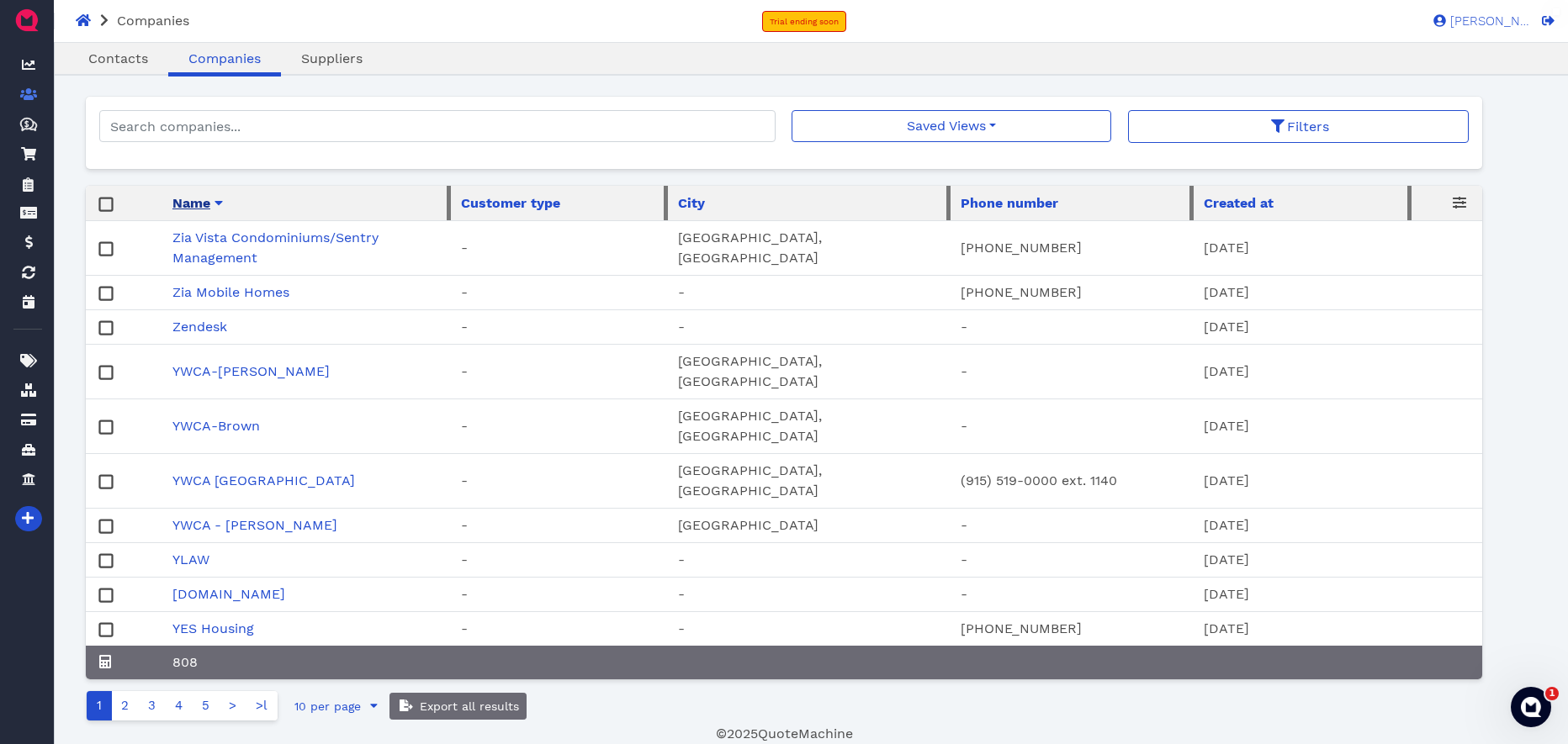
click at [207, 206] on span "Name" at bounding box center [192, 203] width 38 height 20
click at [198, 199] on span "Name" at bounding box center [192, 202] width 38 height 20
